Goal: Download file/media

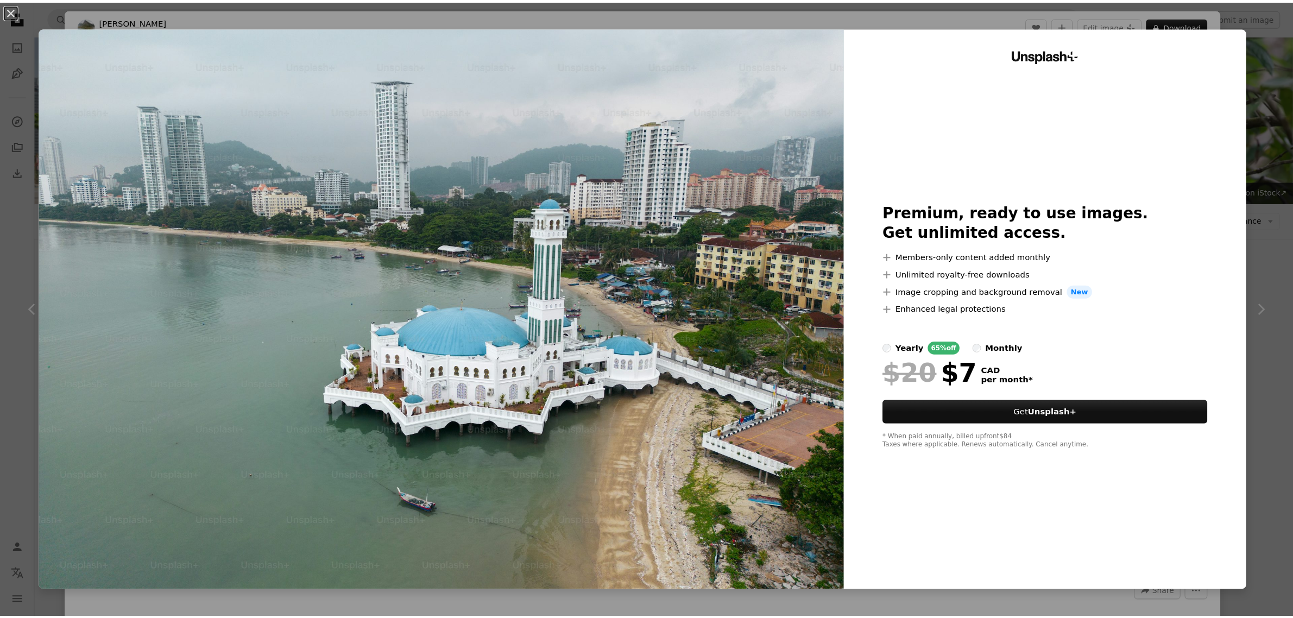
scroll to position [4889, 0]
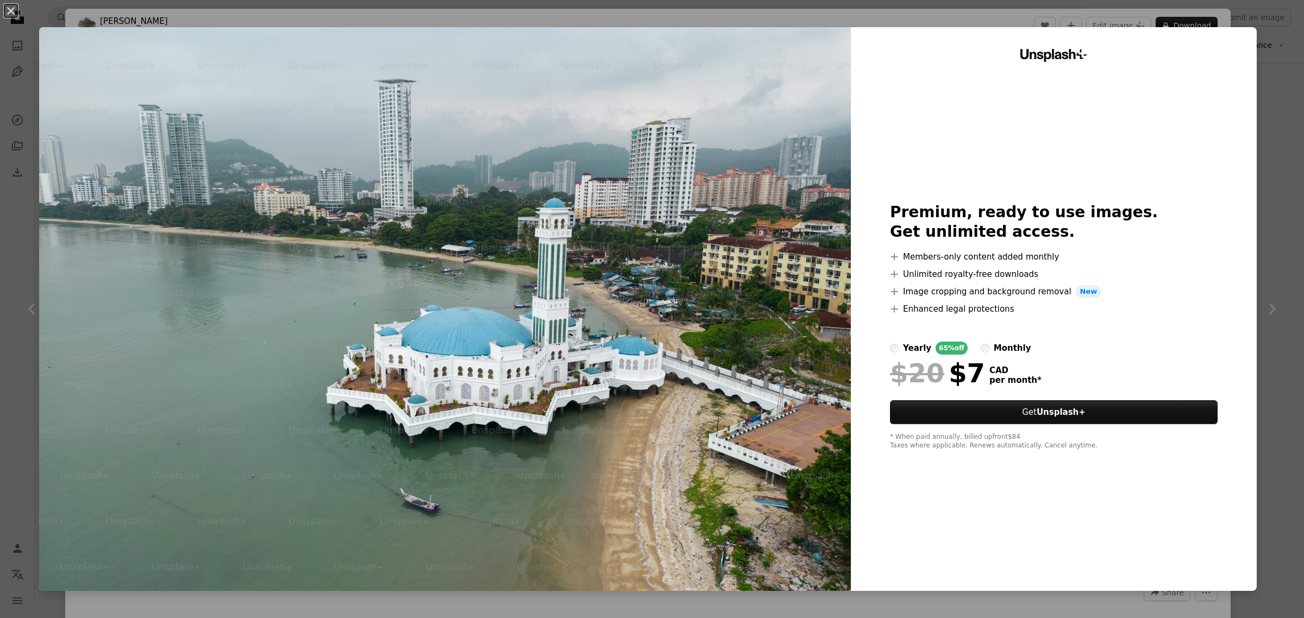
click at [1068, 490] on div "Unsplash+ Premium, ready to use images. Get unlimited access. A plus sign Membe…" at bounding box center [1054, 309] width 406 height 564
click at [15, 14] on button "An X shape" at bounding box center [10, 10] width 13 height 13
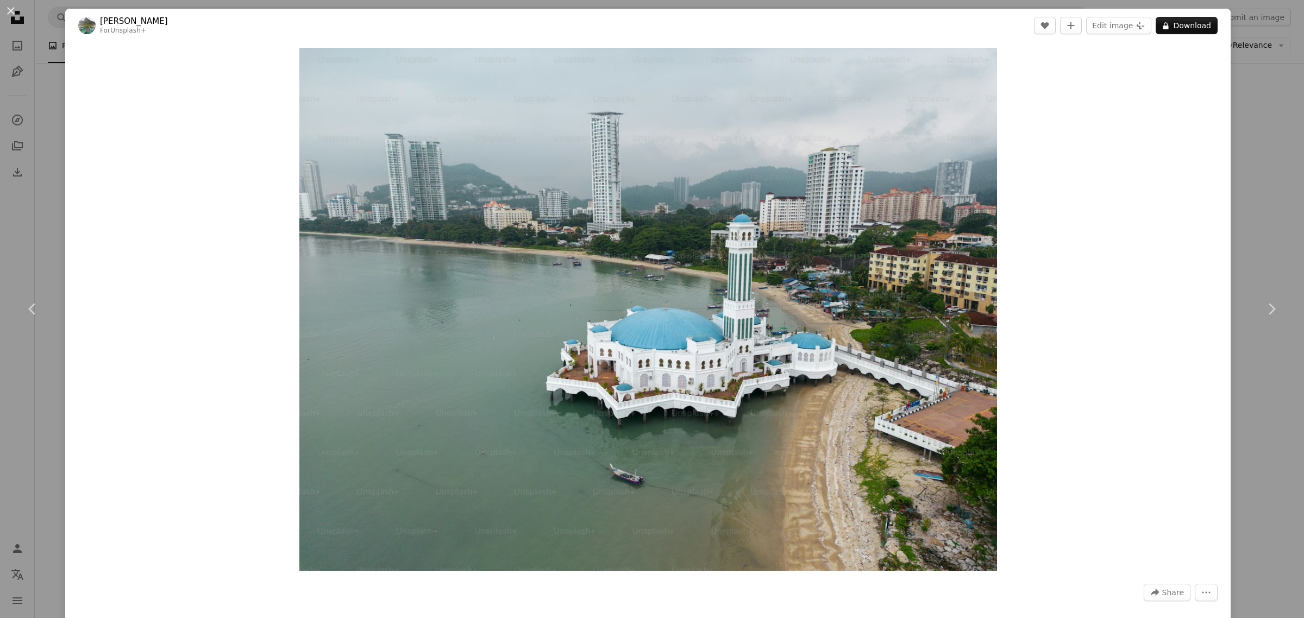
click at [11, 14] on button "An X shape" at bounding box center [10, 10] width 13 height 13
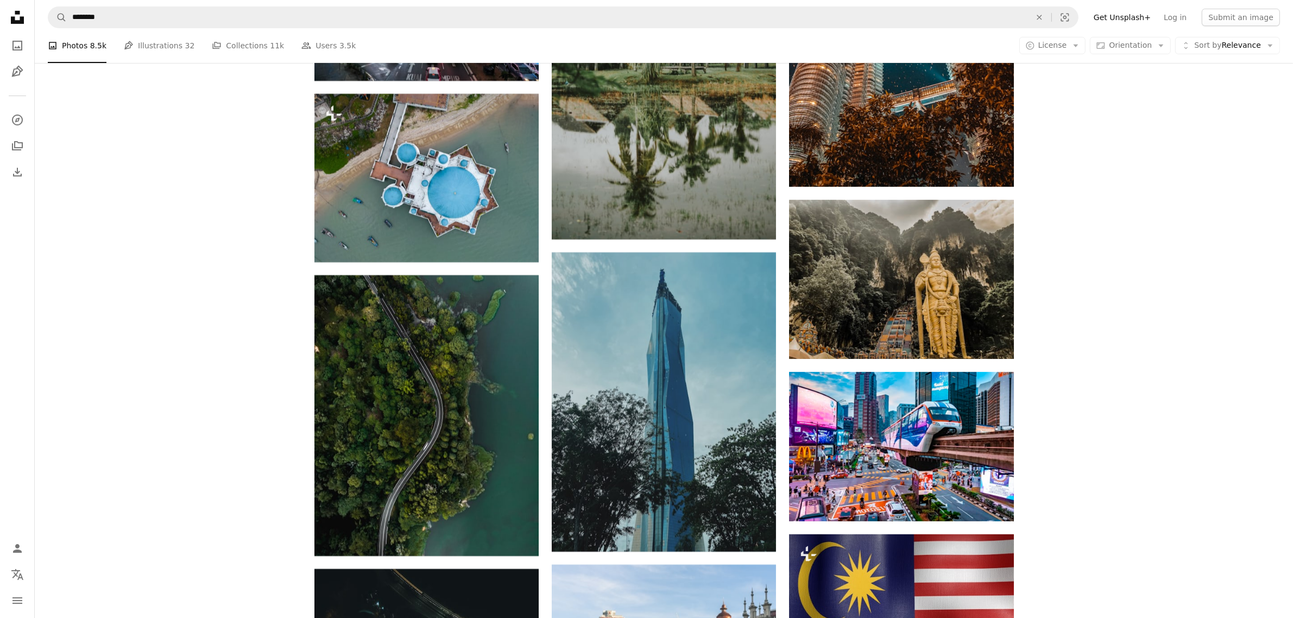
scroll to position [5839, 0]
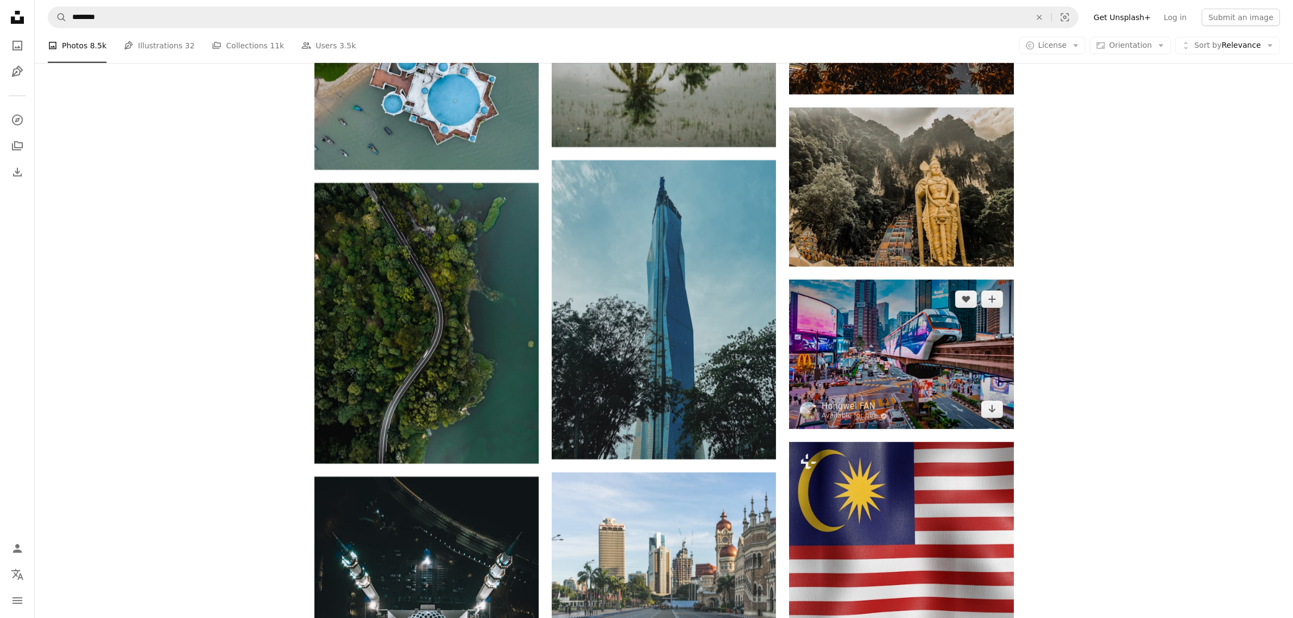
click at [900, 341] on img at bounding box center [901, 354] width 224 height 149
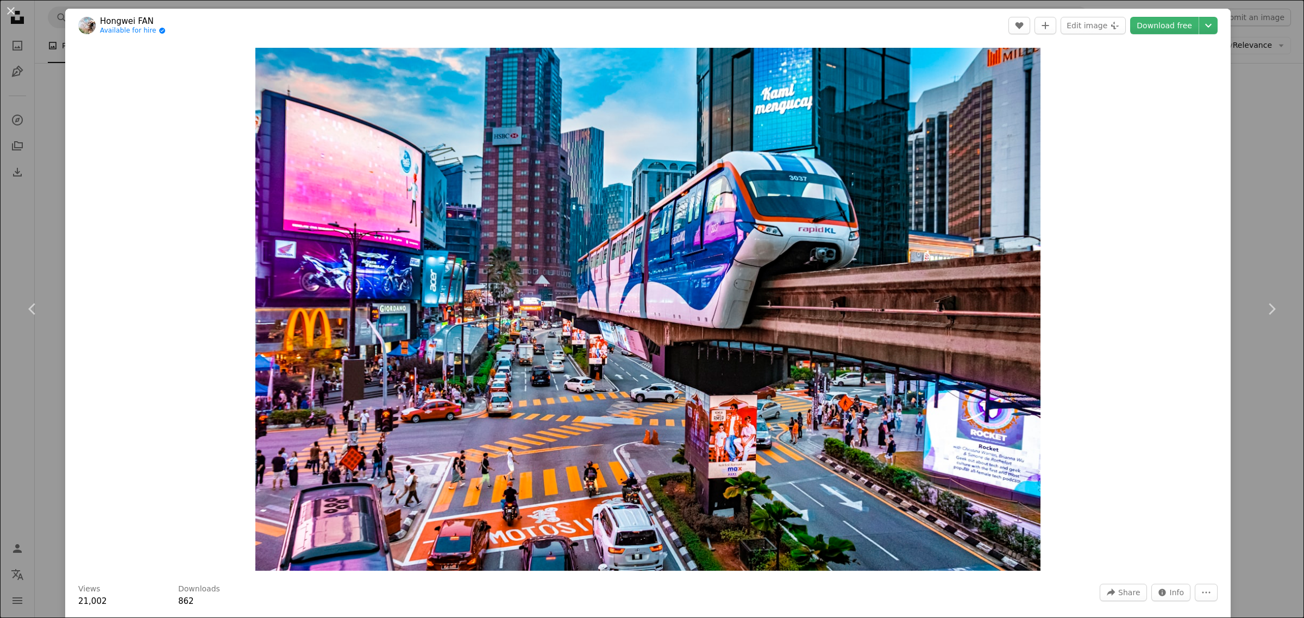
click at [1164, 29] on link "Download free" at bounding box center [1164, 25] width 68 height 17
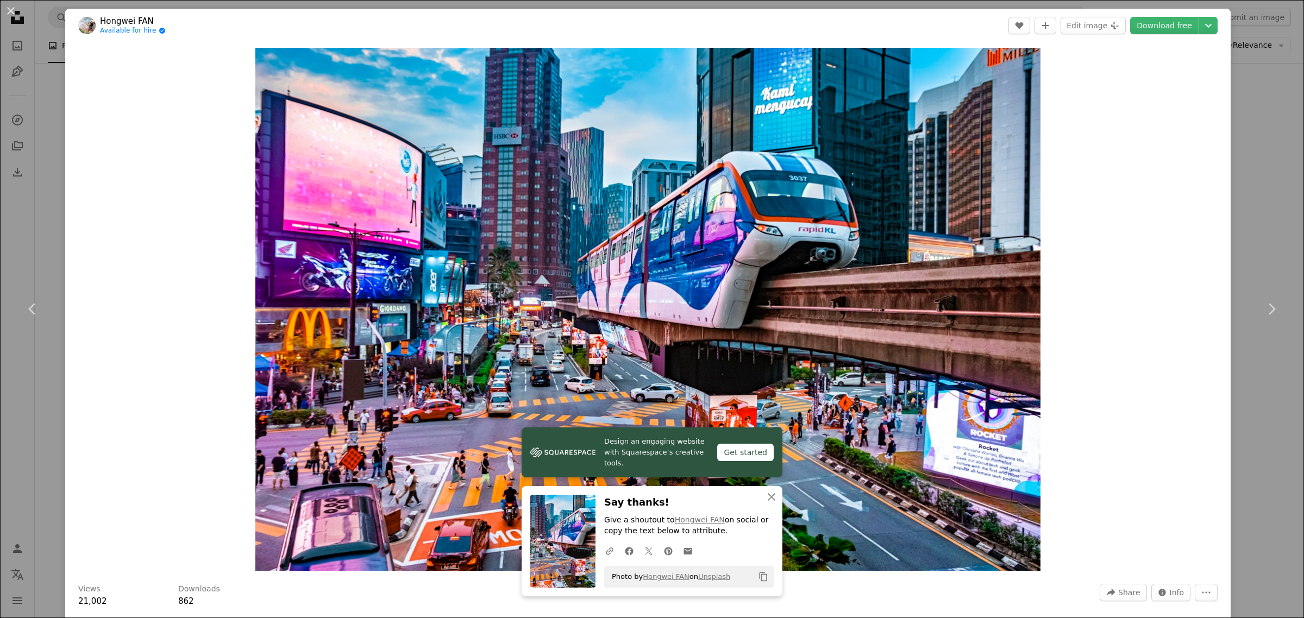
click at [9, 11] on button "An X shape" at bounding box center [10, 10] width 13 height 13
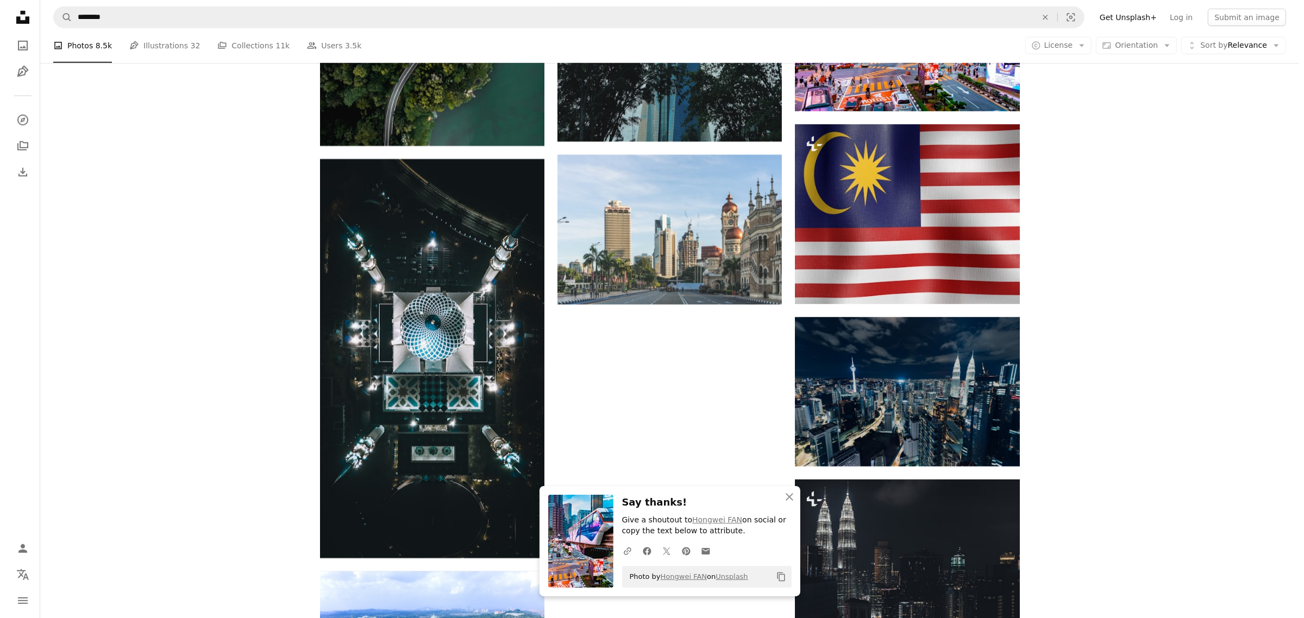
scroll to position [6179, 0]
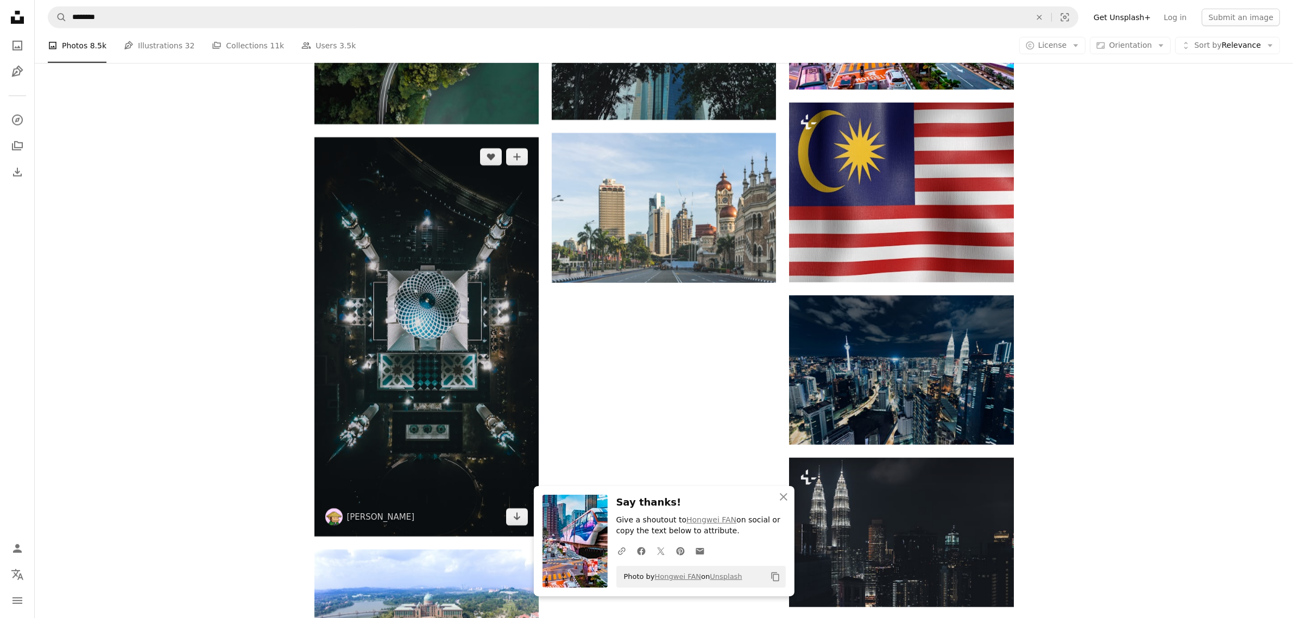
click at [438, 319] on img at bounding box center [427, 336] width 224 height 399
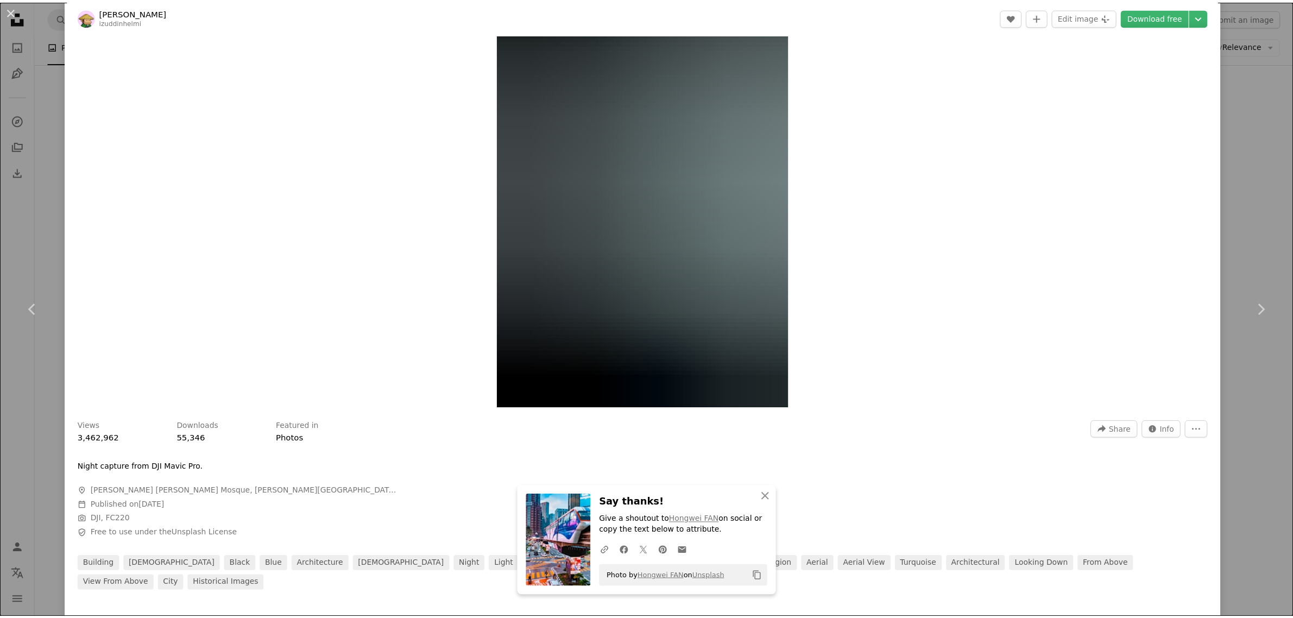
scroll to position [272, 0]
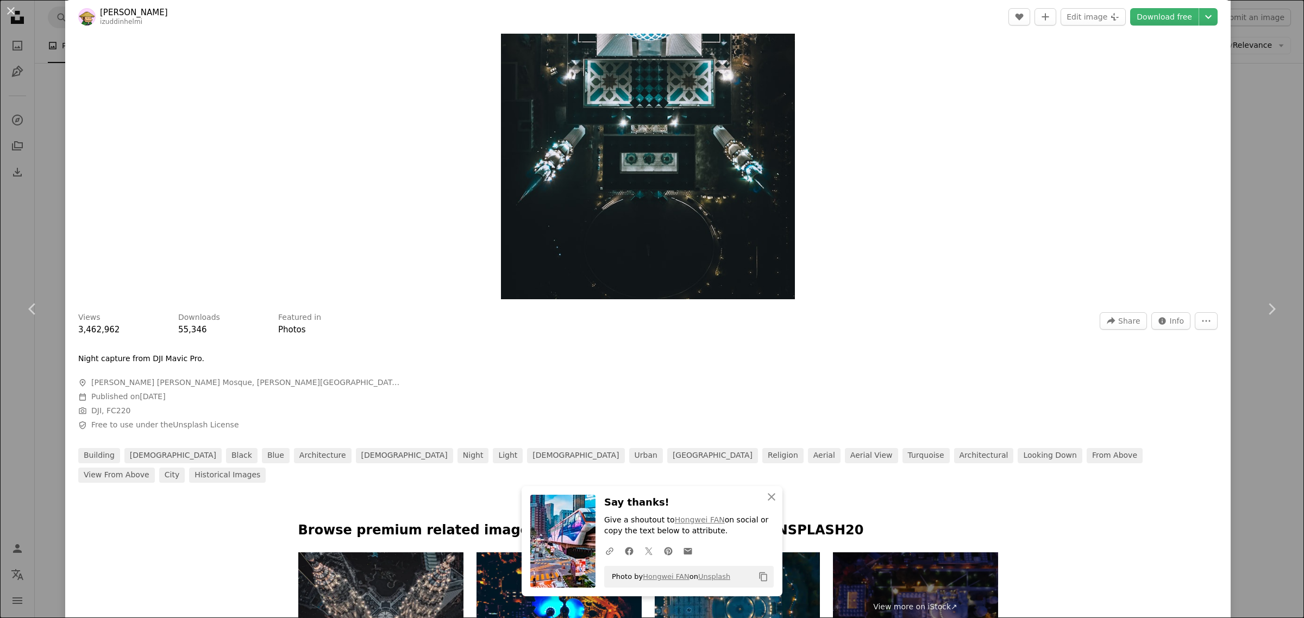
click at [7, 14] on button "An X shape" at bounding box center [10, 10] width 13 height 13
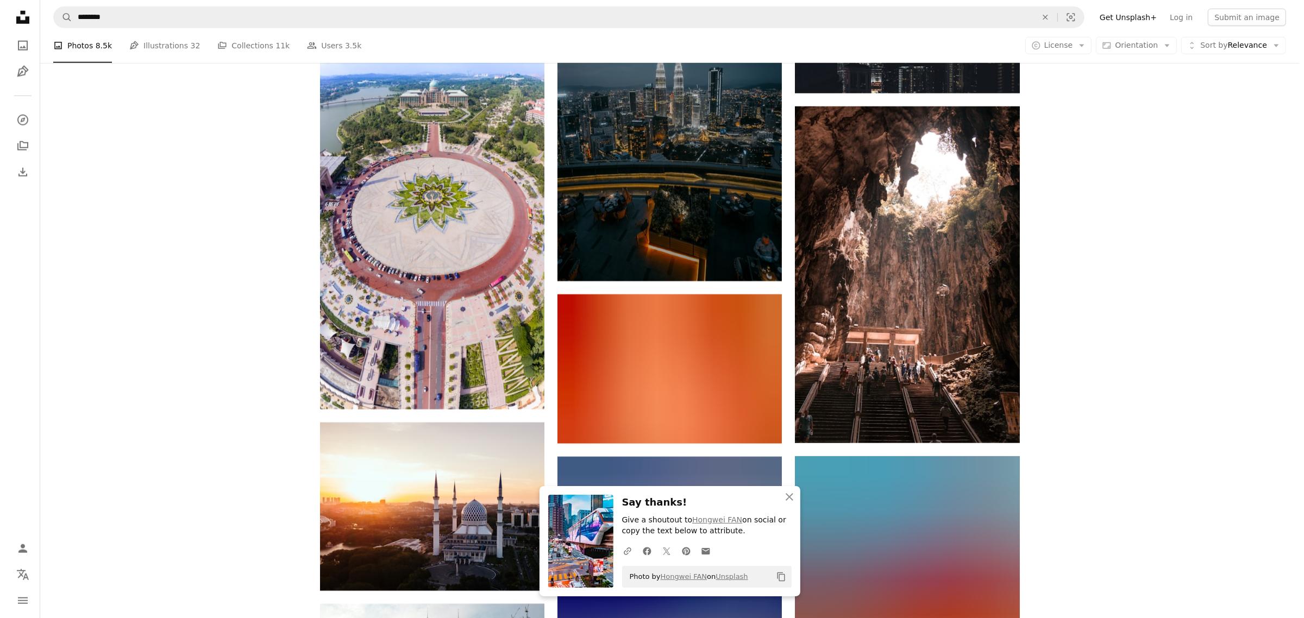
scroll to position [6654, 0]
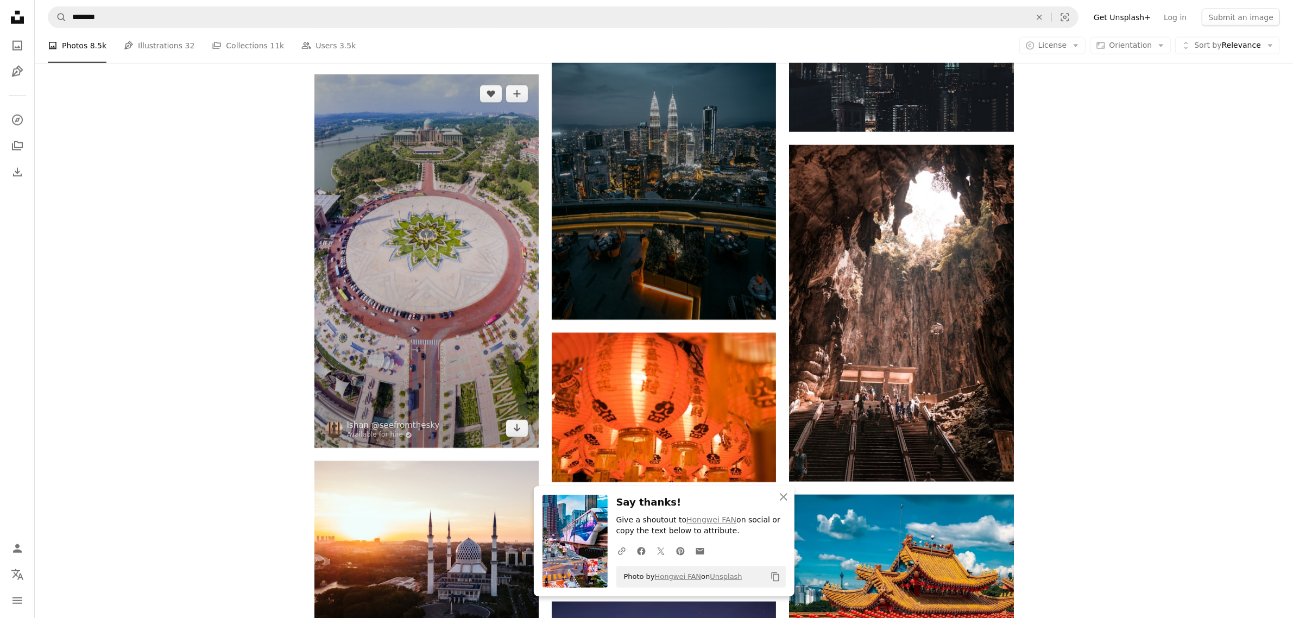
click at [405, 228] on img at bounding box center [427, 261] width 224 height 374
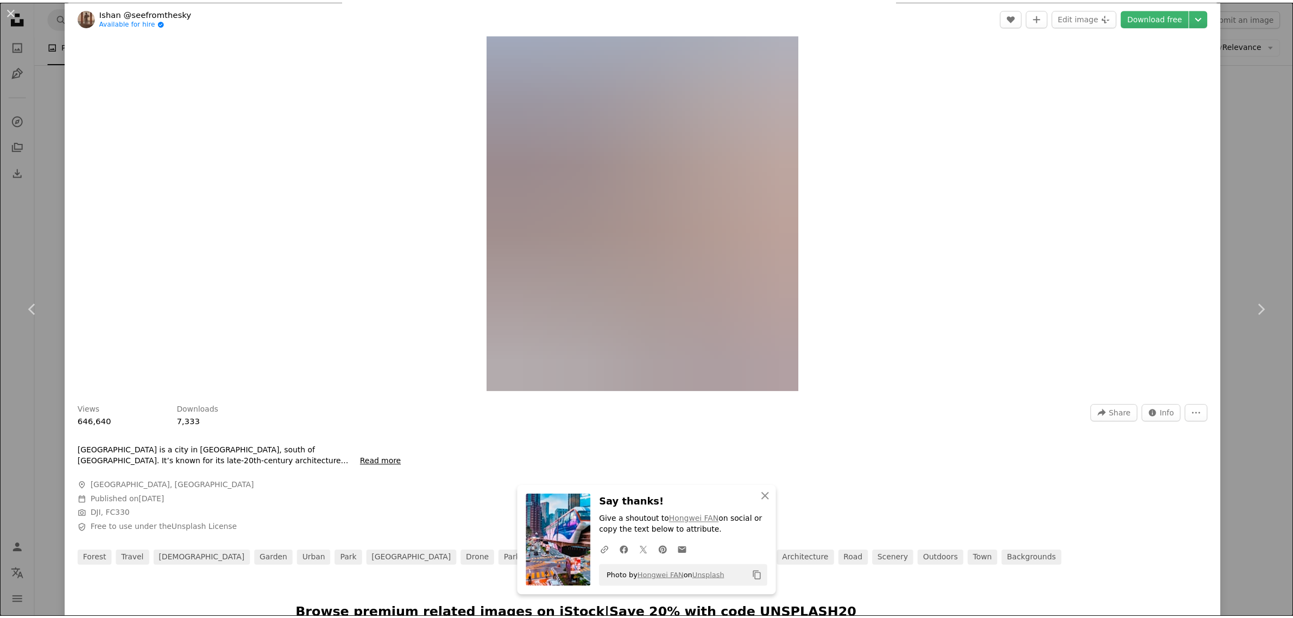
scroll to position [204, 0]
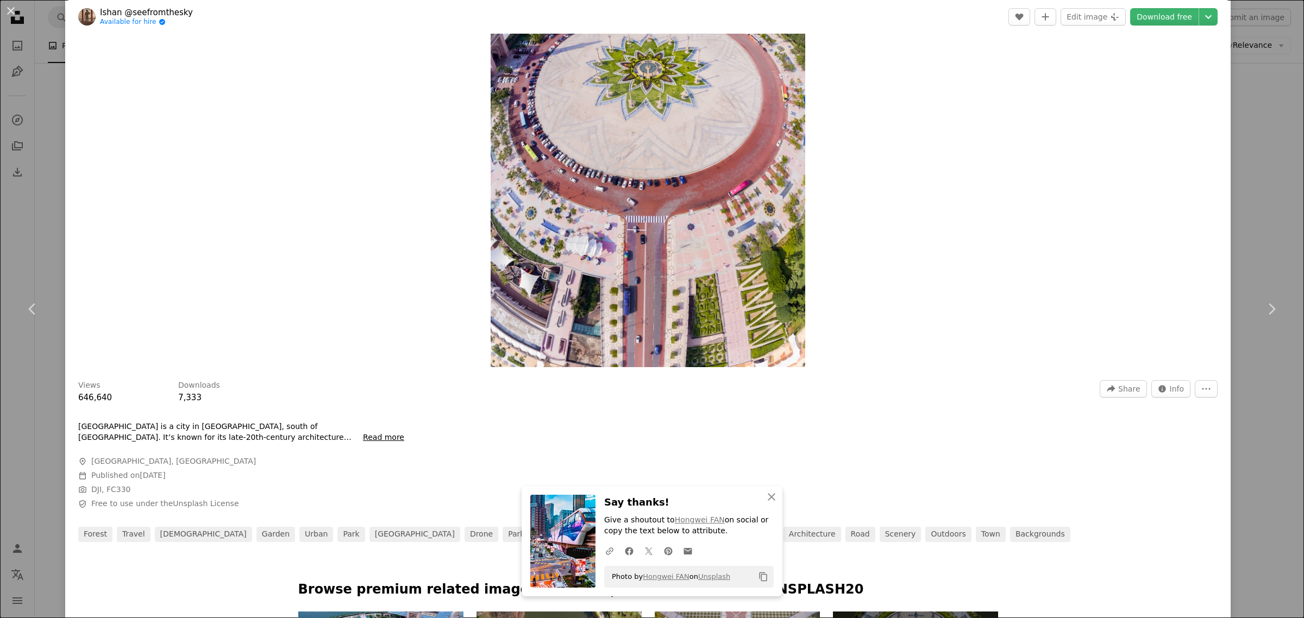
drag, startPoint x: 6, startPoint y: 11, endPoint x: 82, endPoint y: 41, distance: 81.7
click at [7, 11] on button "An X shape" at bounding box center [10, 10] width 13 height 13
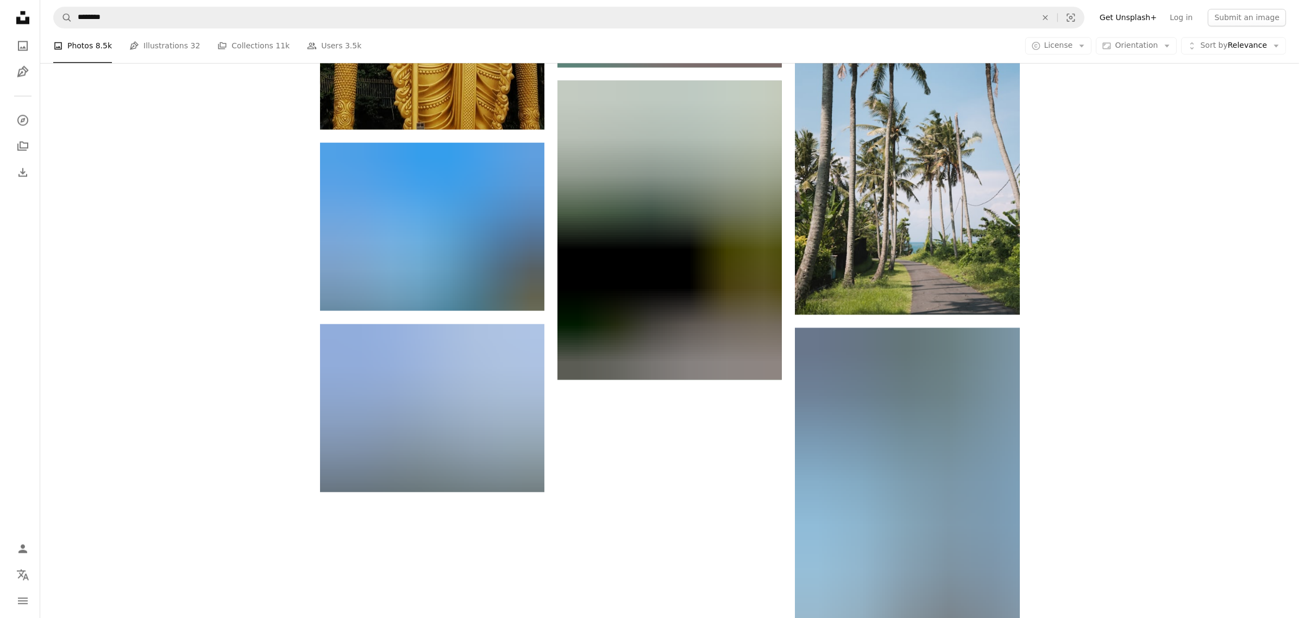
scroll to position [8012, 0]
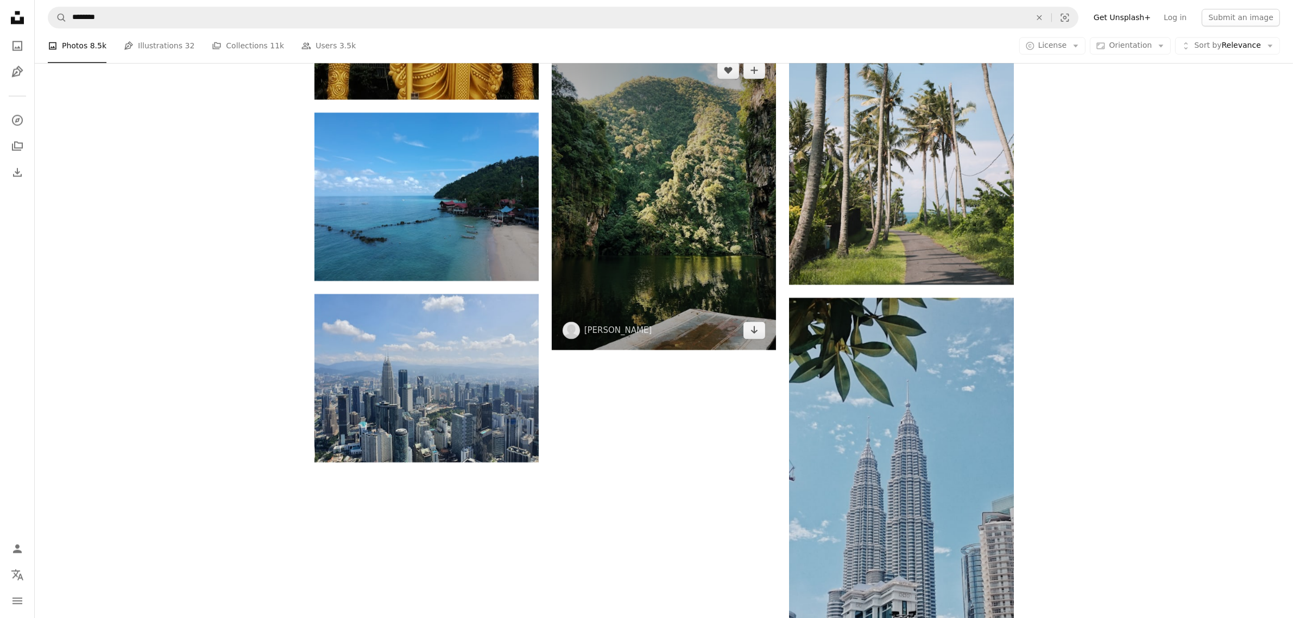
click at [644, 245] on img at bounding box center [664, 200] width 224 height 299
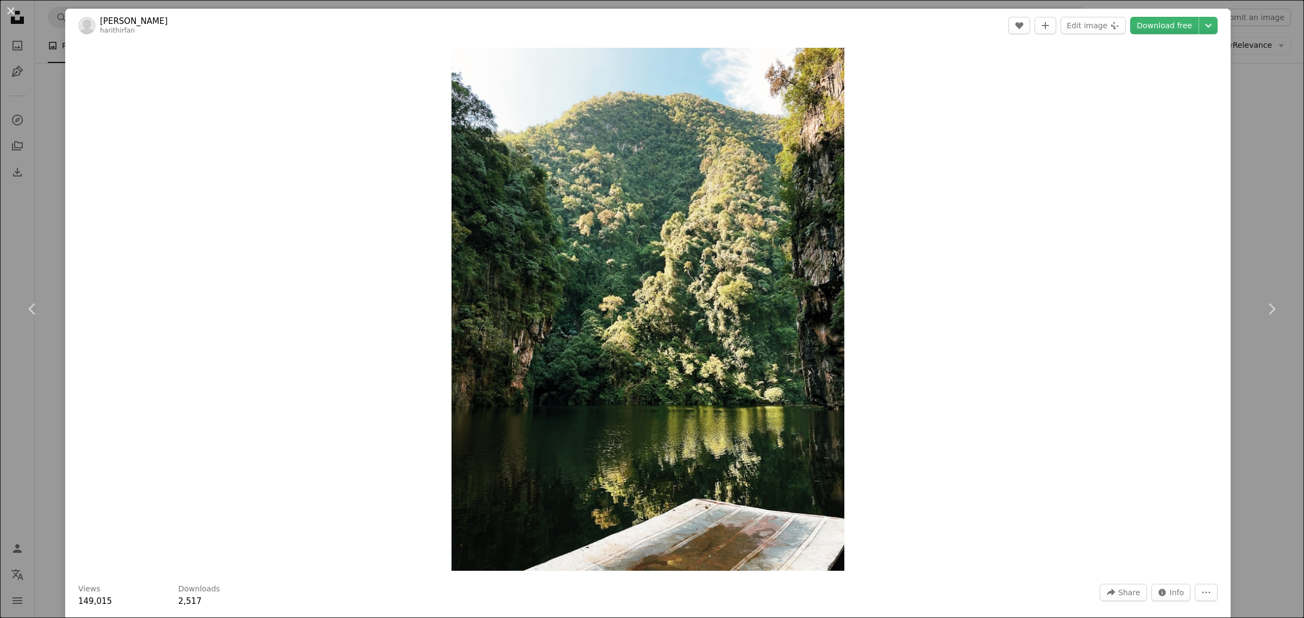
click at [1161, 31] on link "Download free" at bounding box center [1164, 25] width 68 height 17
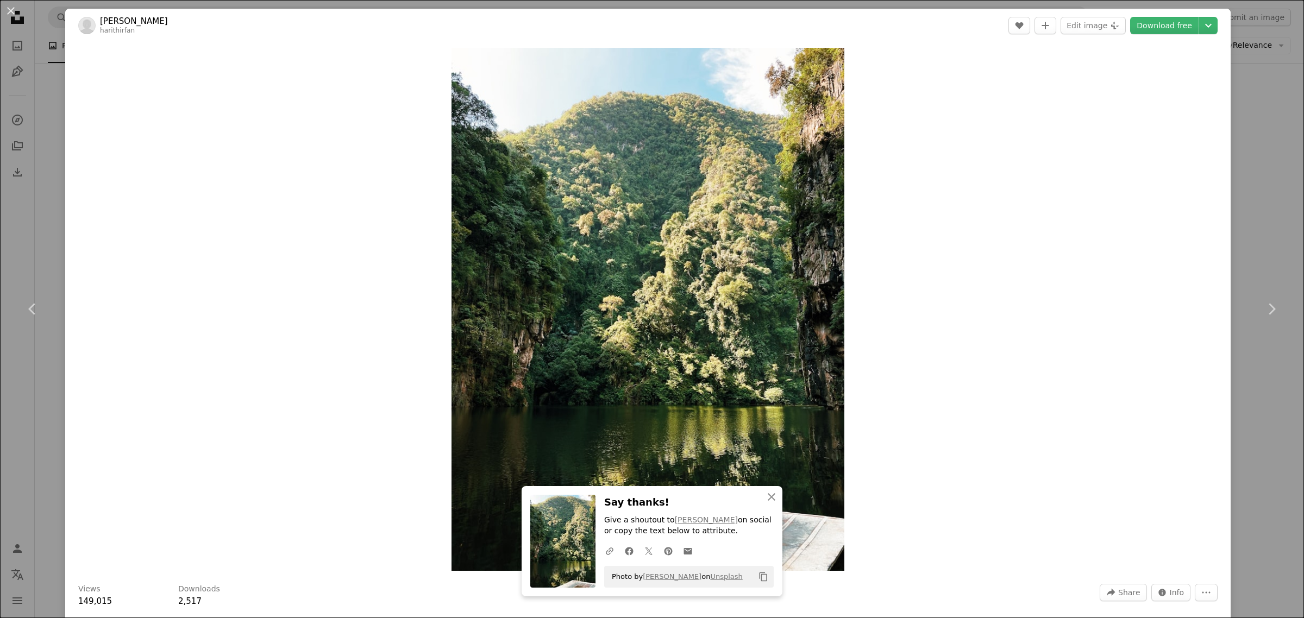
click at [8, 11] on button "An X shape" at bounding box center [10, 10] width 13 height 13
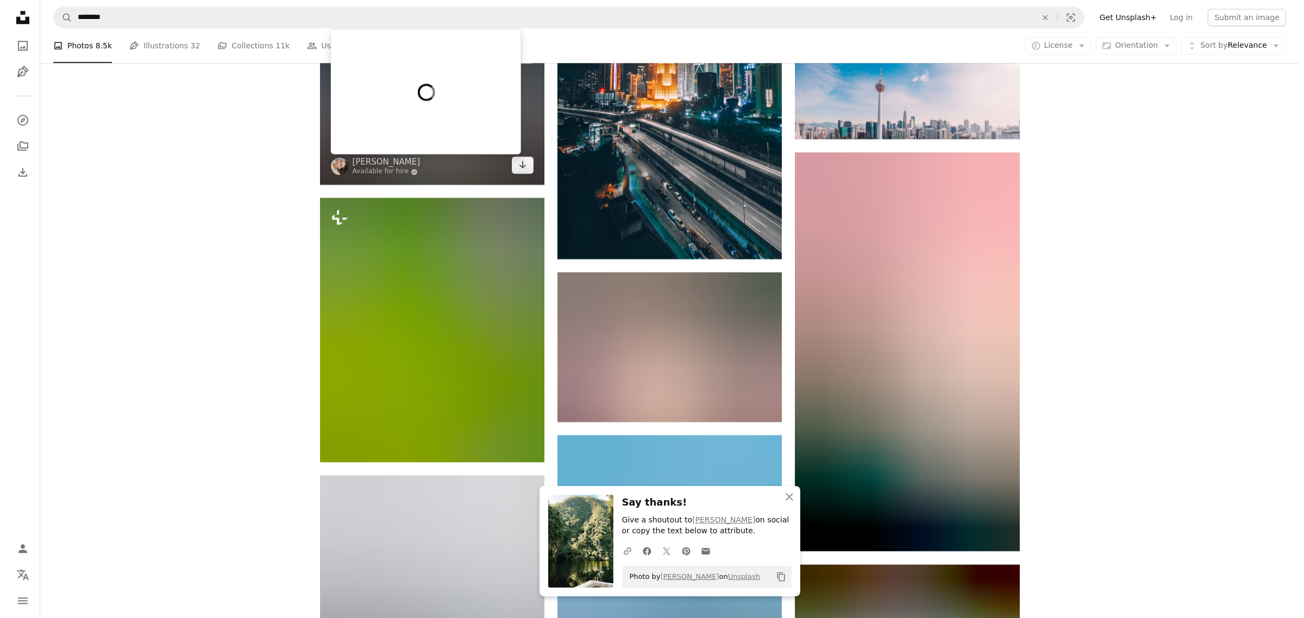
scroll to position [8623, 0]
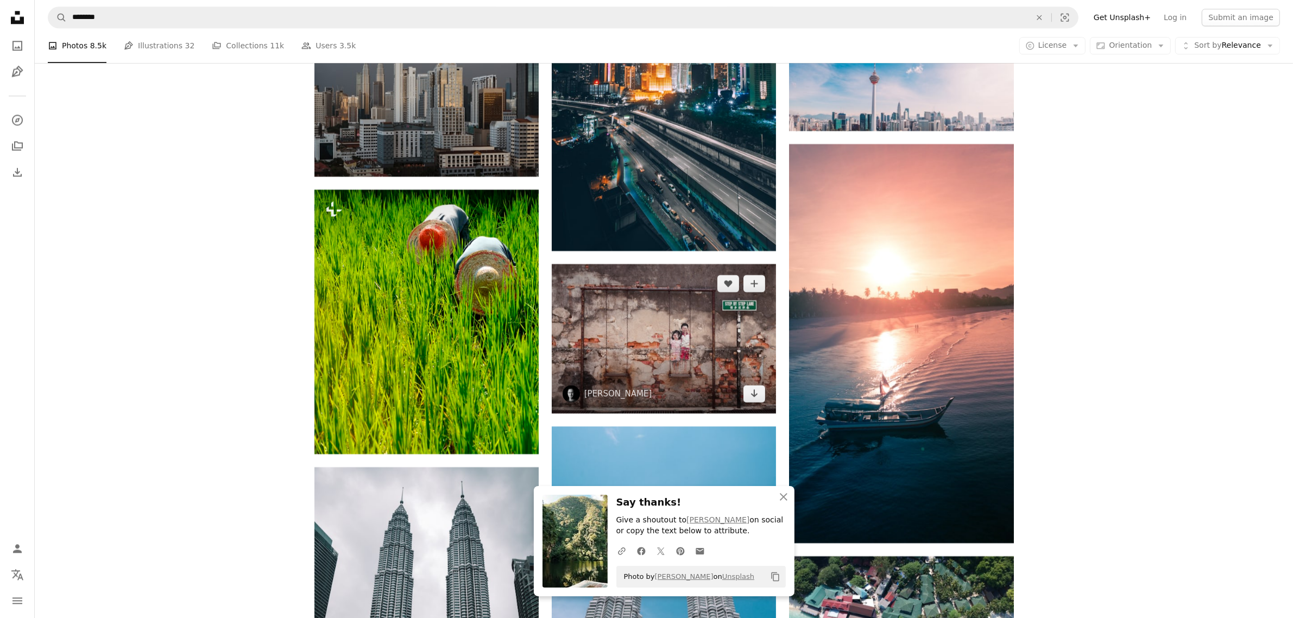
click at [686, 332] on img at bounding box center [664, 338] width 224 height 149
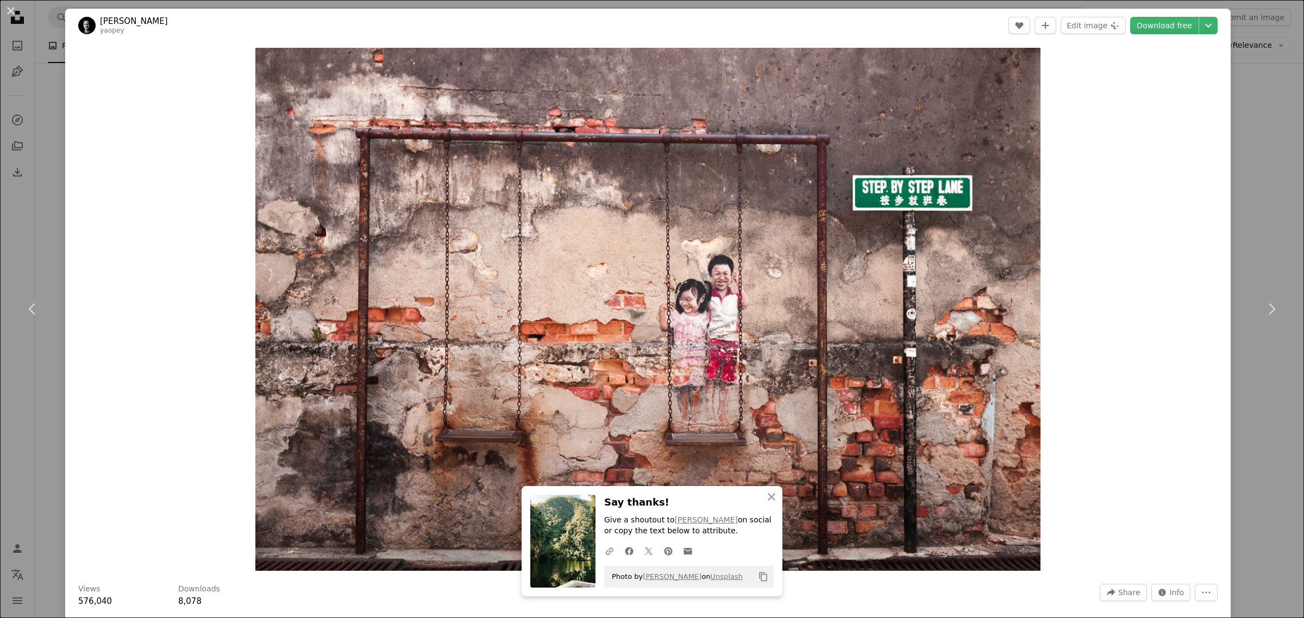
click at [12, 14] on button "An X shape" at bounding box center [10, 10] width 13 height 13
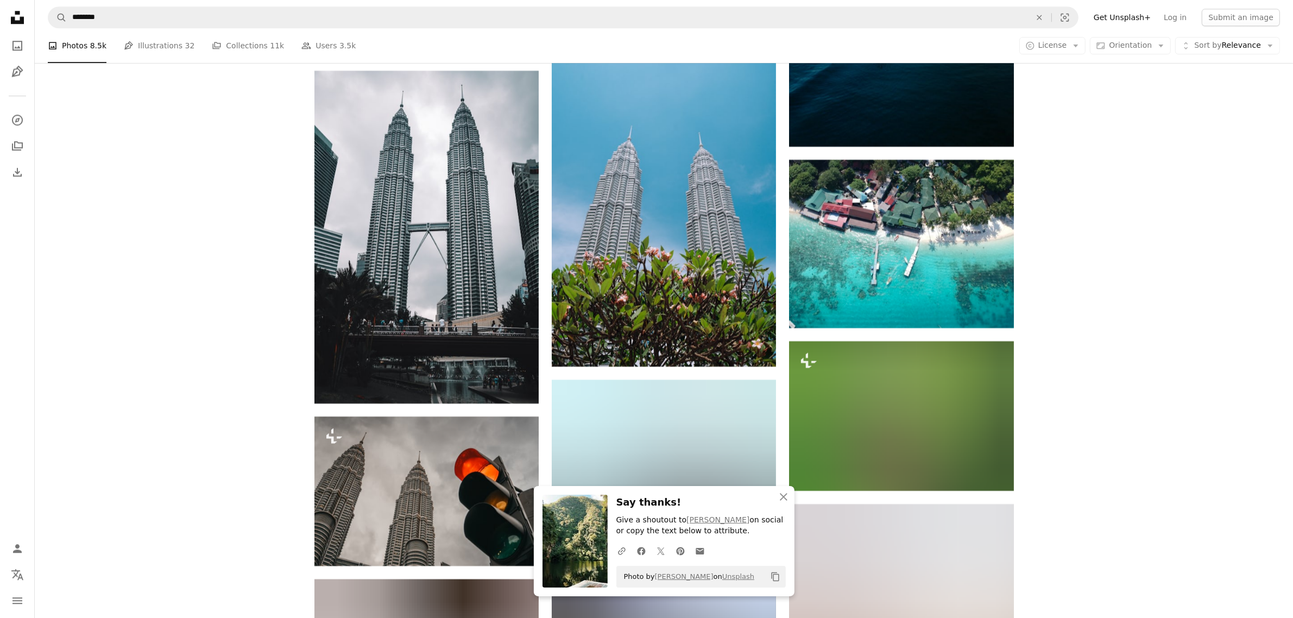
scroll to position [9099, 0]
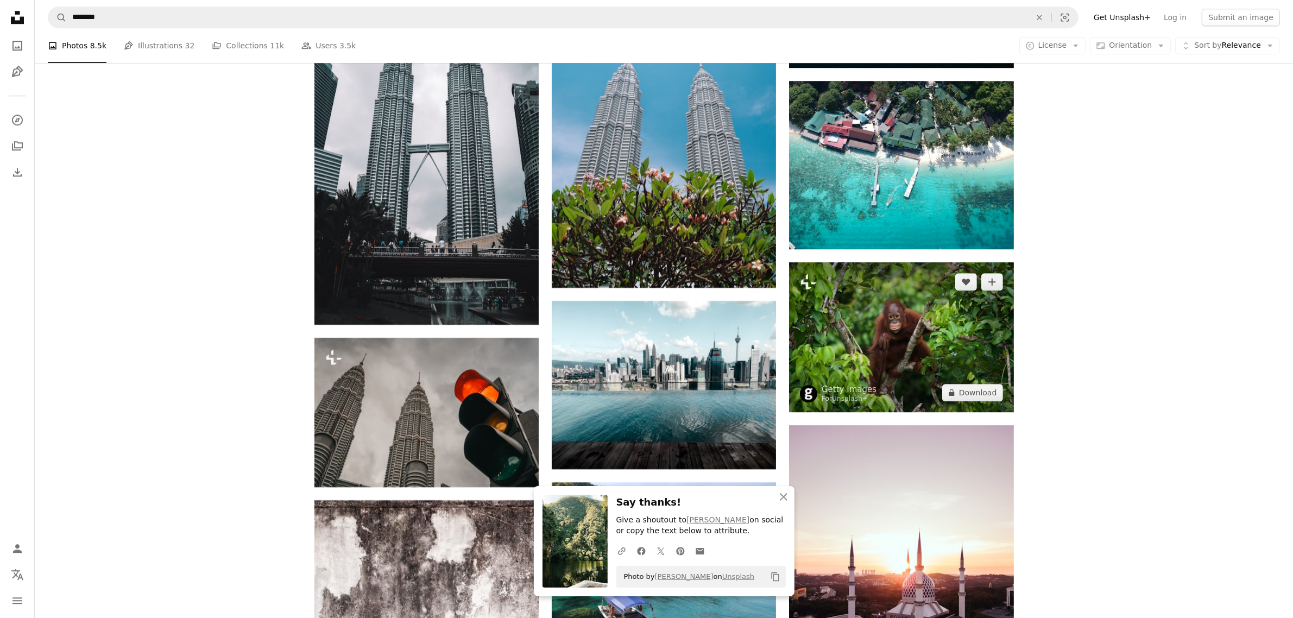
click at [898, 331] on img at bounding box center [901, 336] width 224 height 149
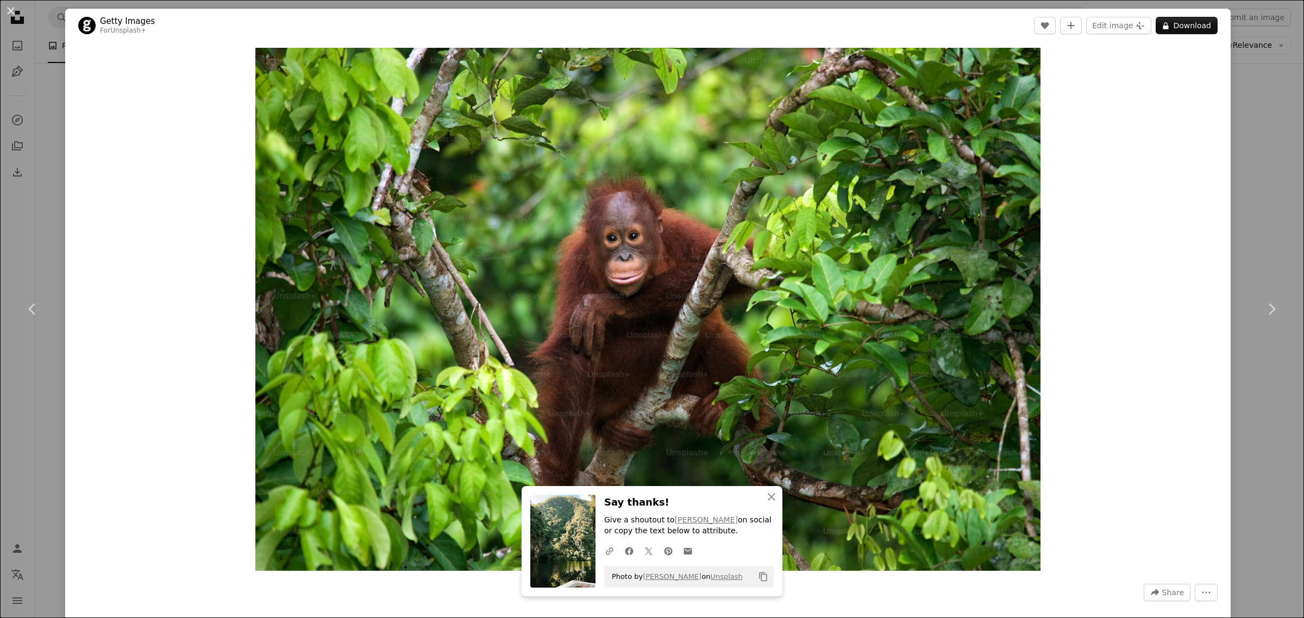
click at [11, 9] on button "An X shape" at bounding box center [10, 10] width 13 height 13
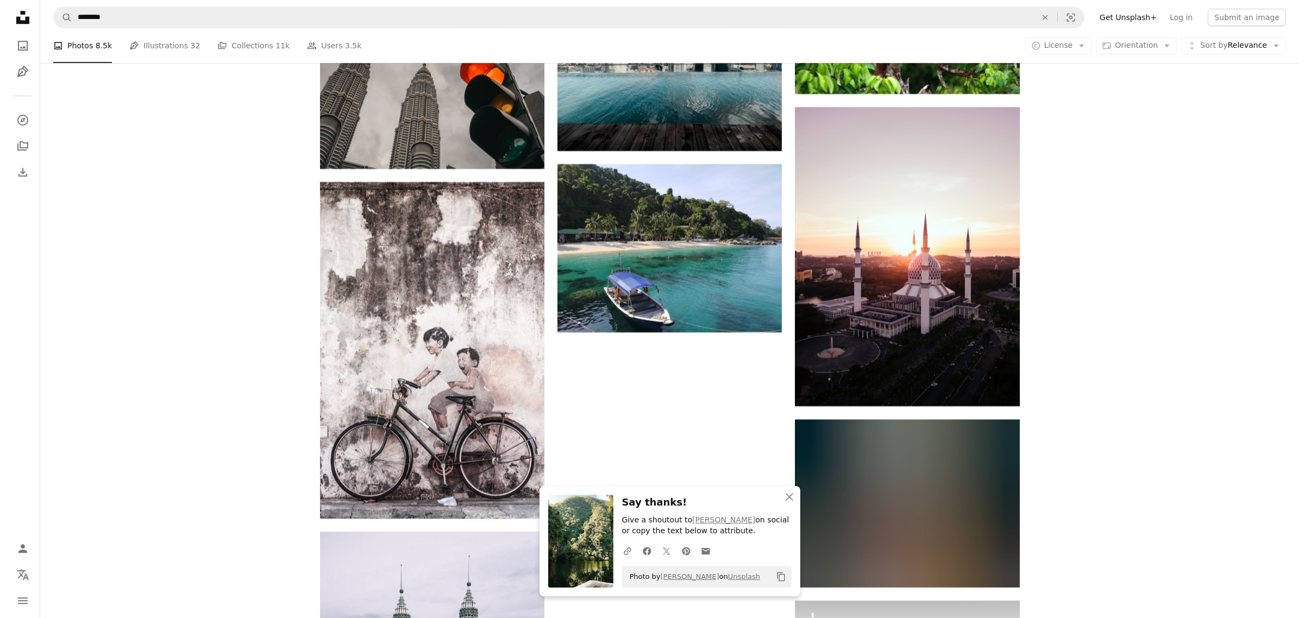
scroll to position [9506, 0]
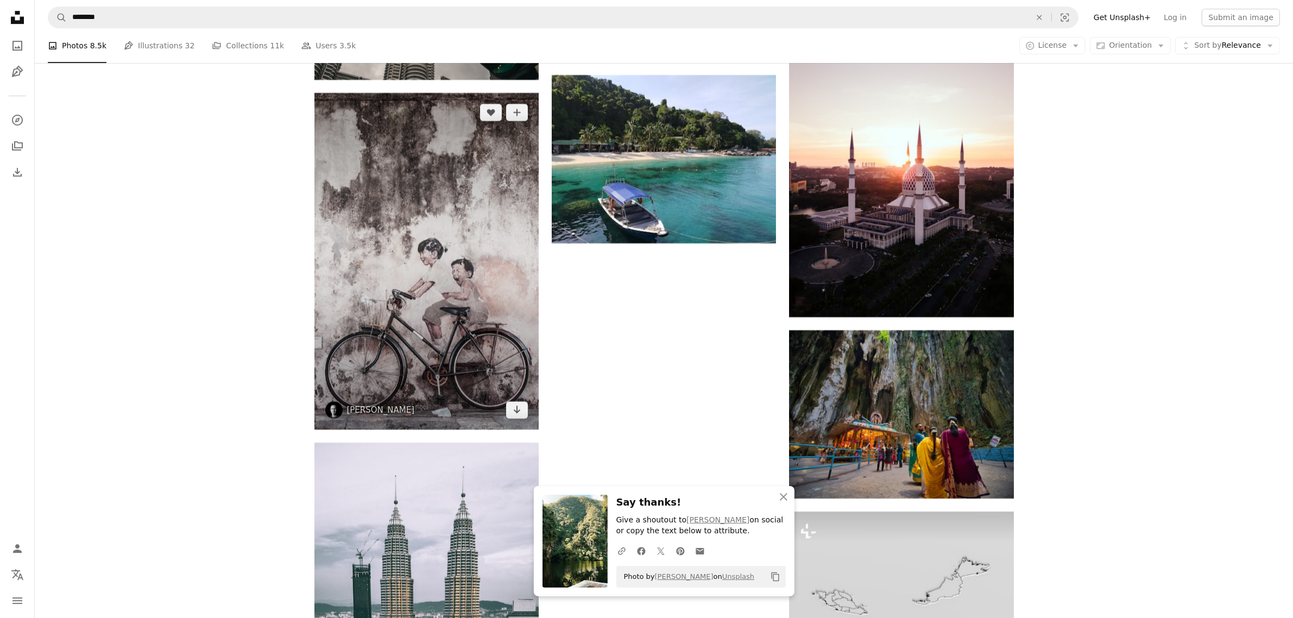
click at [450, 278] on img at bounding box center [427, 261] width 224 height 337
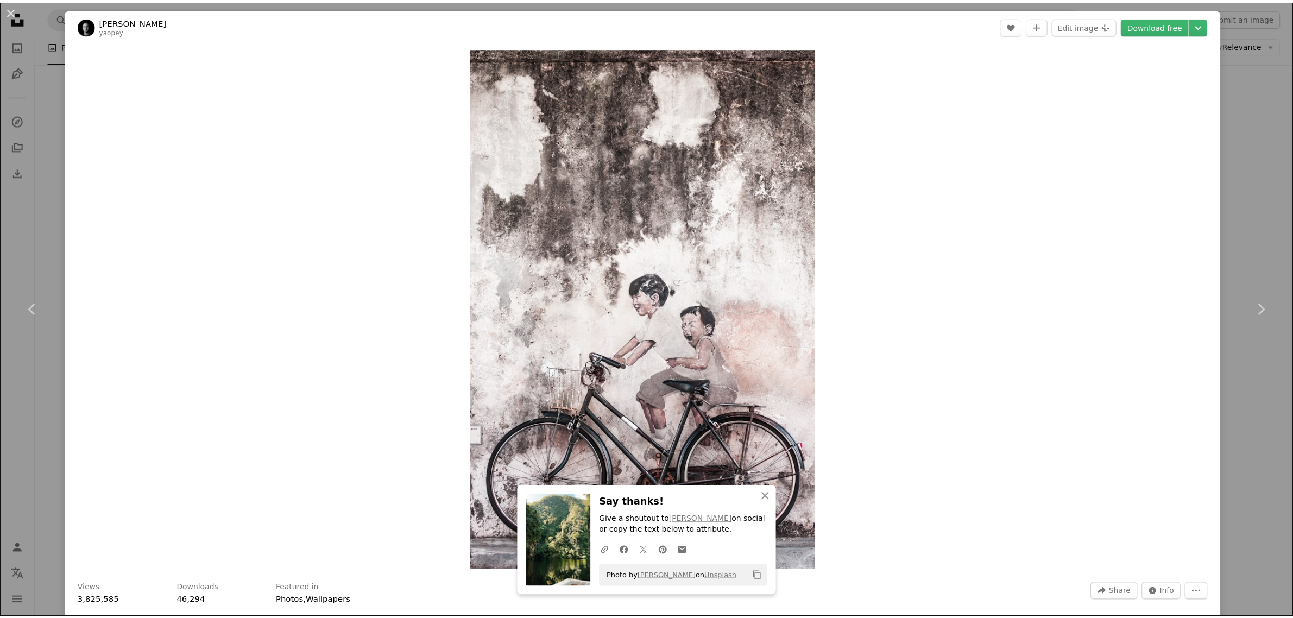
scroll to position [204, 0]
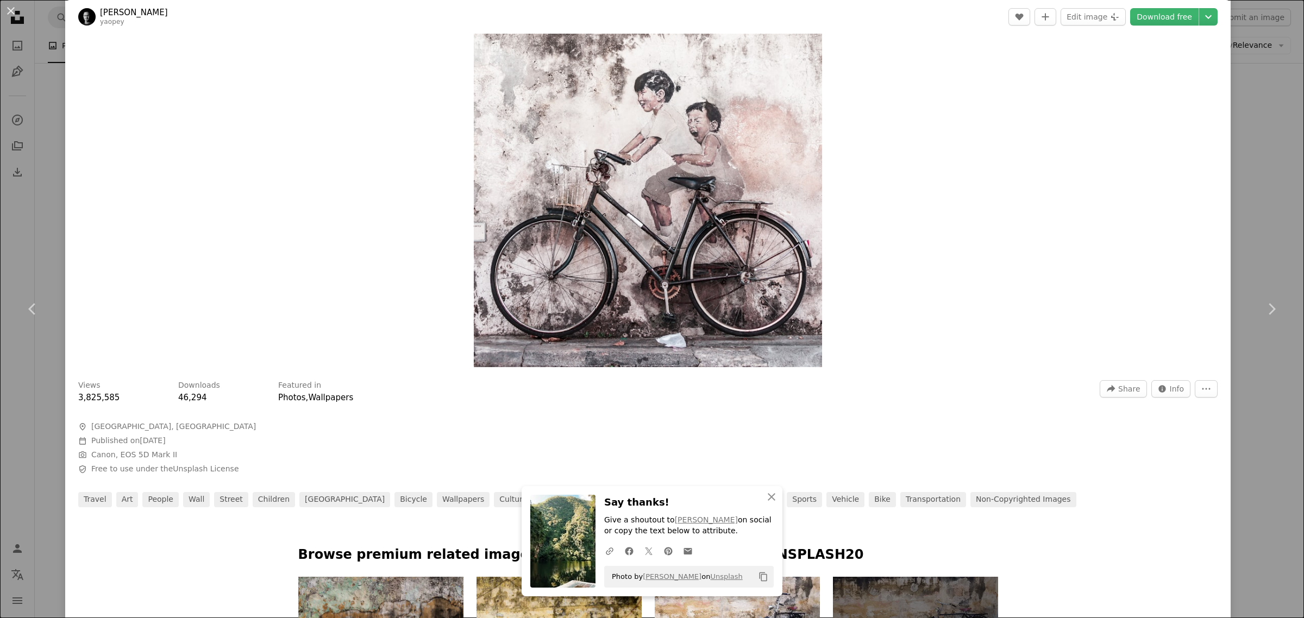
click at [1168, 18] on link "Download free" at bounding box center [1164, 16] width 68 height 17
drag, startPoint x: 7, startPoint y: 8, endPoint x: 34, endPoint y: 35, distance: 38.8
click at [7, 8] on button "An X shape" at bounding box center [10, 10] width 13 height 13
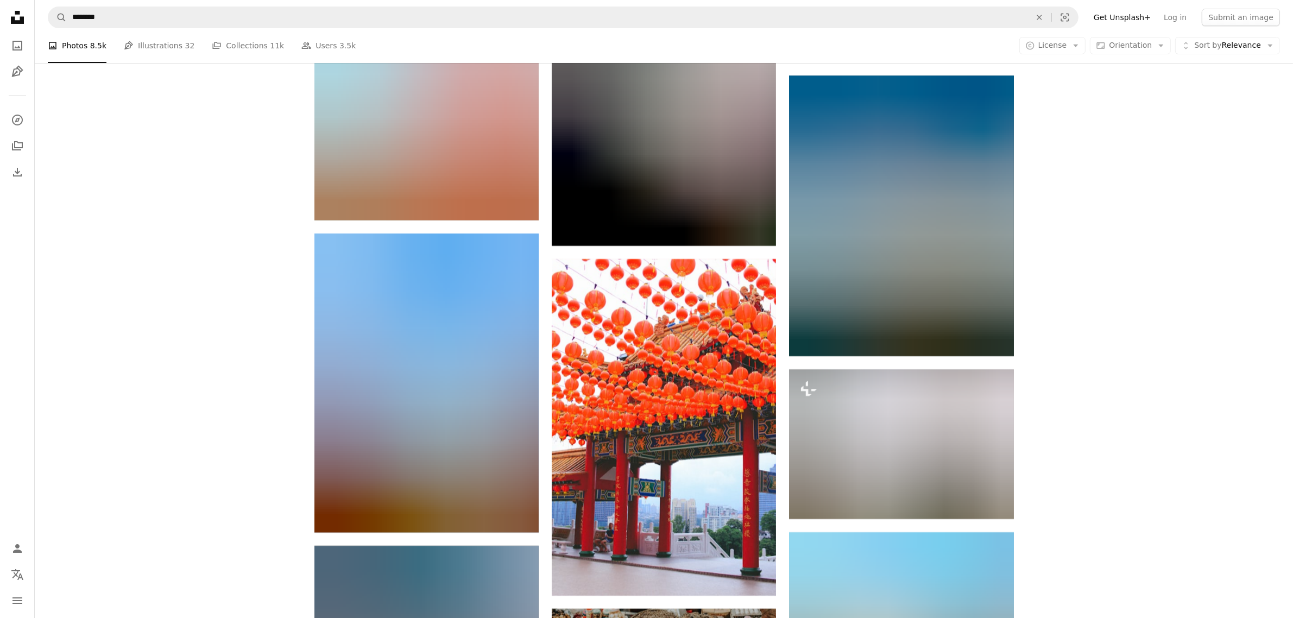
scroll to position [10030, 0]
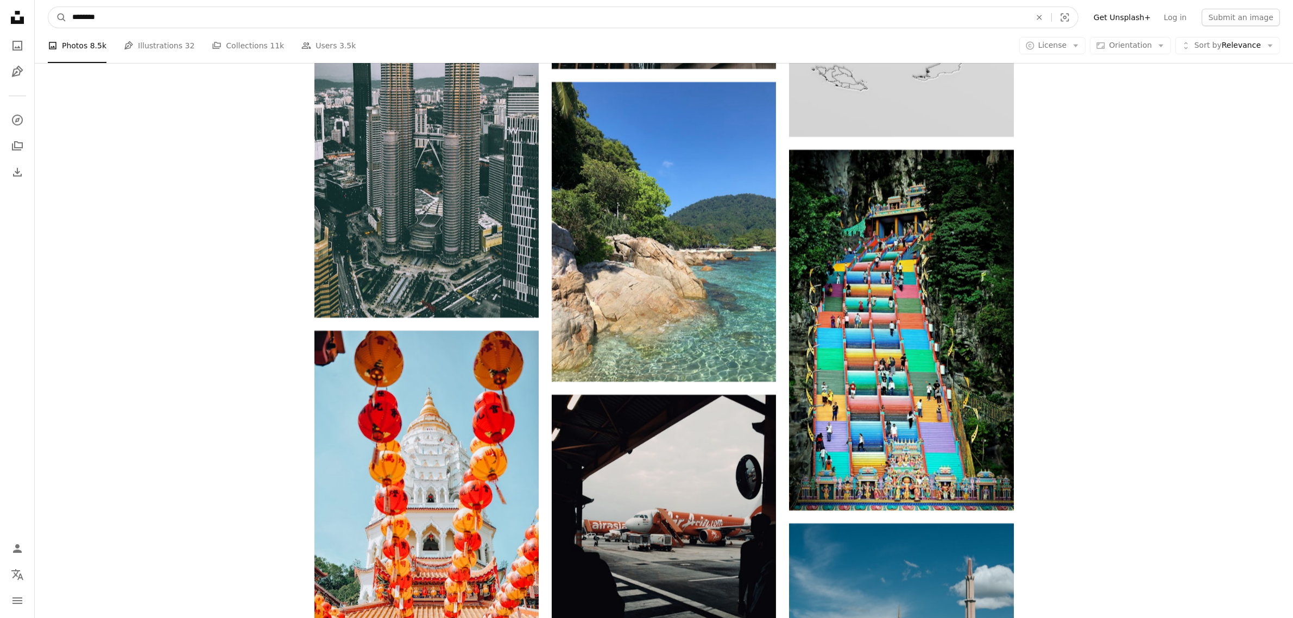
drag, startPoint x: 168, startPoint y: 26, endPoint x: 26, endPoint y: 22, distance: 142.9
type input "******"
click button "A magnifying glass" at bounding box center [57, 17] width 18 height 21
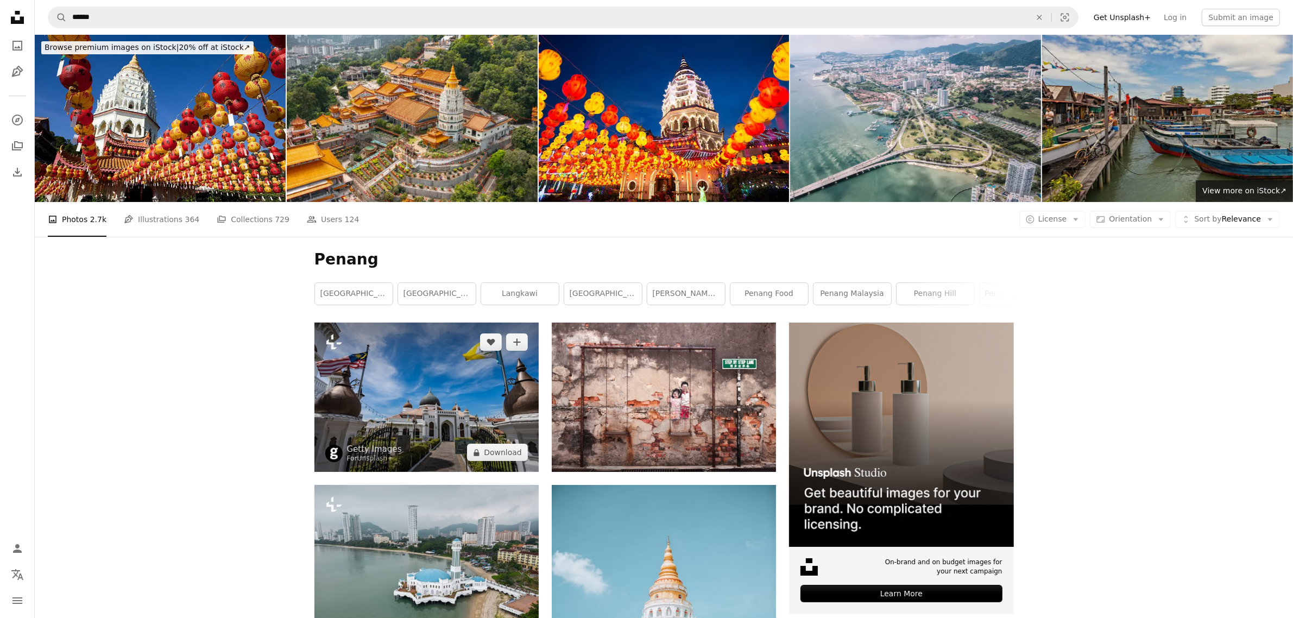
click at [446, 378] on img at bounding box center [427, 397] width 224 height 149
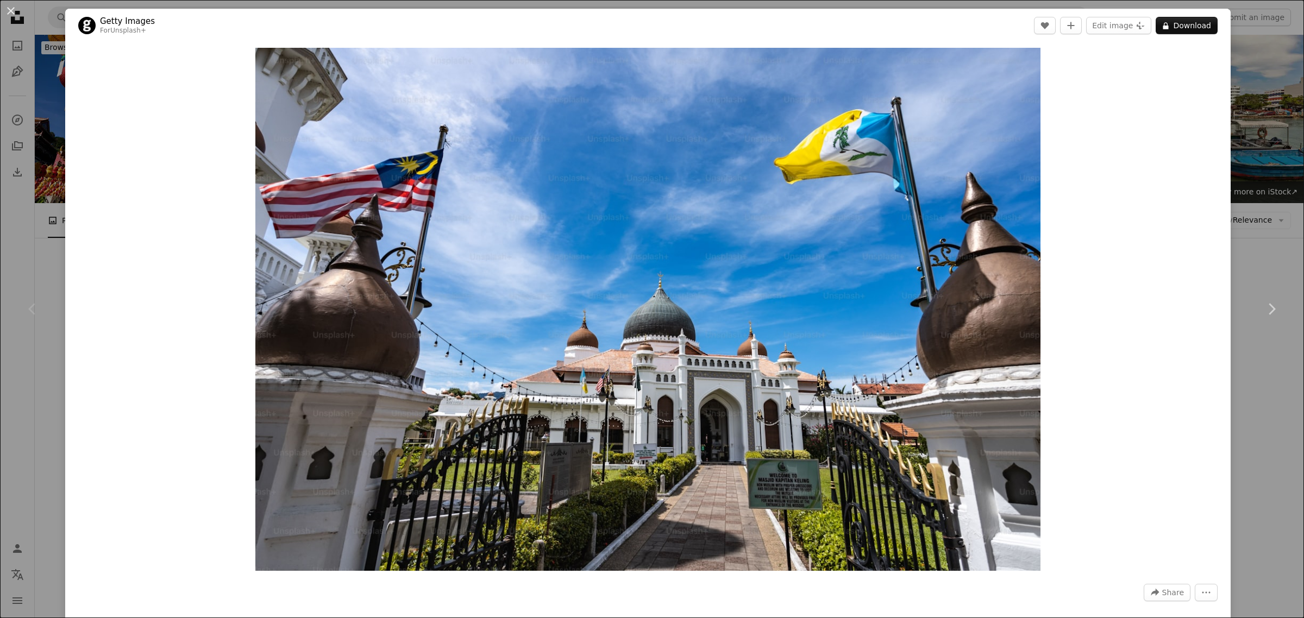
click at [9, 12] on button "An X shape" at bounding box center [10, 10] width 13 height 13
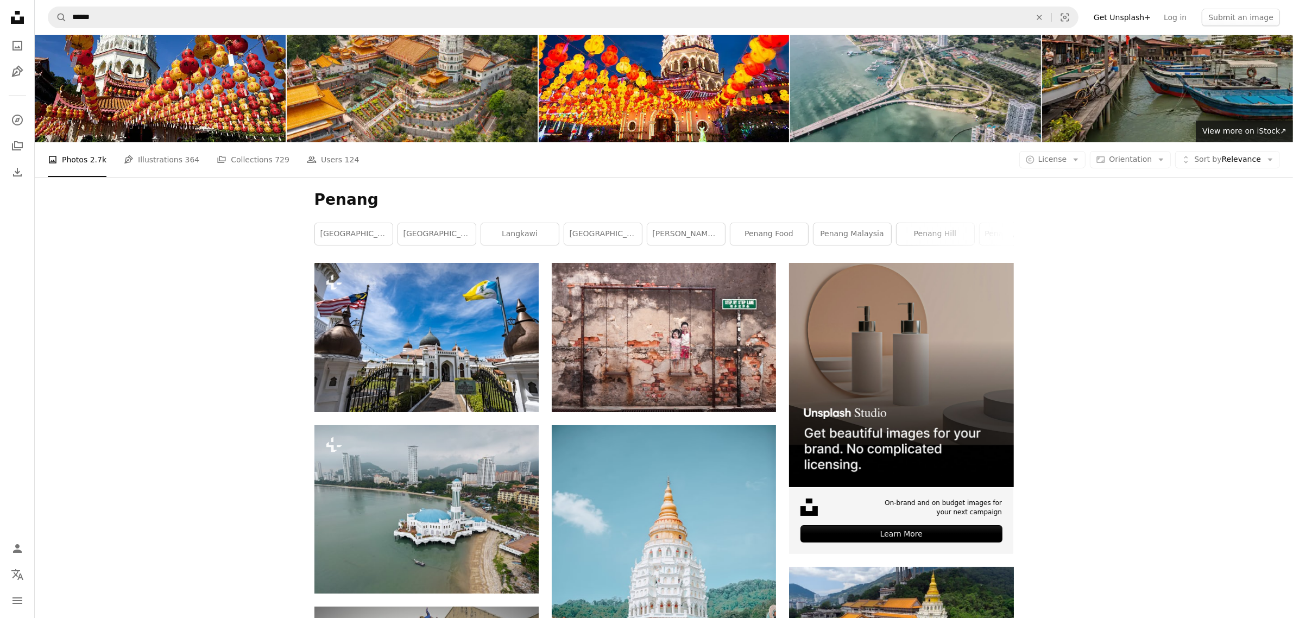
scroll to position [272, 0]
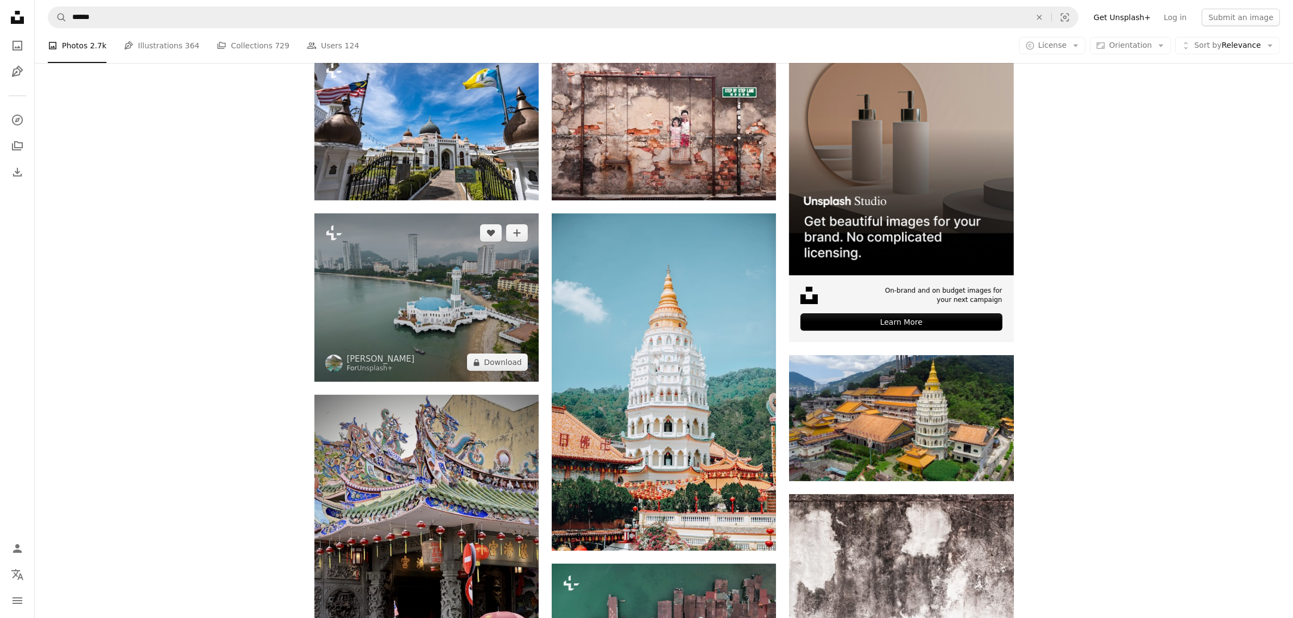
click at [479, 307] on img at bounding box center [427, 297] width 224 height 168
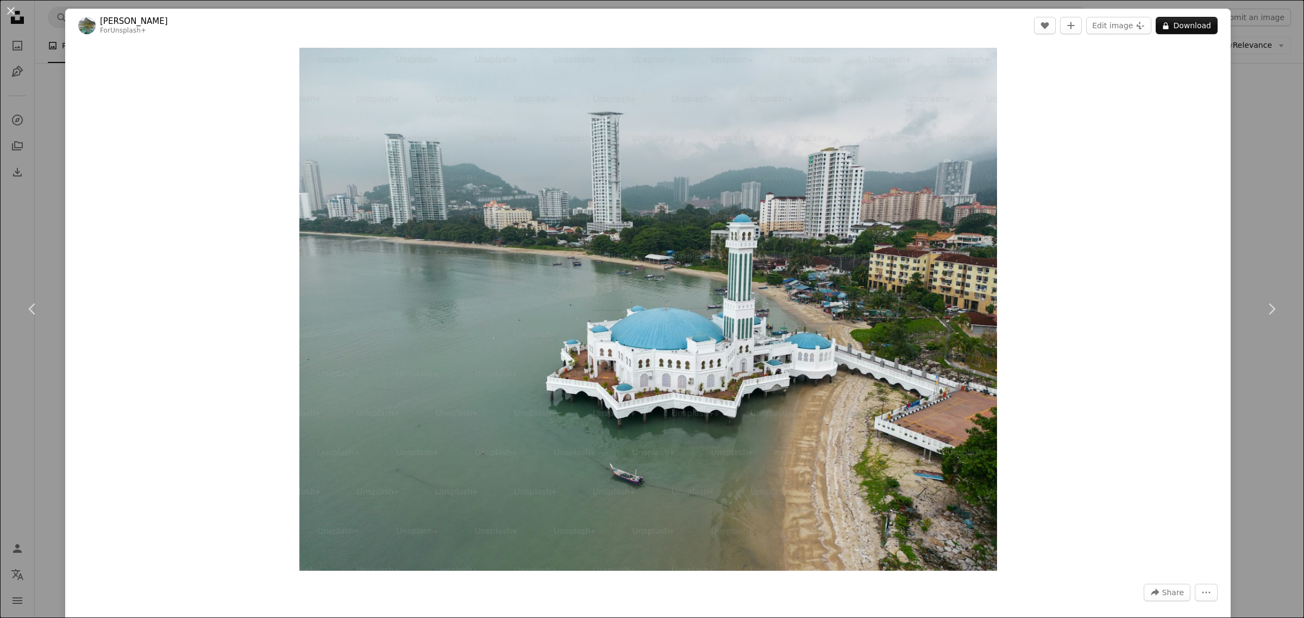
click at [9, 9] on button "An X shape" at bounding box center [10, 10] width 13 height 13
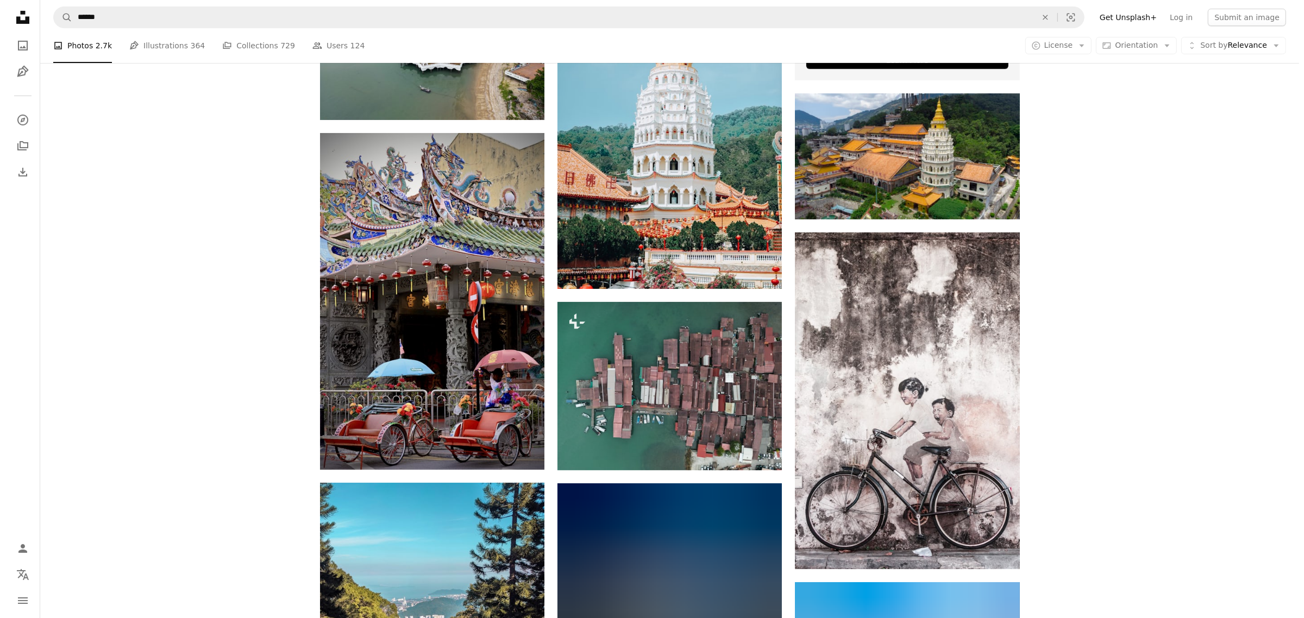
scroll to position [543, 0]
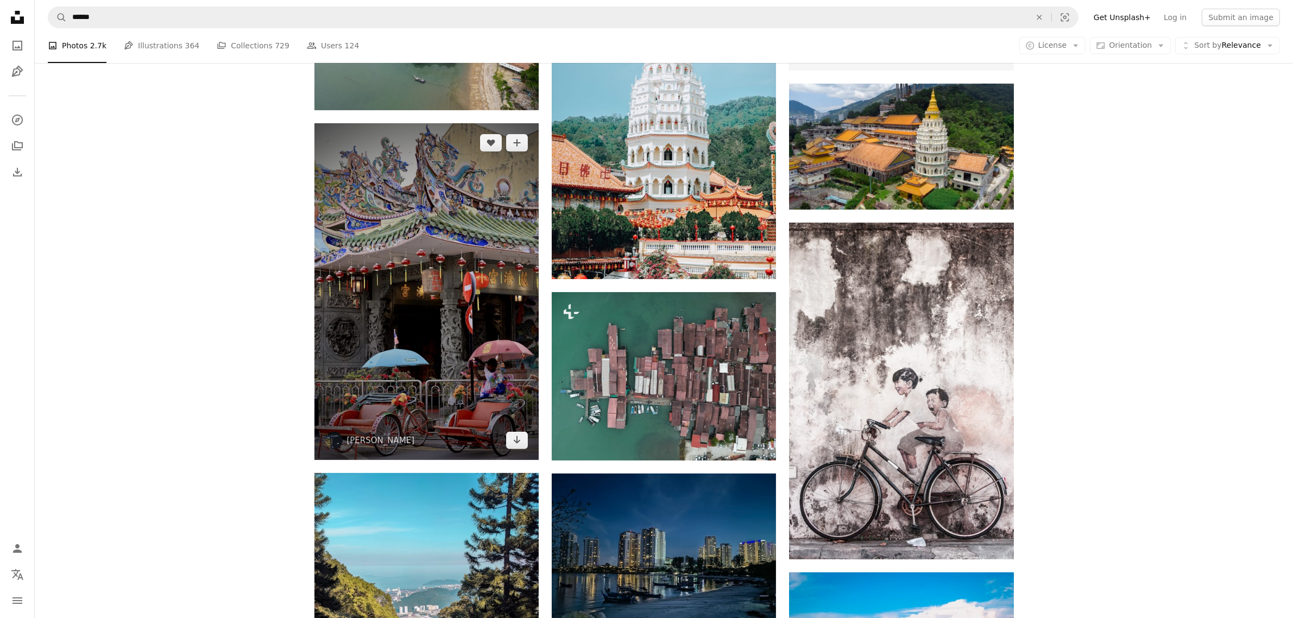
click at [438, 332] on img at bounding box center [427, 291] width 224 height 337
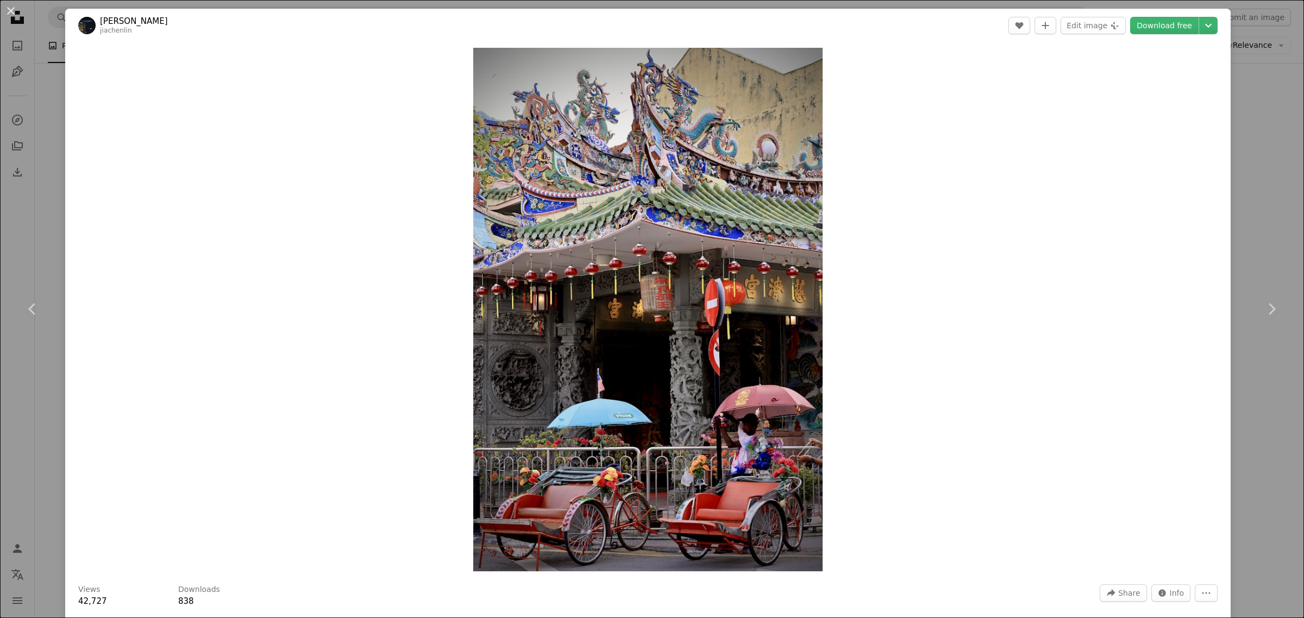
click at [1149, 29] on link "Download free" at bounding box center [1164, 25] width 68 height 17
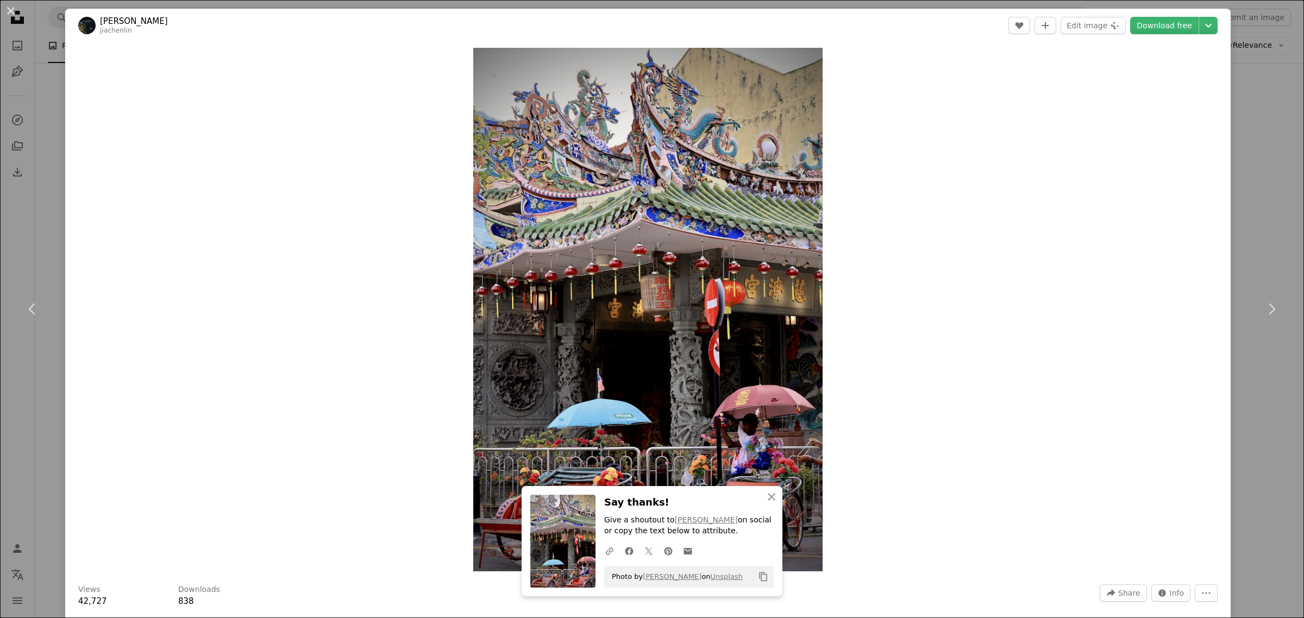
click at [10, 9] on button "An X shape" at bounding box center [10, 10] width 13 height 13
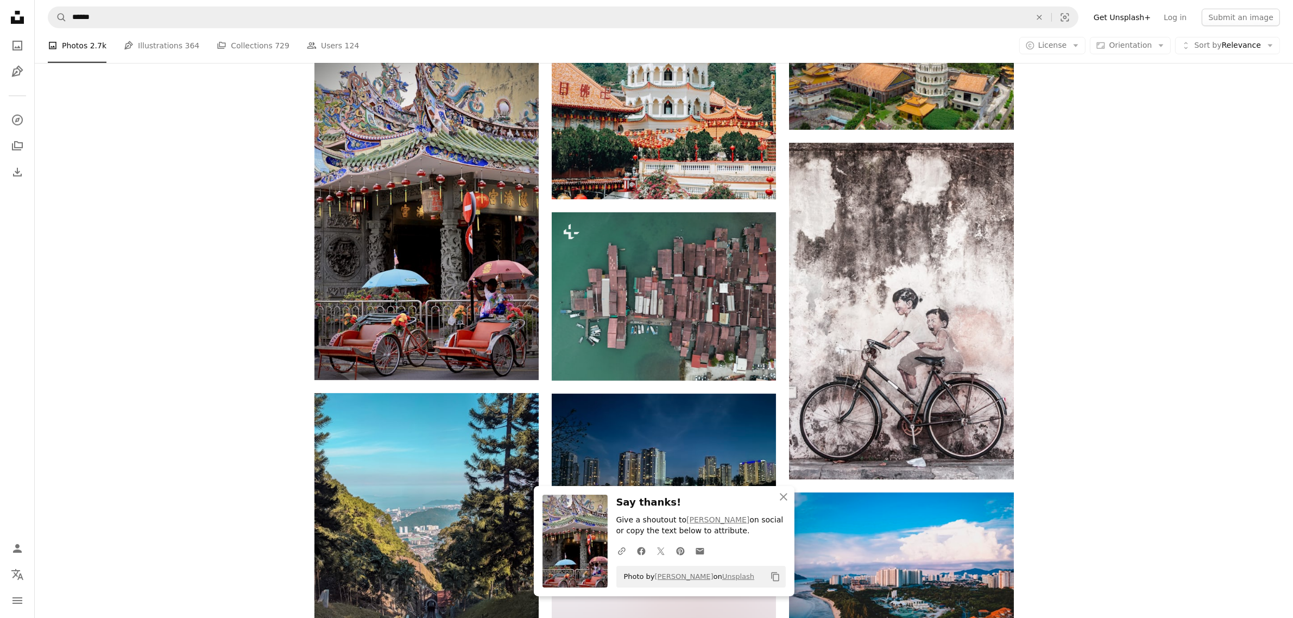
scroll to position [815, 0]
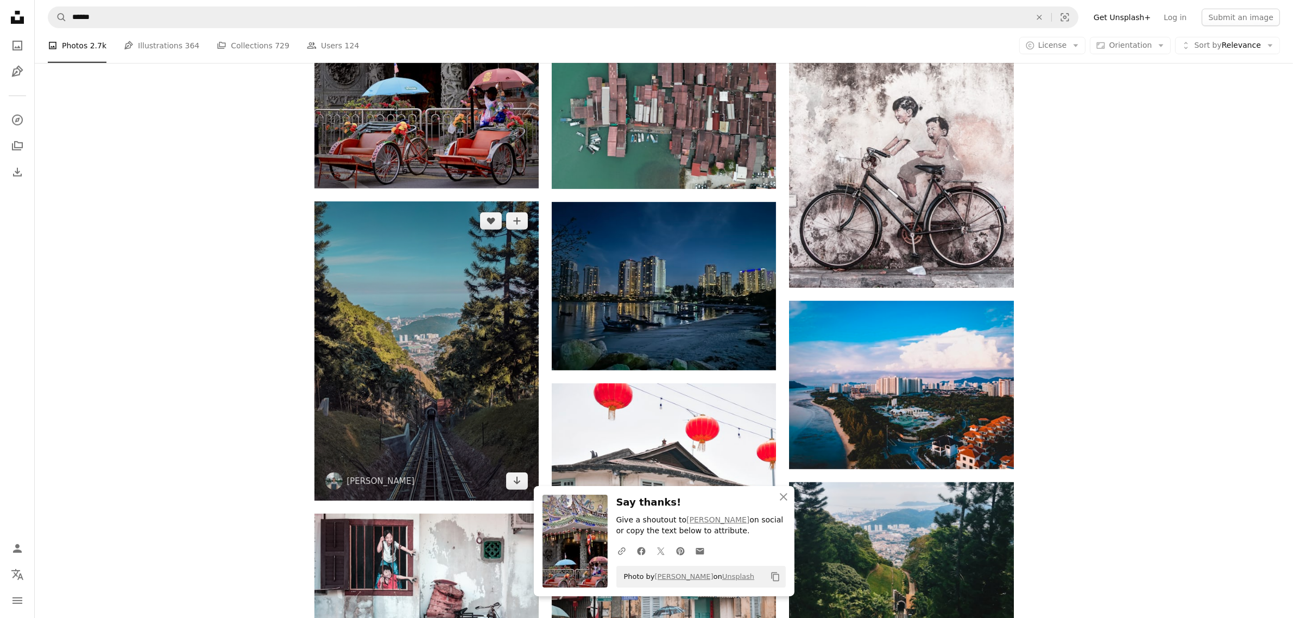
click at [425, 345] on img at bounding box center [427, 351] width 224 height 299
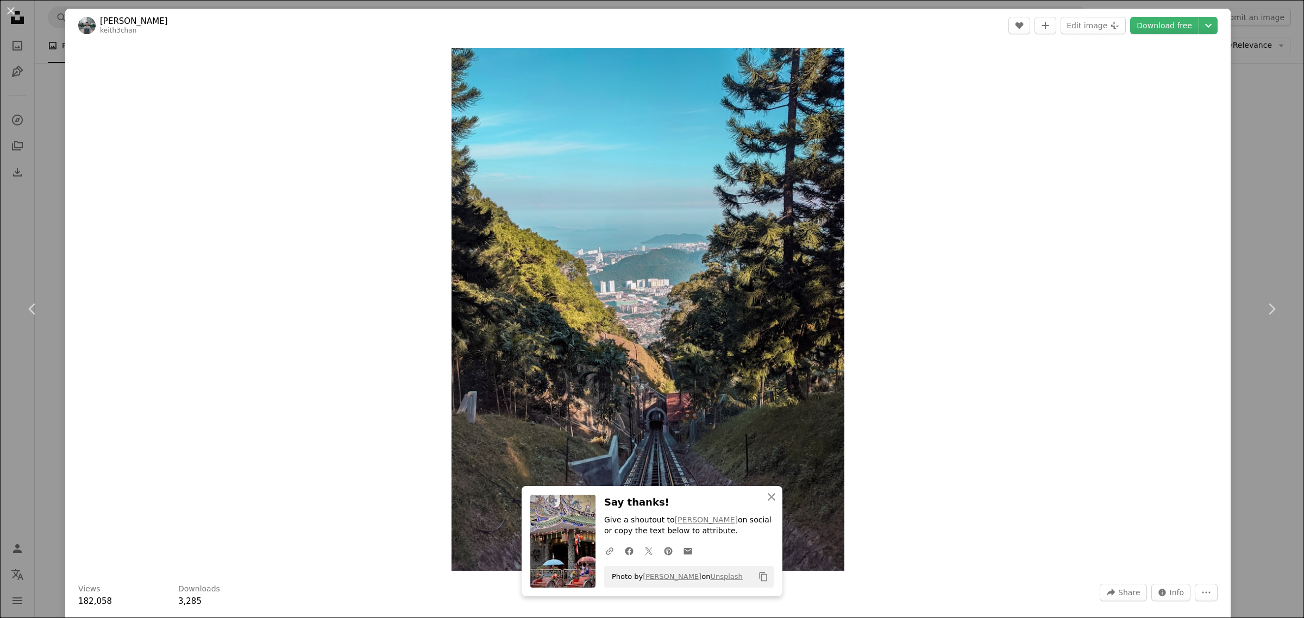
click at [1166, 20] on link "Download free" at bounding box center [1164, 25] width 68 height 17
click at [9, 9] on button "An X shape" at bounding box center [10, 10] width 13 height 13
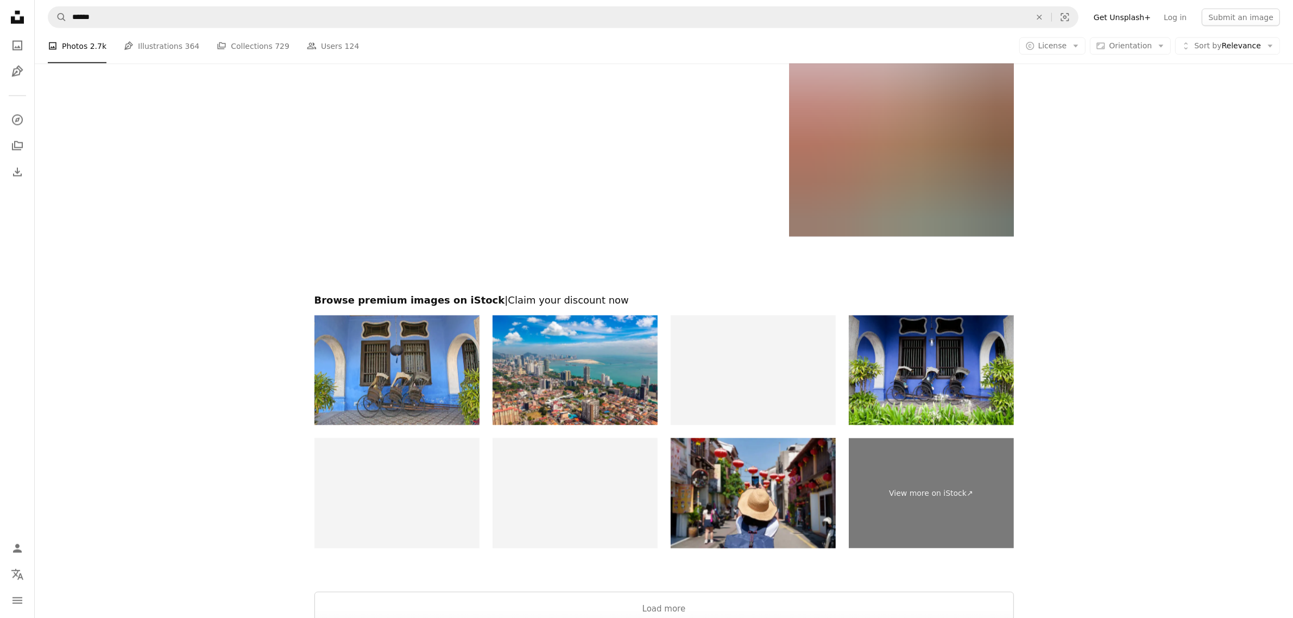
scroll to position [2037, 0]
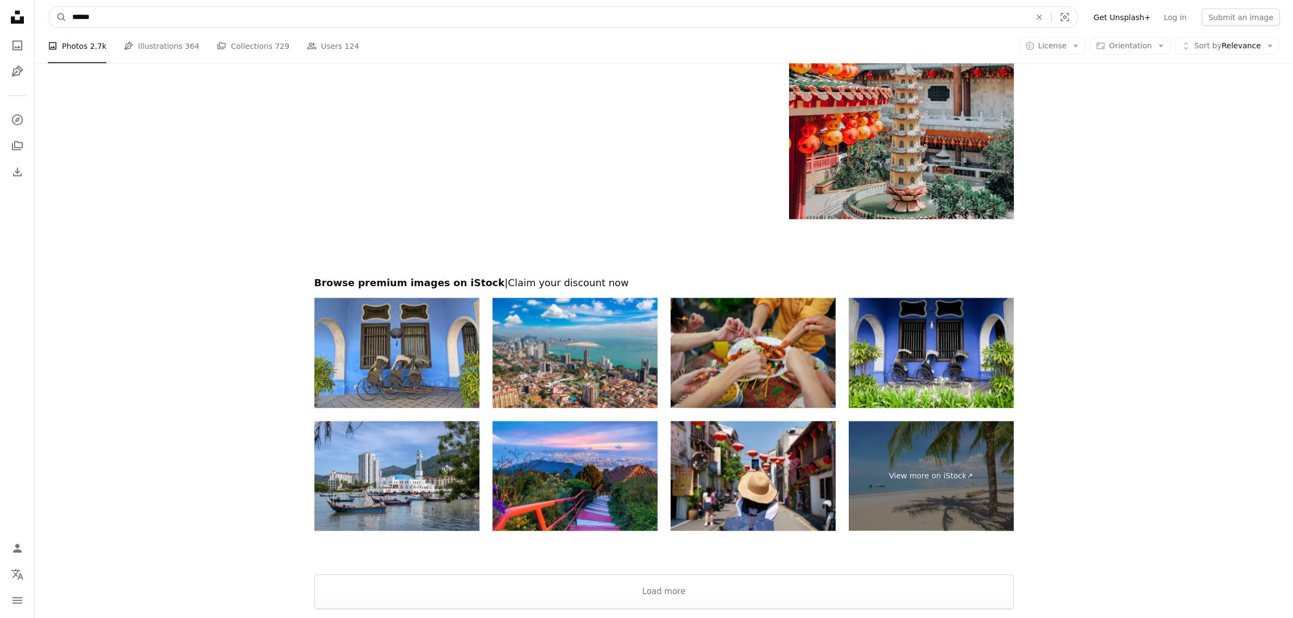
drag, startPoint x: 142, startPoint y: 15, endPoint x: 0, endPoint y: 20, distance: 142.4
type input "**********"
click button "A magnifying glass" at bounding box center [57, 17] width 18 height 21
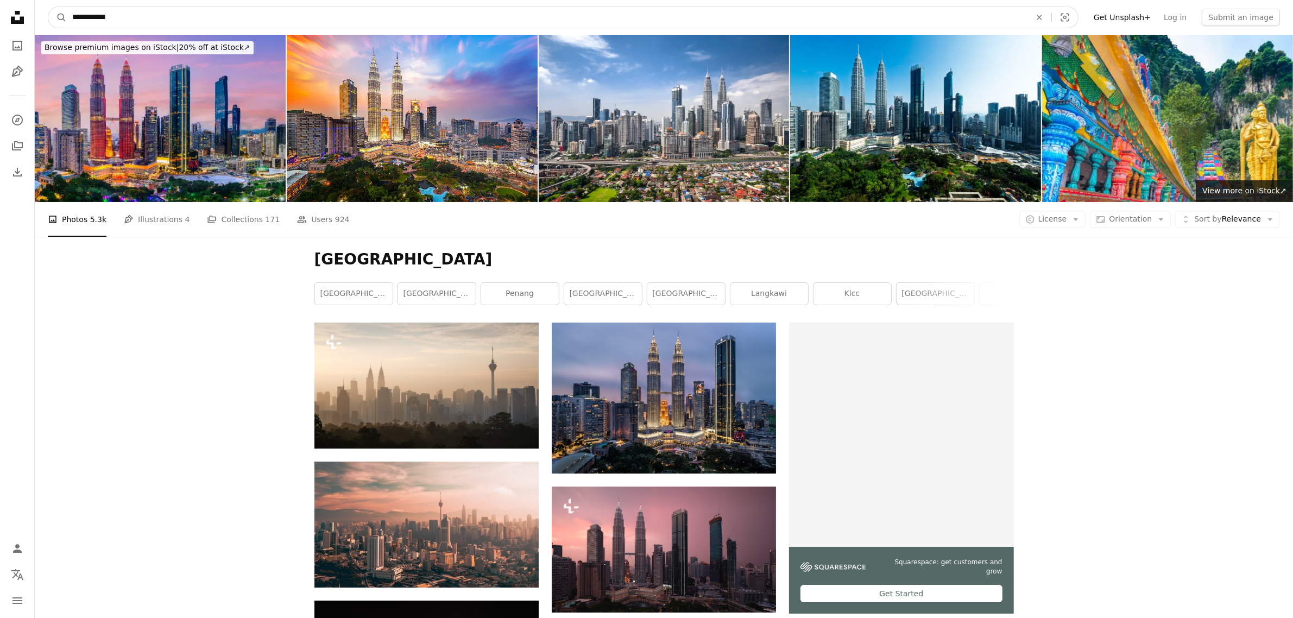
drag, startPoint x: 155, startPoint y: 15, endPoint x: 0, endPoint y: 22, distance: 155.5
type input "**********"
click button "A magnifying glass" at bounding box center [57, 17] width 18 height 21
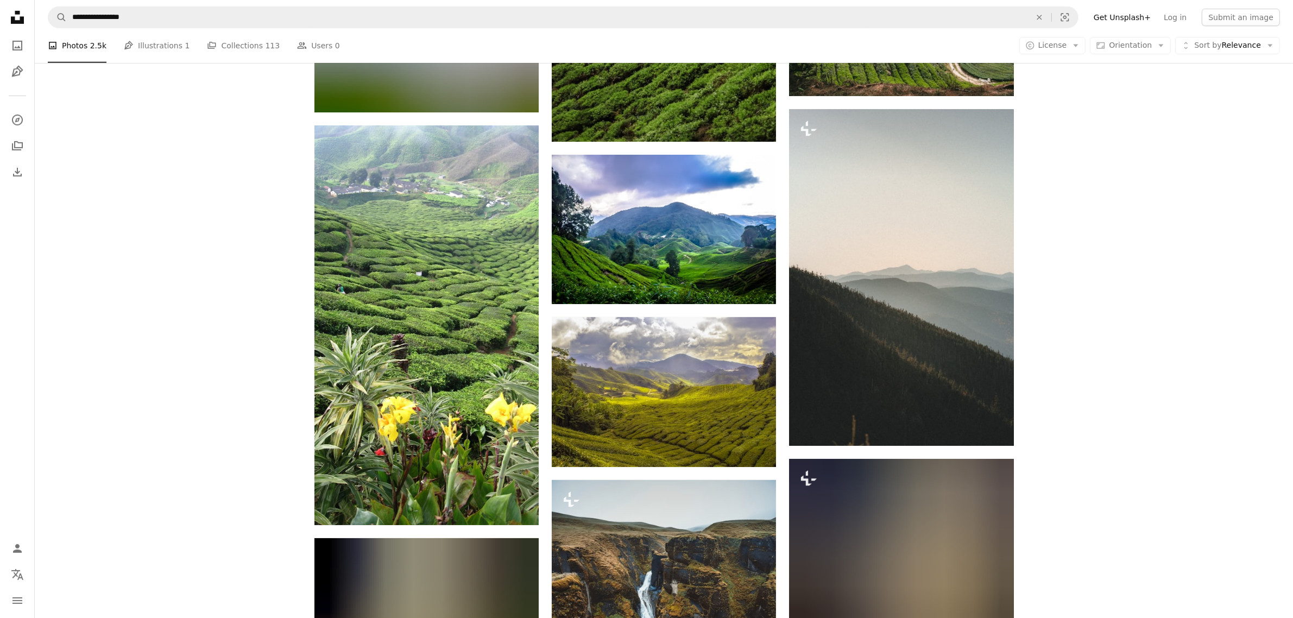
scroll to position [679, 0]
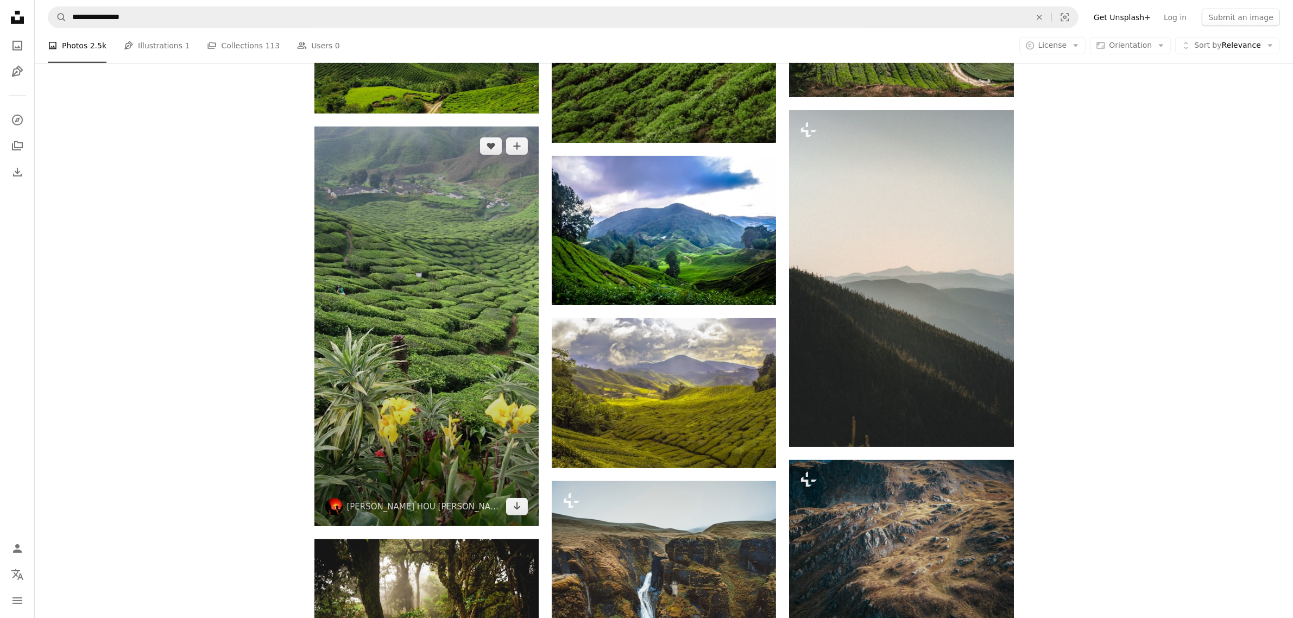
click at [389, 333] on img at bounding box center [427, 327] width 224 height 400
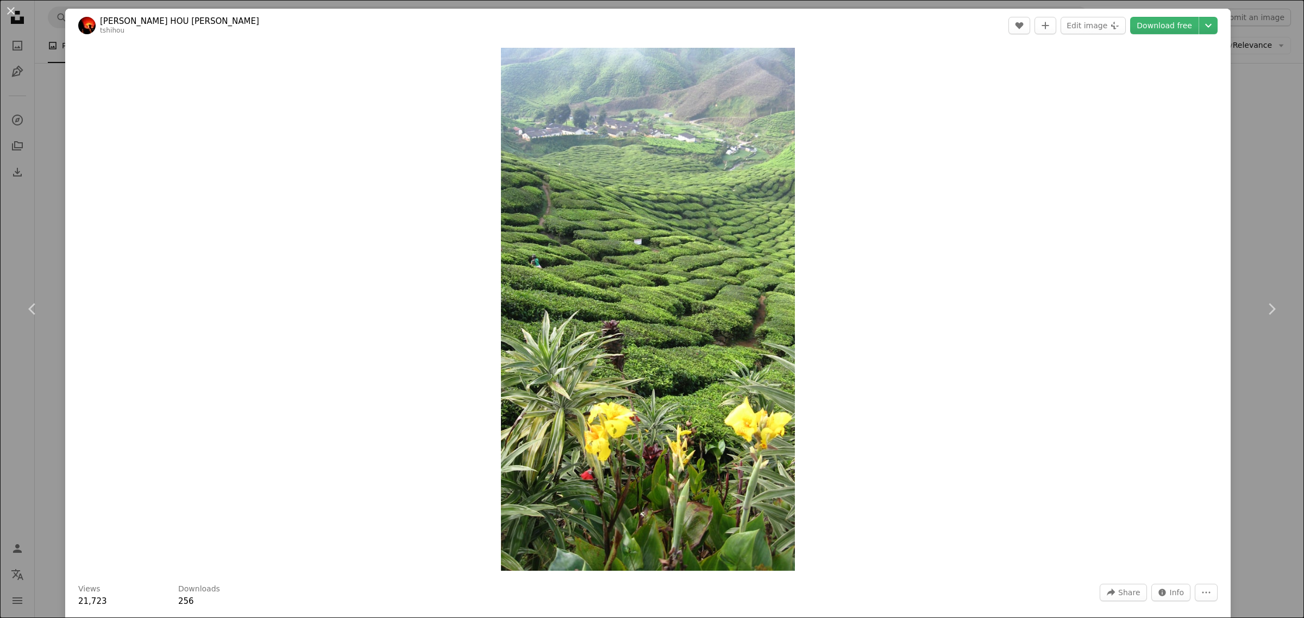
click at [1148, 33] on link "Download free" at bounding box center [1164, 25] width 68 height 17
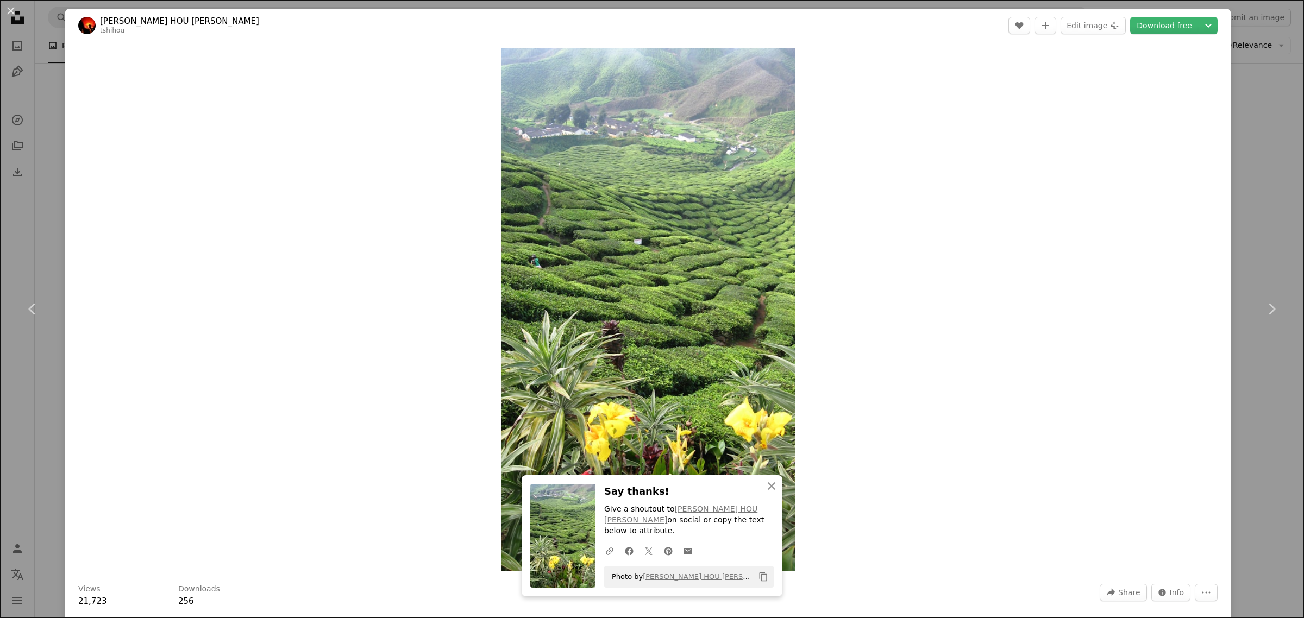
click at [12, 12] on button "An X shape" at bounding box center [10, 10] width 13 height 13
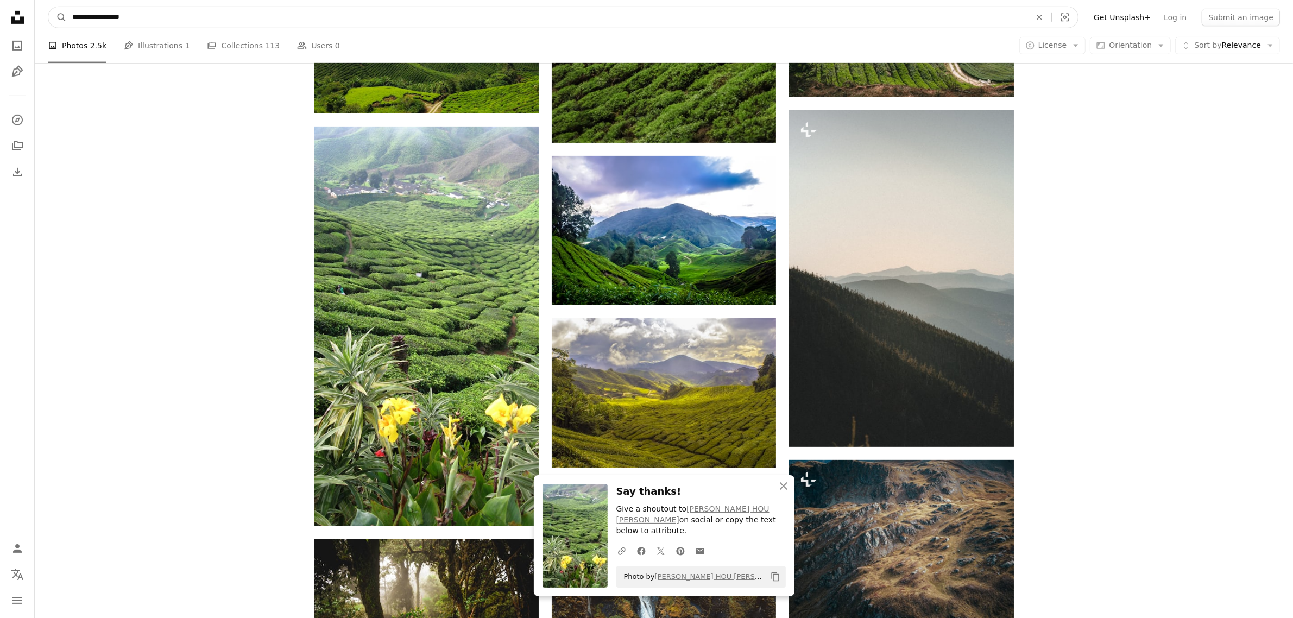
drag, startPoint x: 188, startPoint y: 20, endPoint x: 70, endPoint y: 22, distance: 119.0
click at [70, 22] on input "**********" at bounding box center [547, 17] width 961 height 21
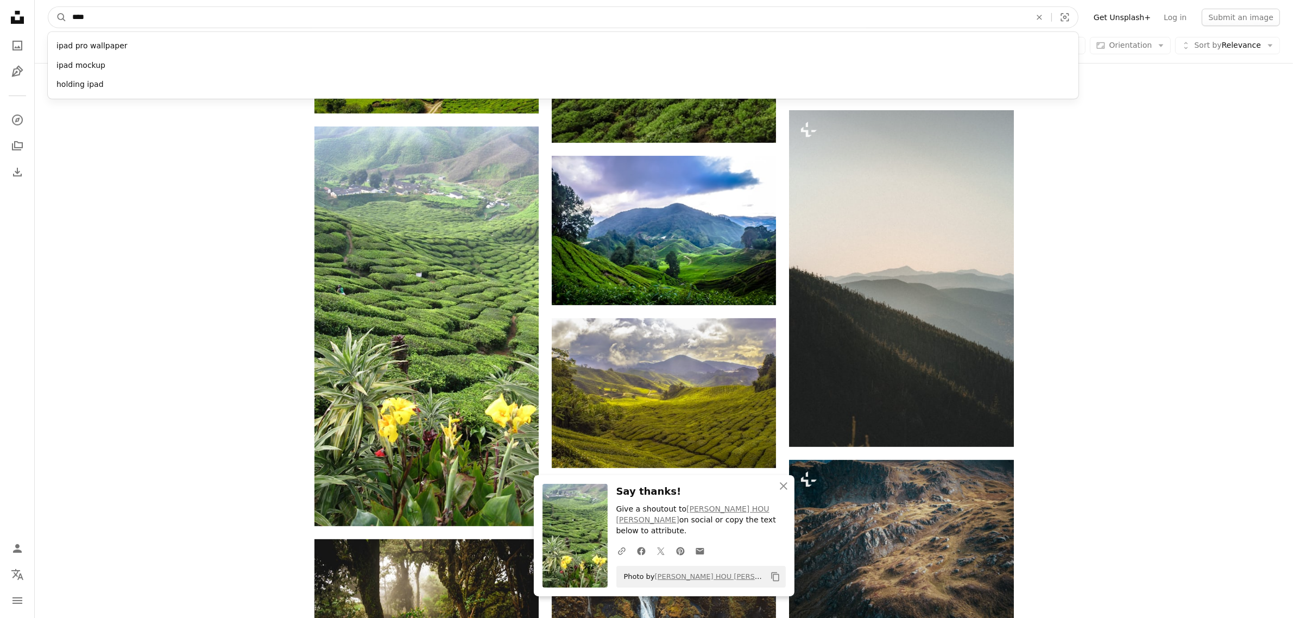
type input "****"
click at [48, 7] on button "A magnifying glass" at bounding box center [57, 17] width 18 height 21
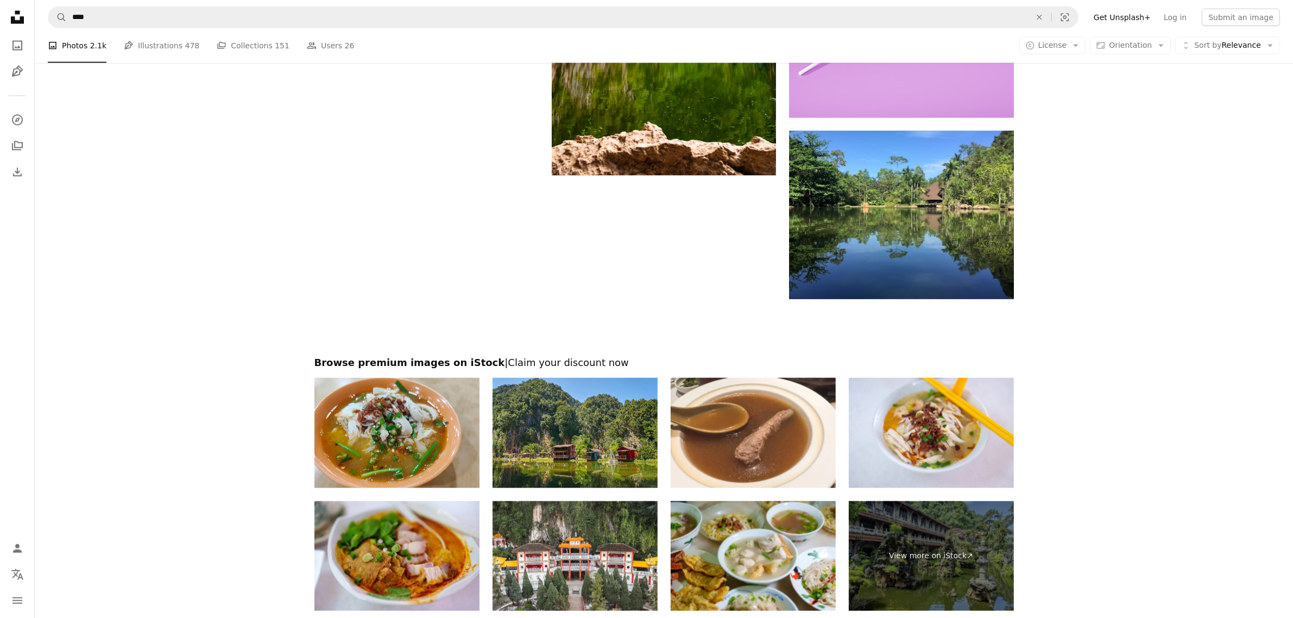
scroll to position [1765, 0]
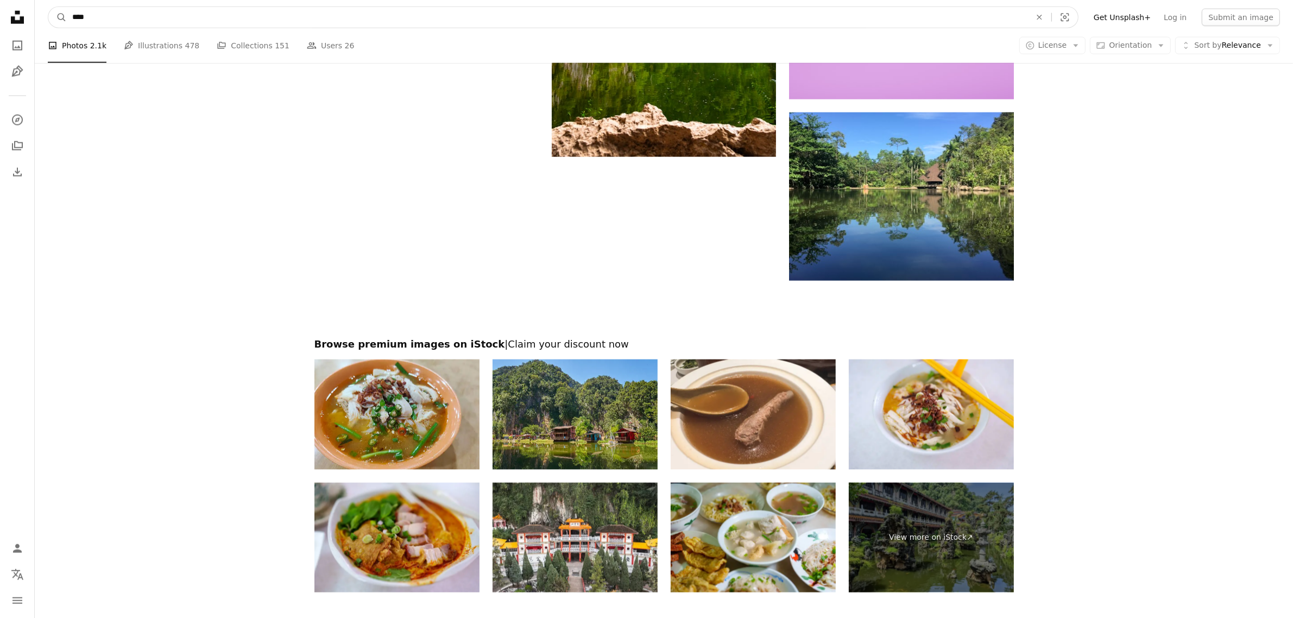
drag, startPoint x: 128, startPoint y: 20, endPoint x: 48, endPoint y: 20, distance: 79.9
click at [49, 20] on form "A magnifying glass **** An X shape Visual search" at bounding box center [563, 18] width 1031 height 22
type input "**********"
click at [48, 7] on button "A magnifying glass" at bounding box center [57, 17] width 18 height 21
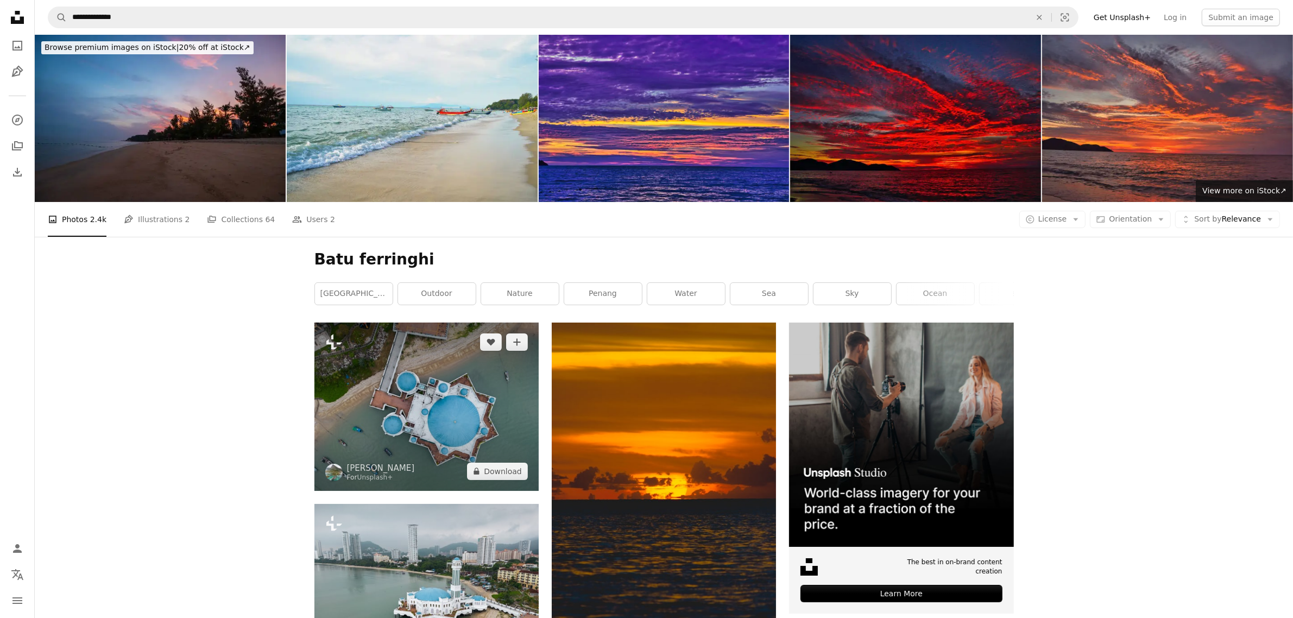
click at [418, 370] on img at bounding box center [427, 407] width 224 height 168
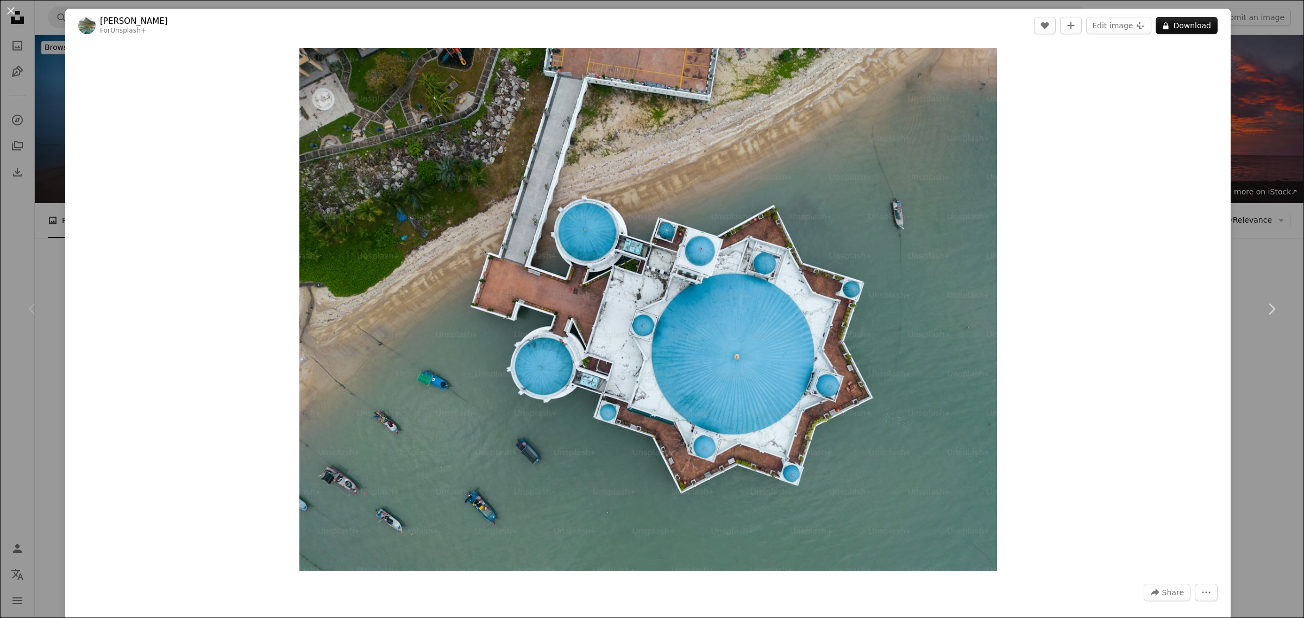
click at [14, 14] on button "An X shape" at bounding box center [10, 10] width 13 height 13
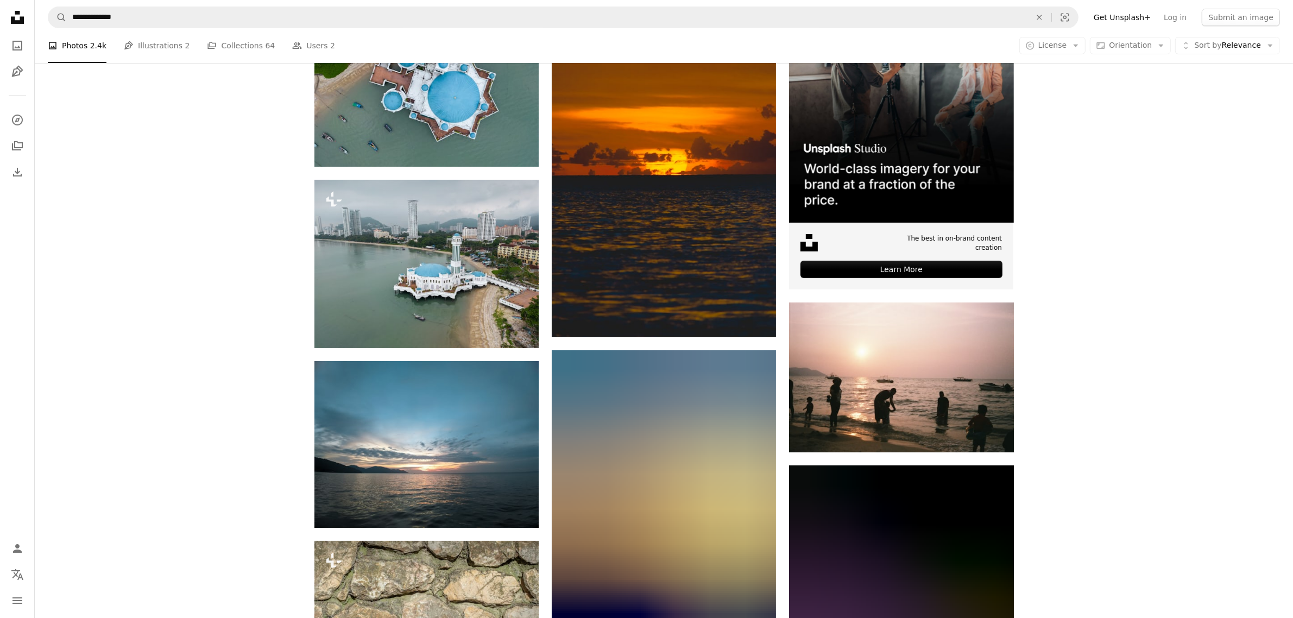
scroll to position [340, 0]
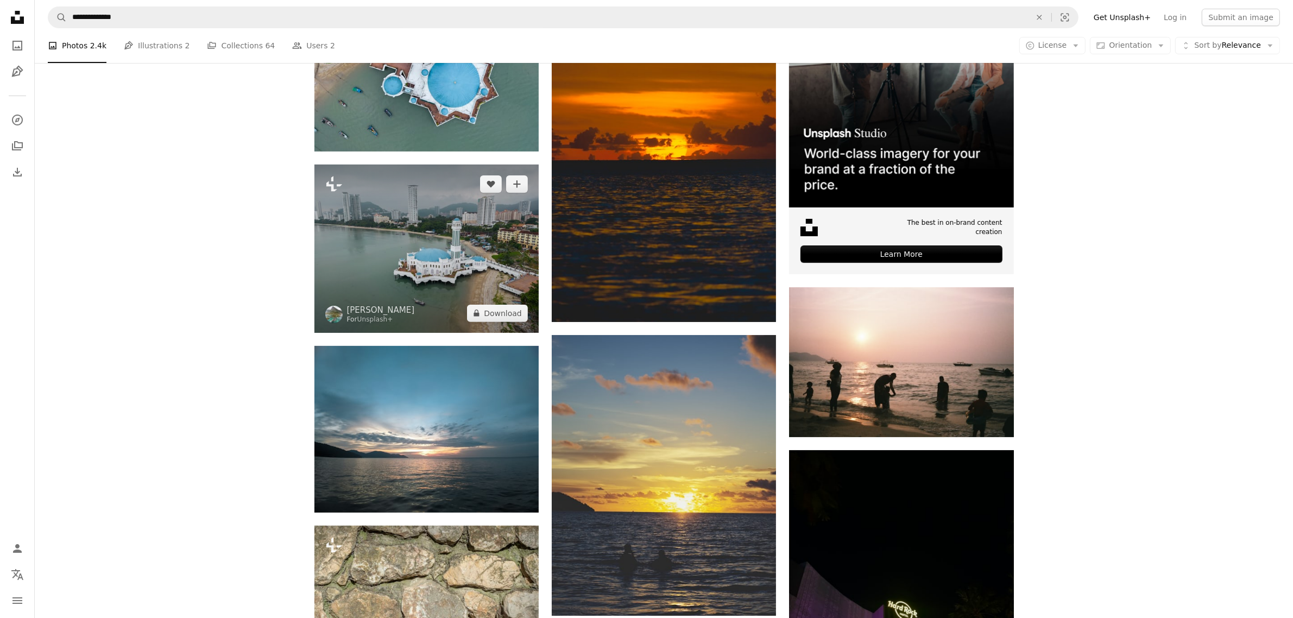
click at [441, 253] on img at bounding box center [427, 249] width 224 height 168
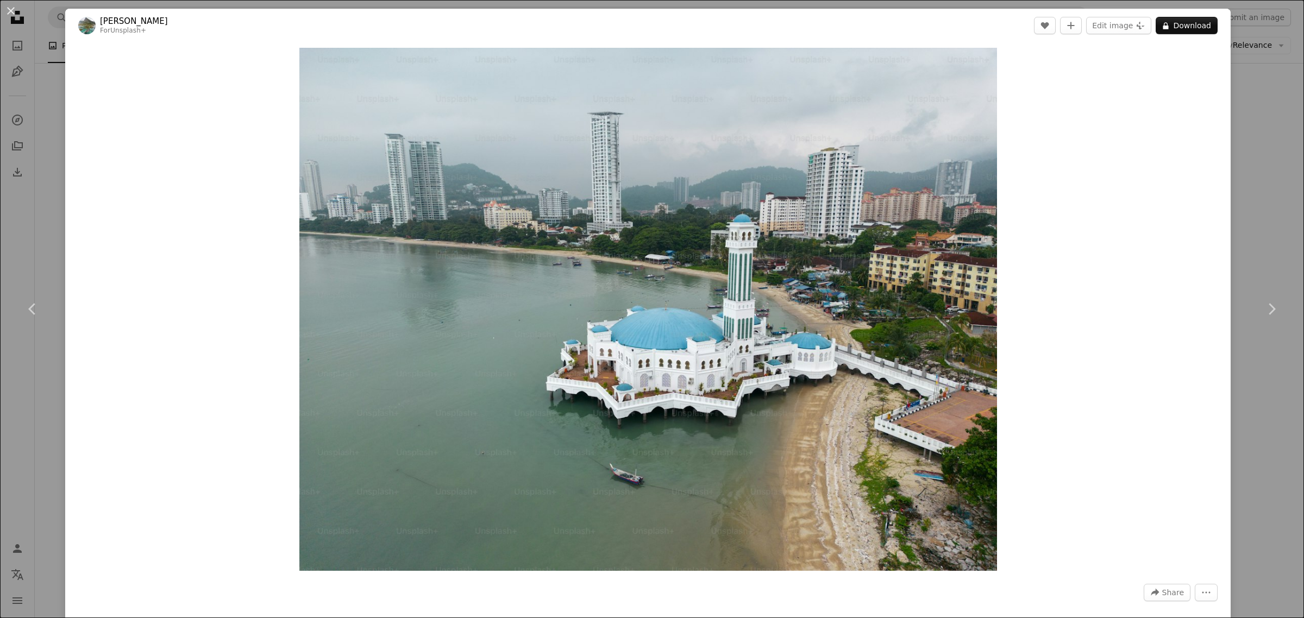
click at [5, 14] on button "An X shape" at bounding box center [10, 10] width 13 height 13
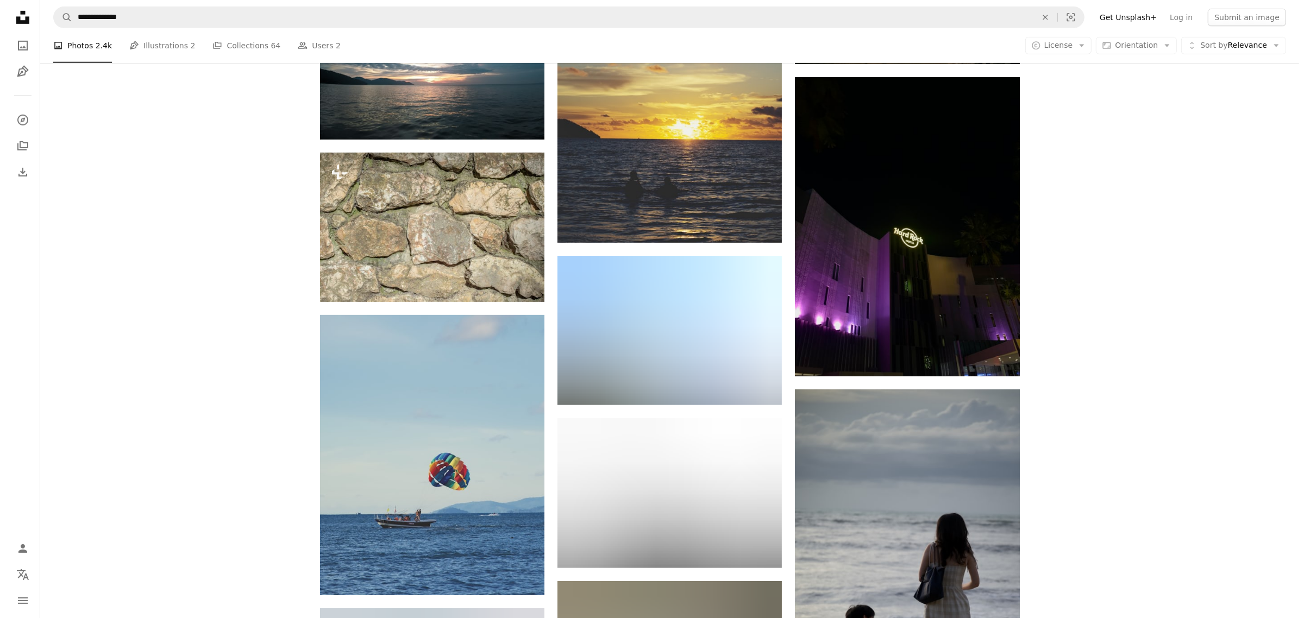
scroll to position [815, 0]
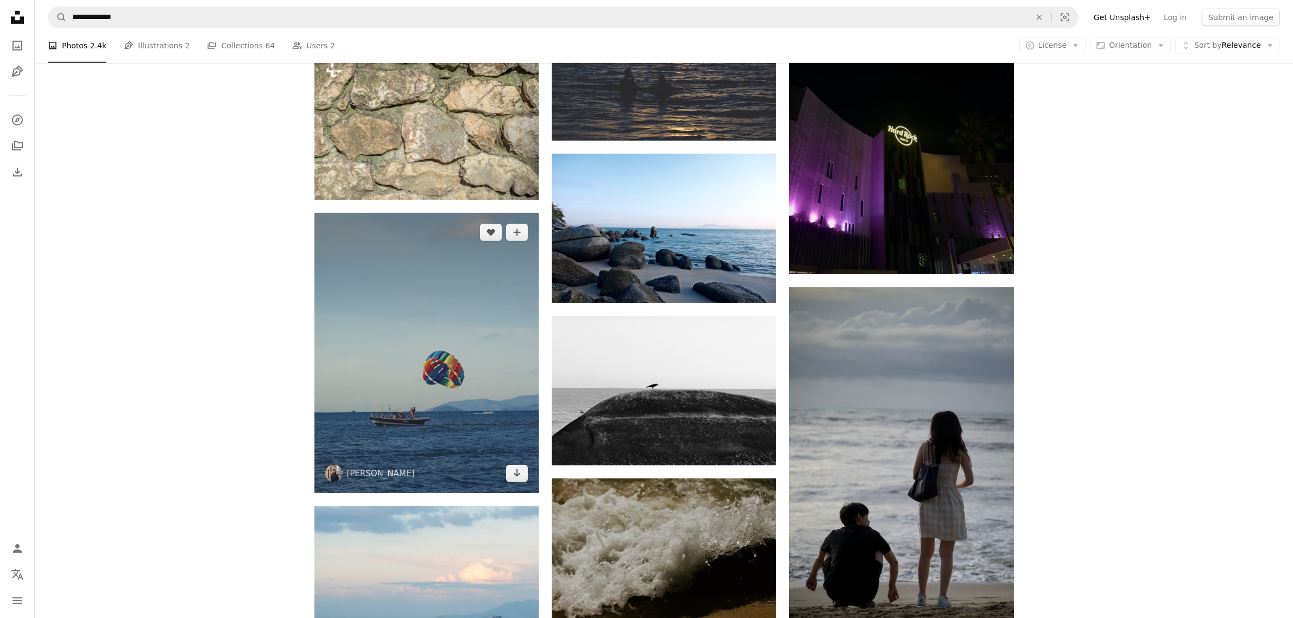
click at [446, 338] on img at bounding box center [427, 353] width 224 height 281
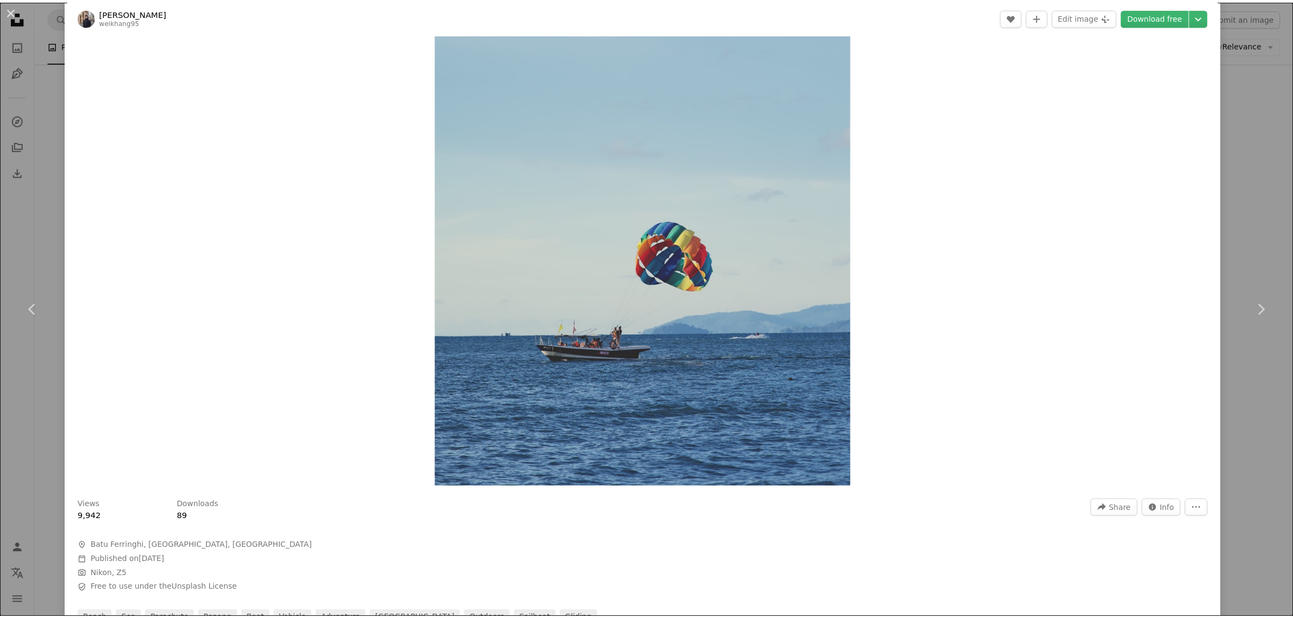
scroll to position [68, 0]
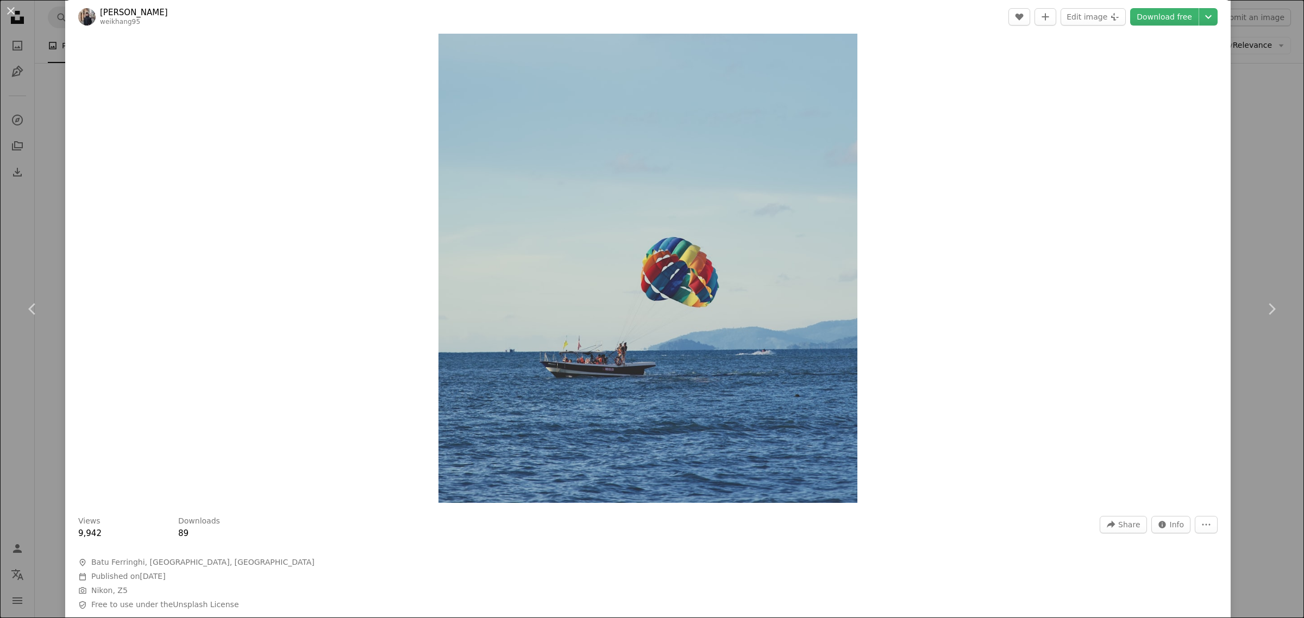
click at [1152, 20] on link "Download free" at bounding box center [1164, 16] width 68 height 17
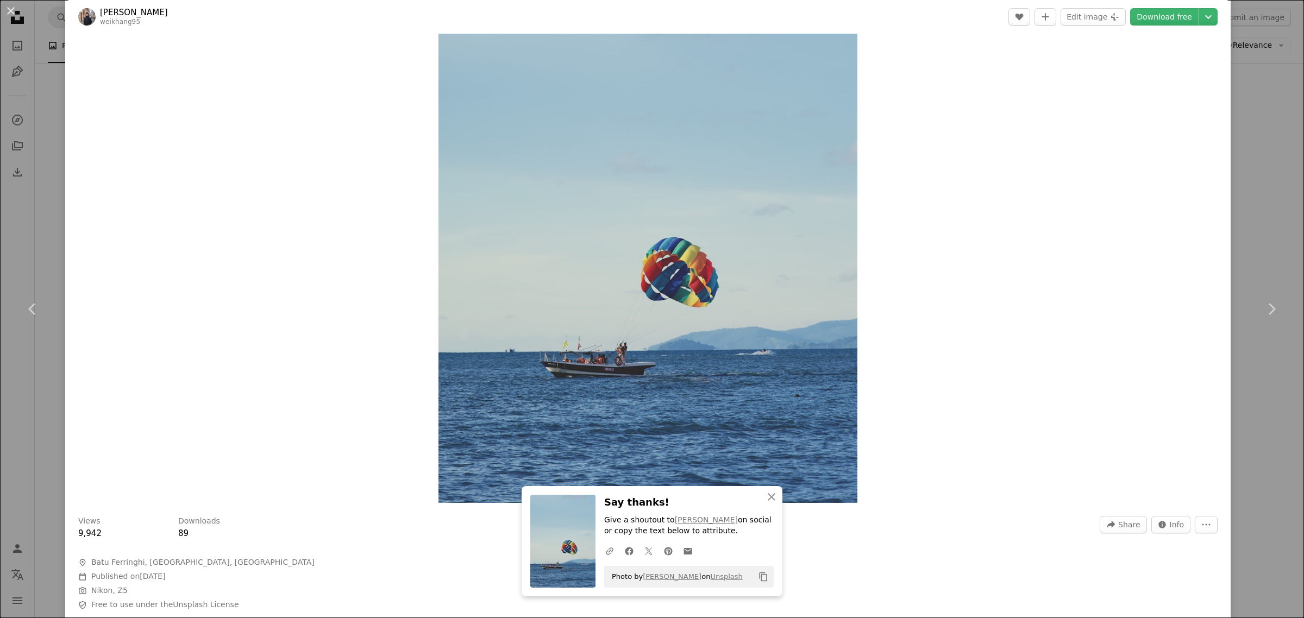
click at [8, 11] on button "An X shape" at bounding box center [10, 10] width 13 height 13
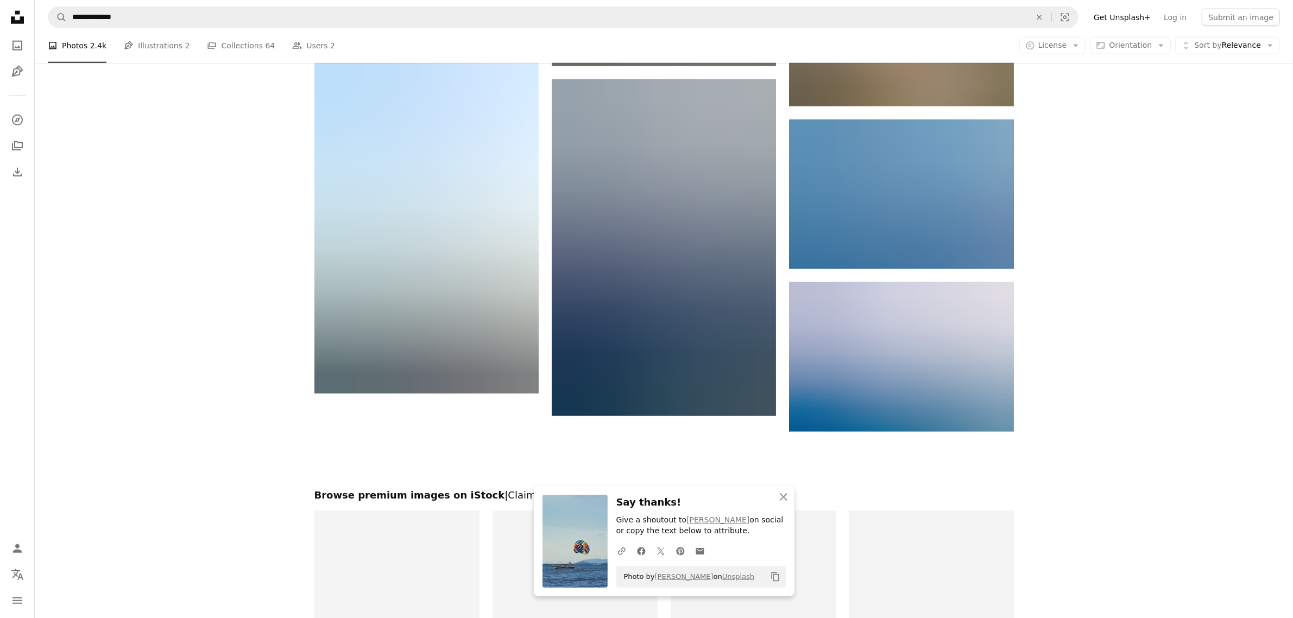
scroll to position [1562, 0]
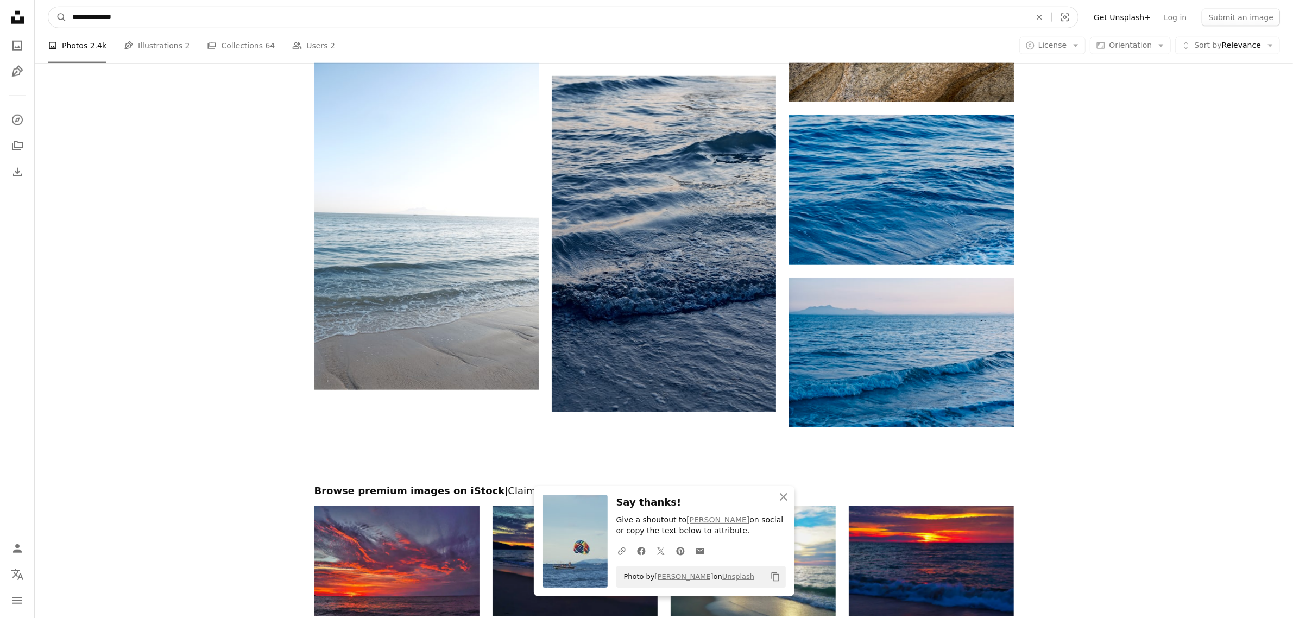
drag, startPoint x: 143, startPoint y: 21, endPoint x: 0, endPoint y: 15, distance: 143.0
type input "**********"
click at [48, 7] on button "A magnifying glass" at bounding box center [57, 17] width 18 height 21
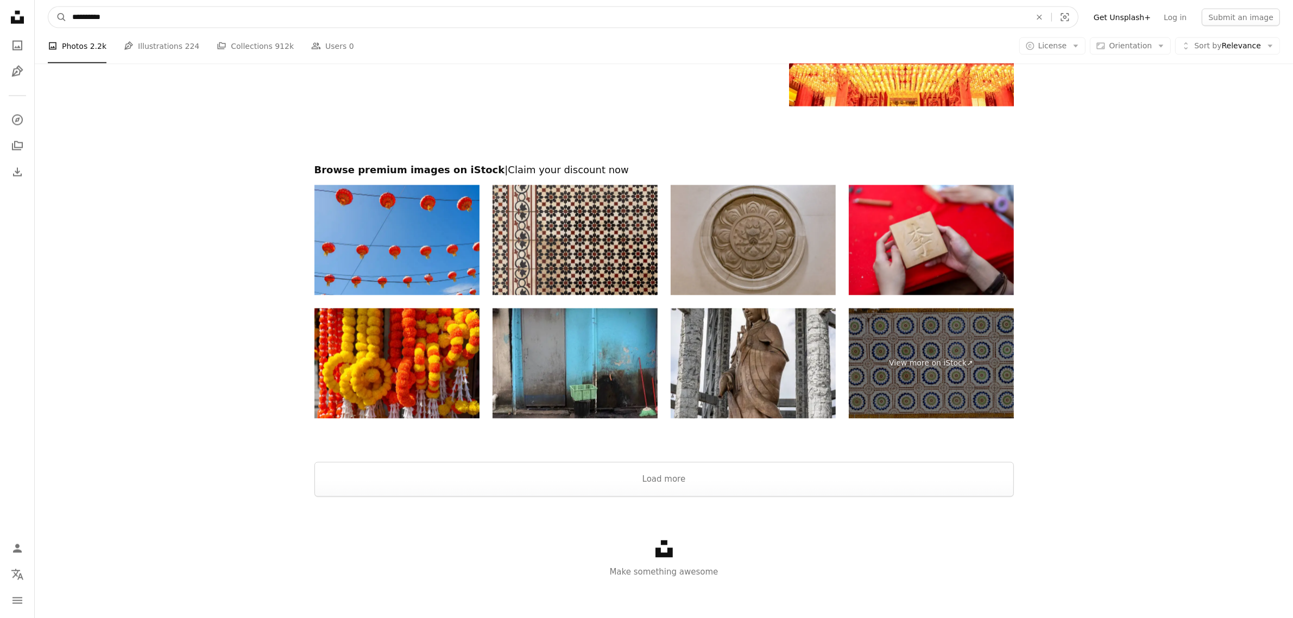
scroll to position [2146, 0]
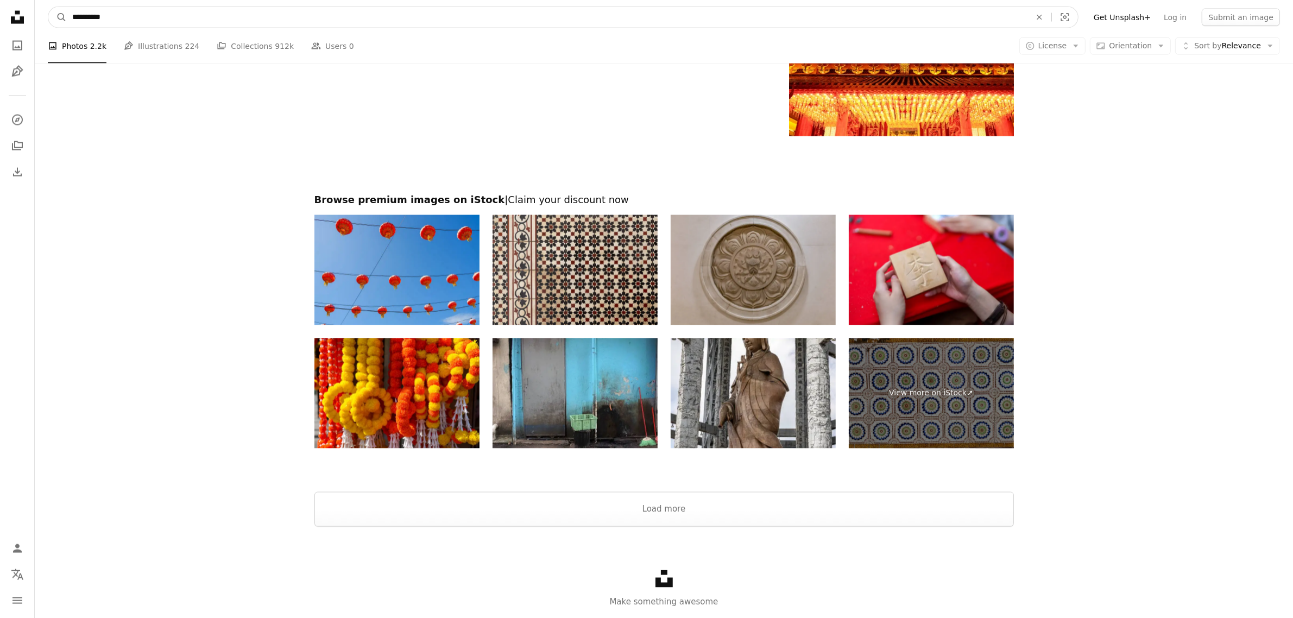
drag, startPoint x: 125, startPoint y: 14, endPoint x: 0, endPoint y: 7, distance: 125.1
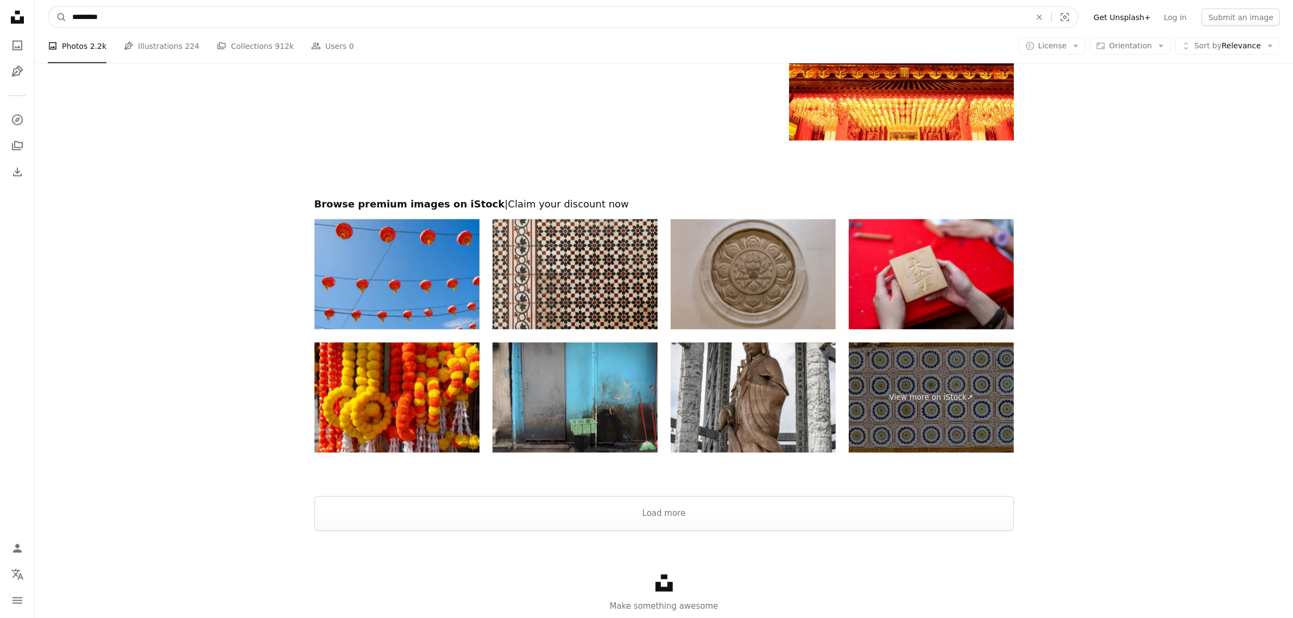
type input "**********"
click button "A magnifying glass" at bounding box center [57, 17] width 18 height 21
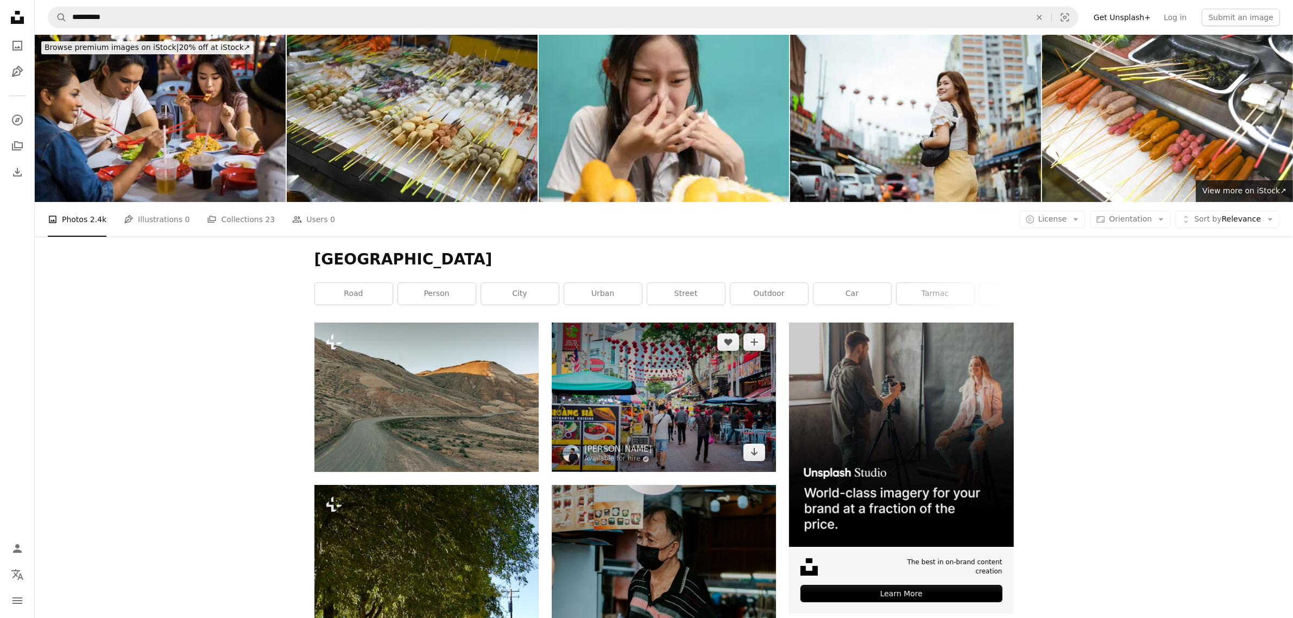
click at [689, 419] on img at bounding box center [664, 397] width 224 height 149
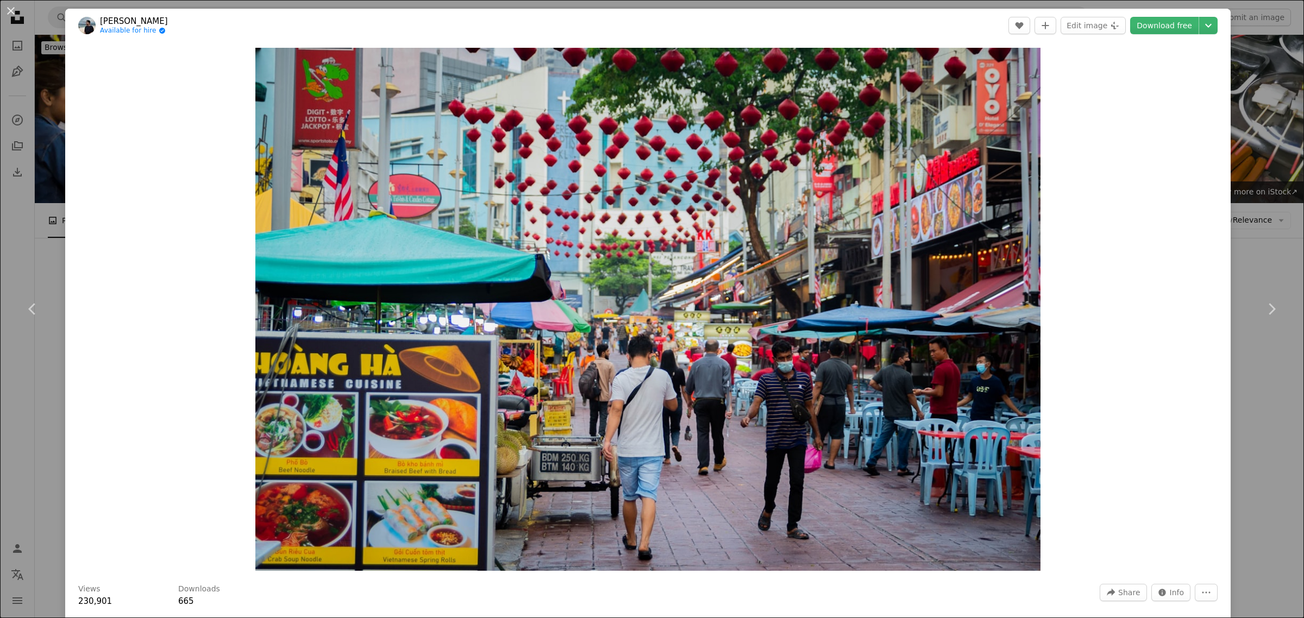
click at [1139, 24] on link "Download free" at bounding box center [1164, 25] width 68 height 17
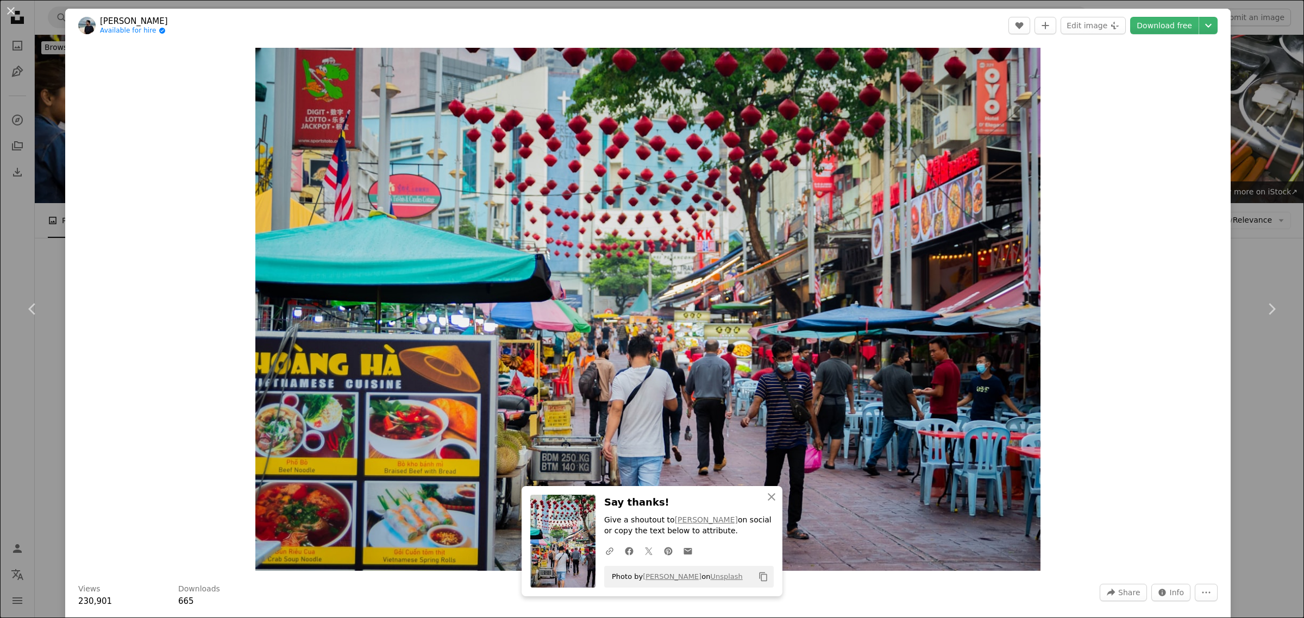
click at [11, 12] on button "An X shape" at bounding box center [10, 10] width 13 height 13
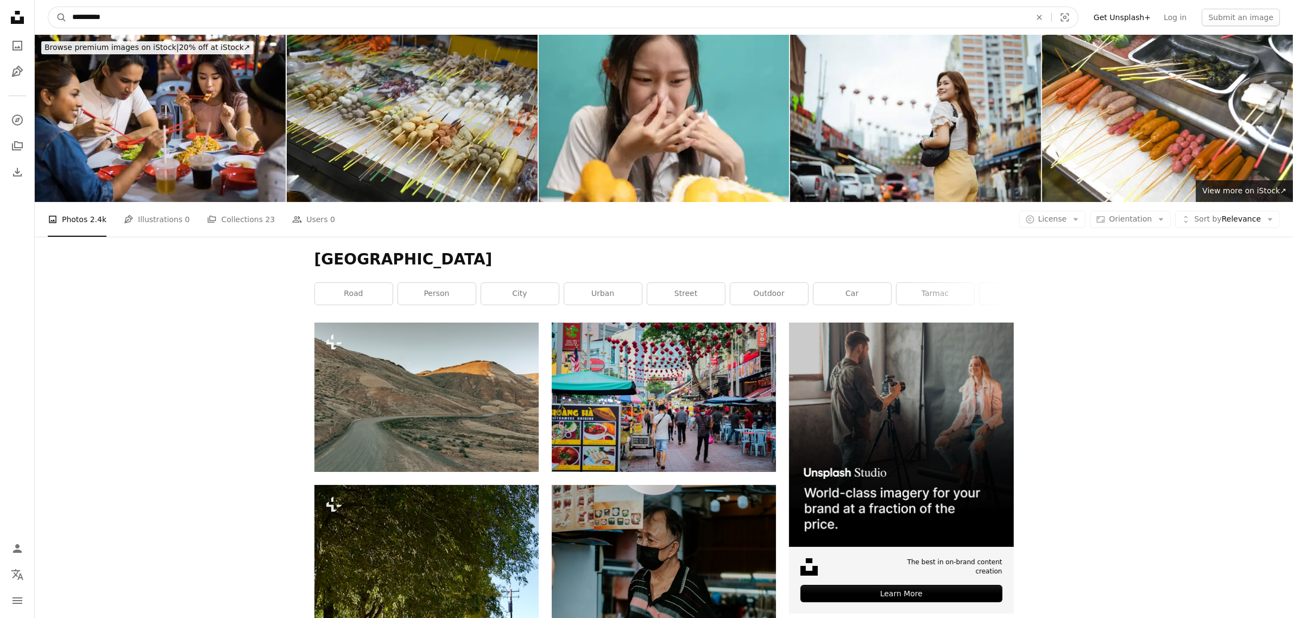
drag, startPoint x: 224, startPoint y: 12, endPoint x: 0, endPoint y: 23, distance: 224.0
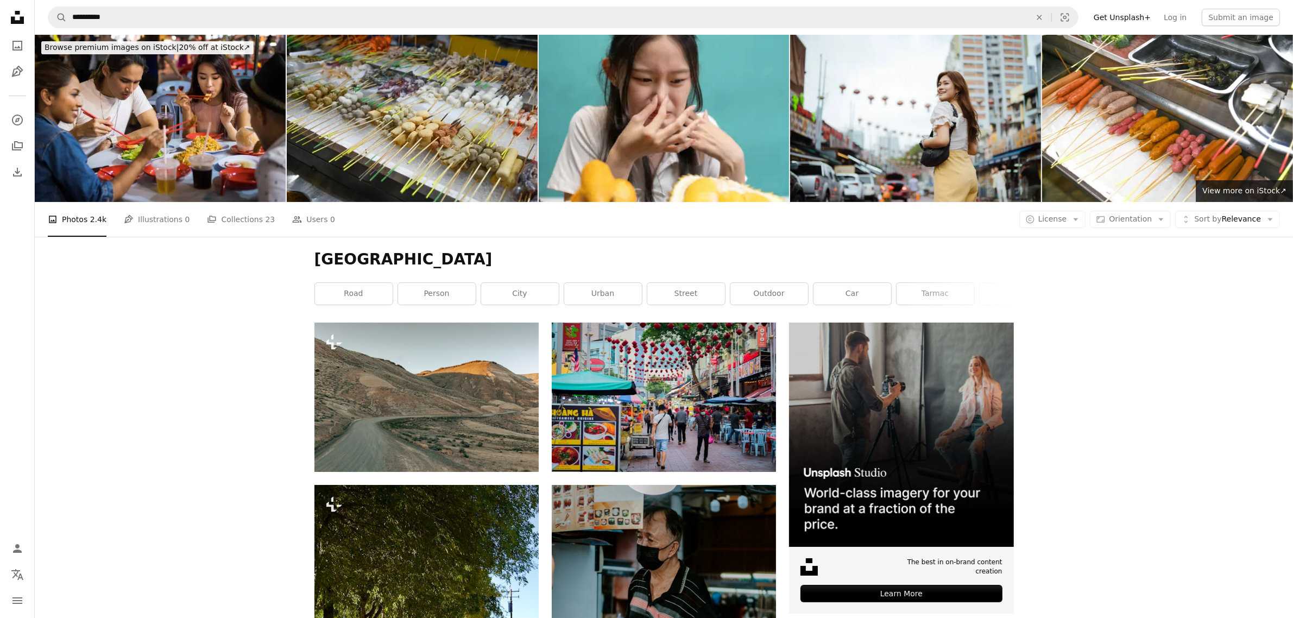
click at [0, 23] on nav "Unsplash logo Unsplash Home A photo Pen Tool A compass A stack of folders Downl…" at bounding box center [17, 309] width 35 height 618
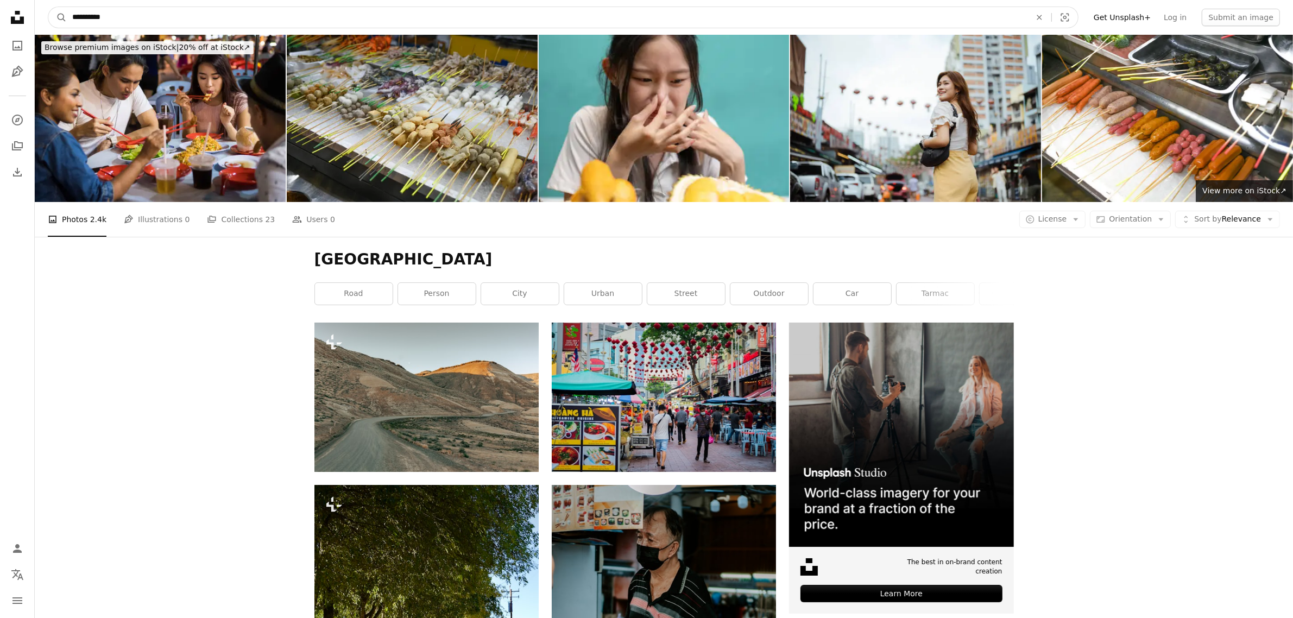
drag, startPoint x: 127, startPoint y: 15, endPoint x: 57, endPoint y: 18, distance: 69.6
click at [57, 18] on form "**********" at bounding box center [563, 18] width 1031 height 22
type input "**********"
click at [48, 7] on button "A magnifying glass" at bounding box center [57, 17] width 18 height 21
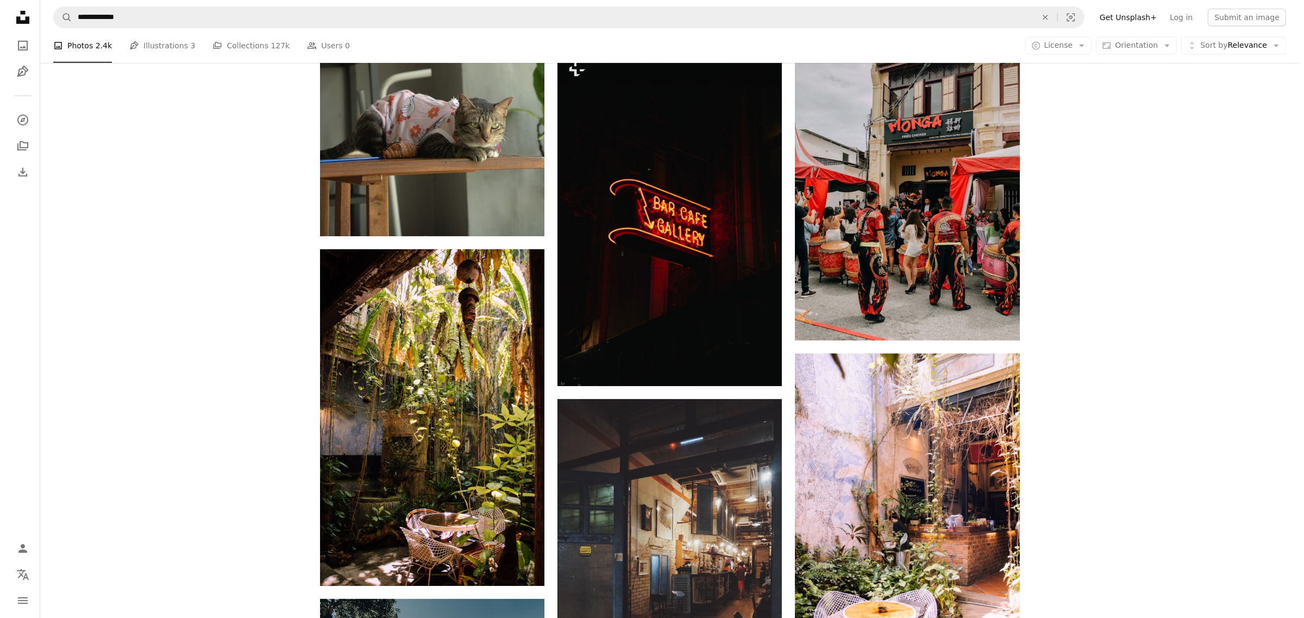
scroll to position [611, 0]
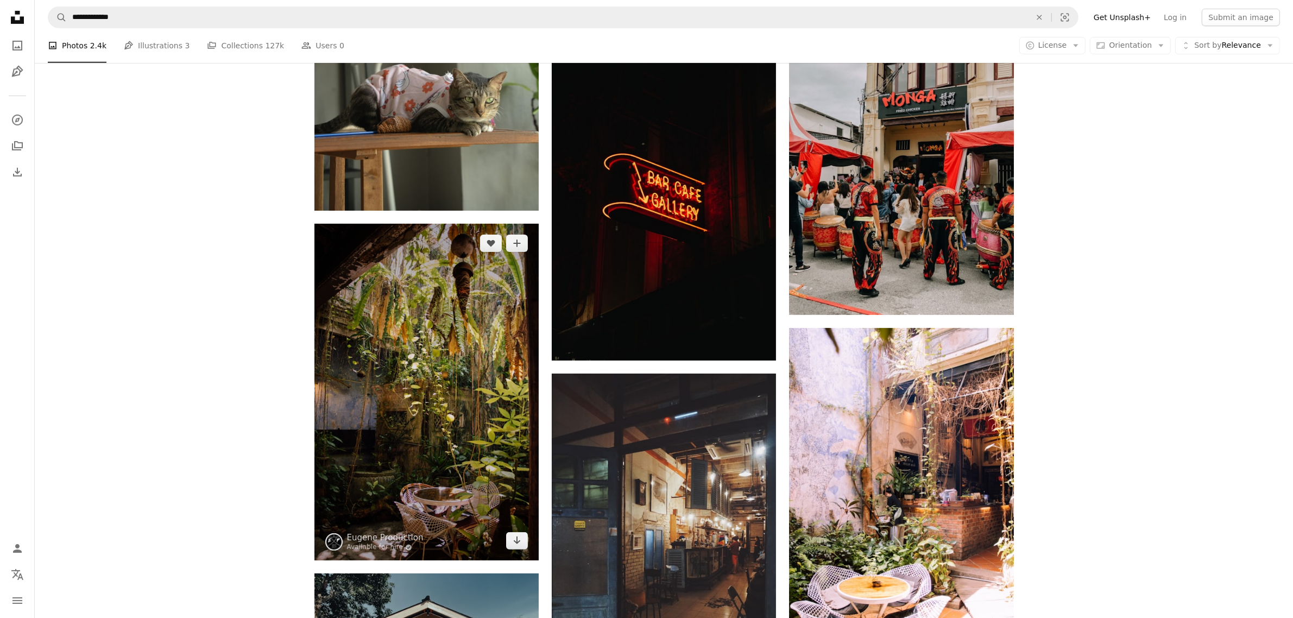
click at [427, 417] on img at bounding box center [427, 392] width 224 height 337
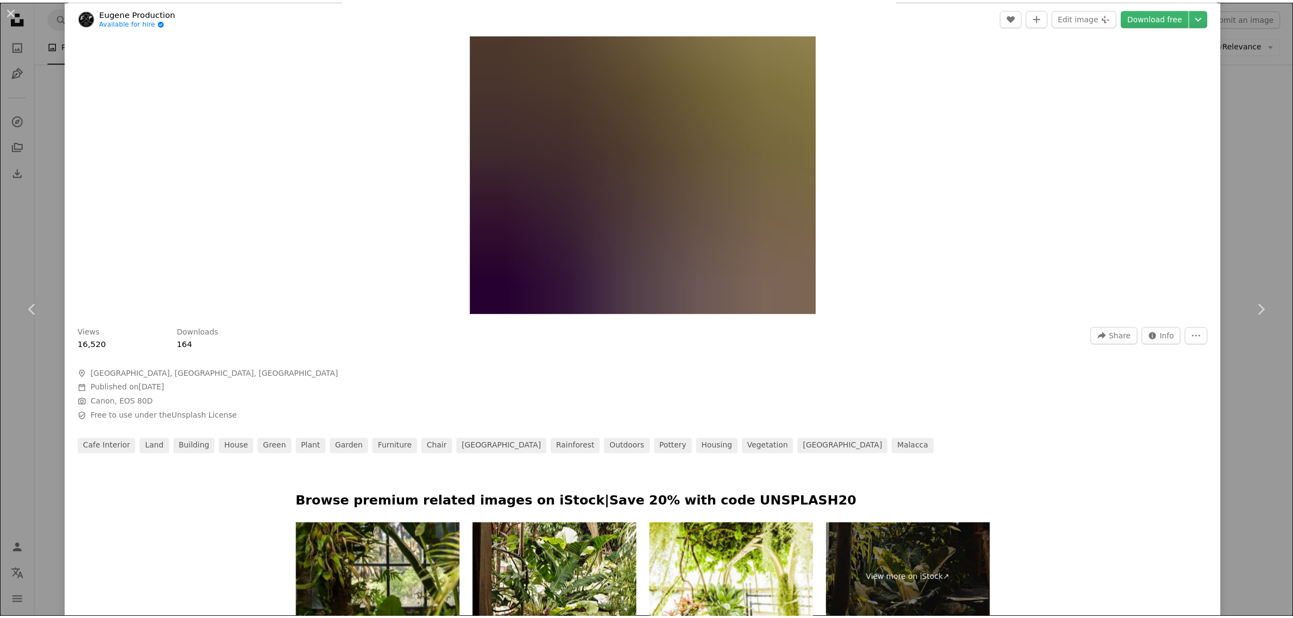
scroll to position [272, 0]
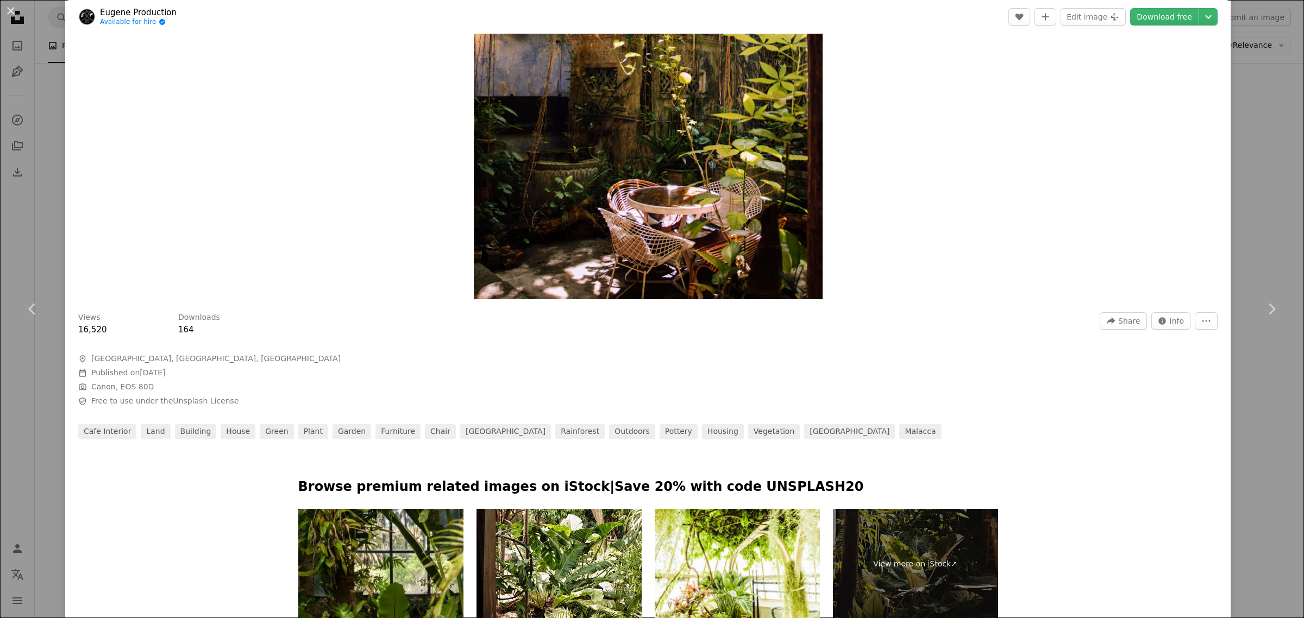
click at [14, 11] on button "An X shape" at bounding box center [10, 10] width 13 height 13
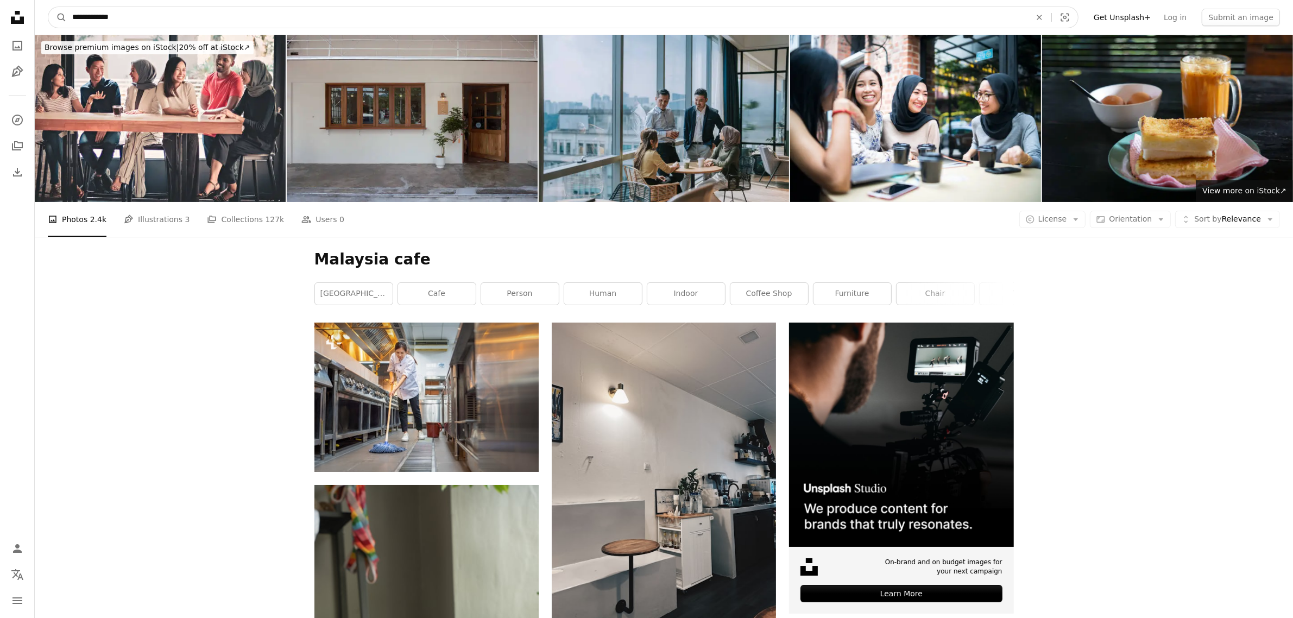
click at [232, 16] on input "**********" at bounding box center [547, 17] width 961 height 21
type input "**********"
click at [48, 7] on button "A magnifying glass" at bounding box center [57, 17] width 18 height 21
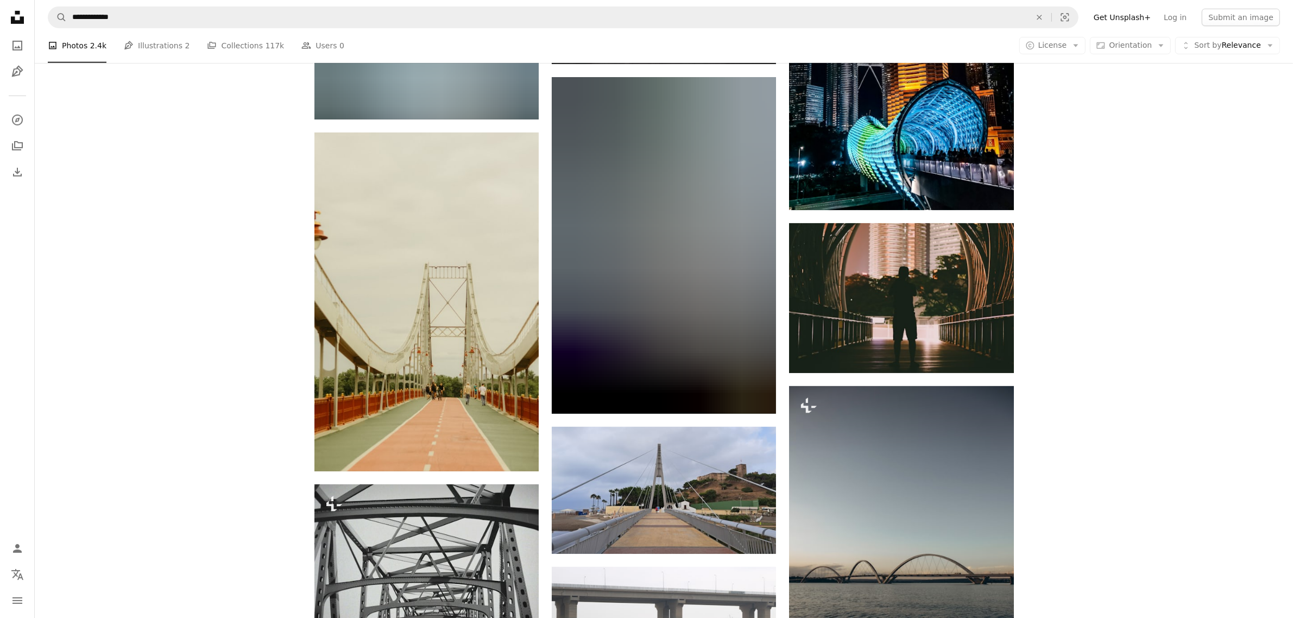
scroll to position [679, 0]
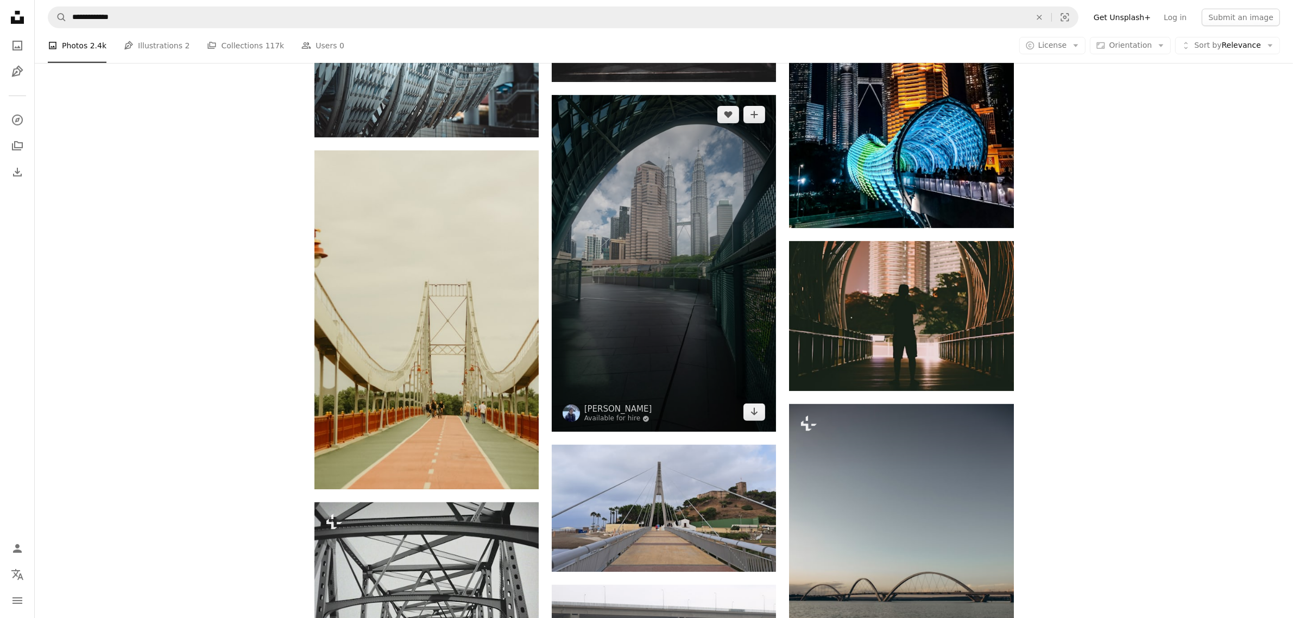
click at [675, 259] on img at bounding box center [664, 263] width 224 height 337
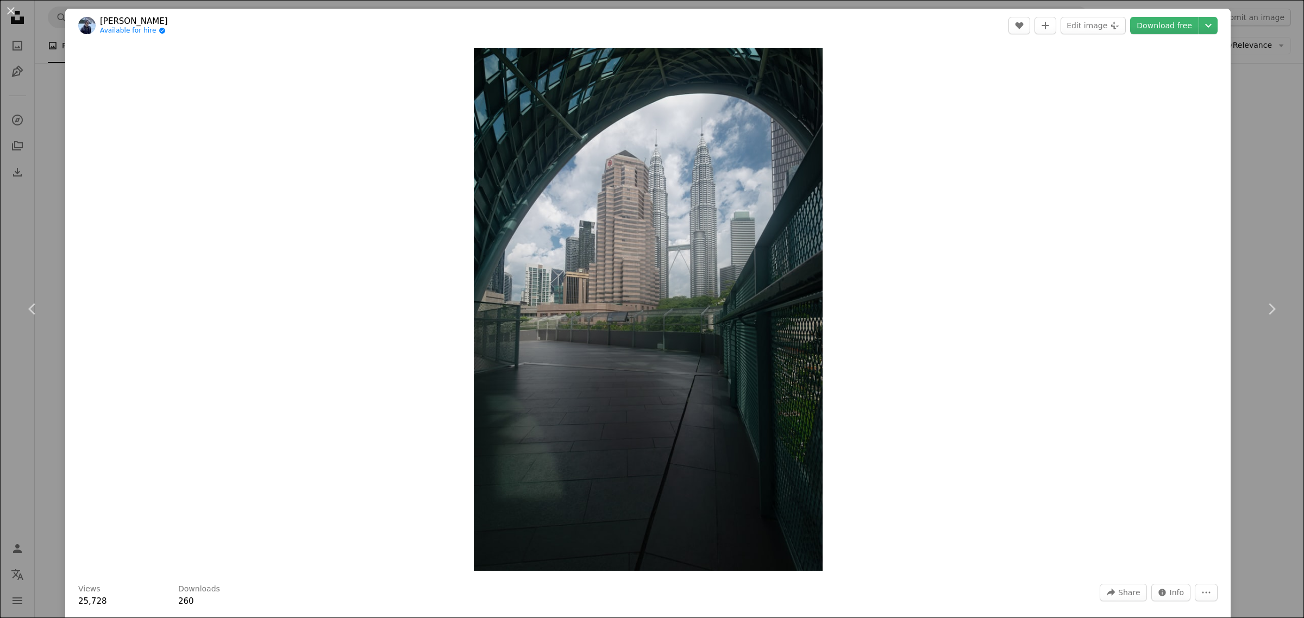
click at [1141, 23] on link "Download free" at bounding box center [1164, 25] width 68 height 17
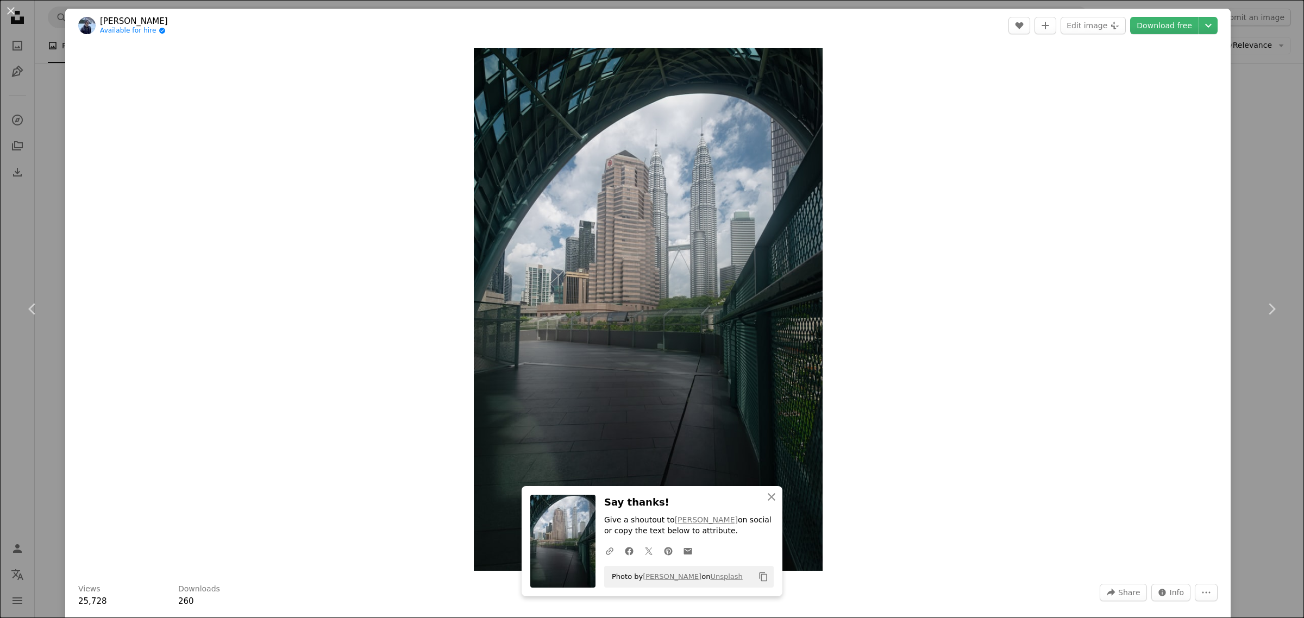
click at [7, 4] on button "An X shape" at bounding box center [10, 10] width 13 height 13
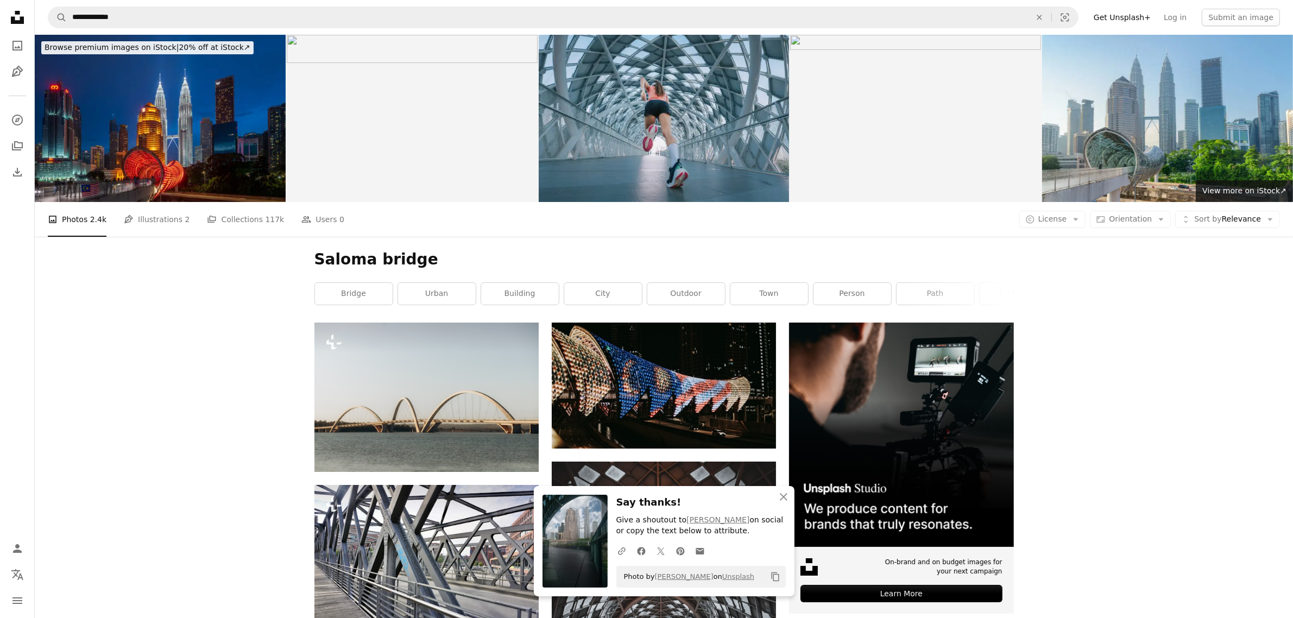
click at [165, 125] on img at bounding box center [160, 118] width 251 height 167
